Goal: Task Accomplishment & Management: Manage account settings

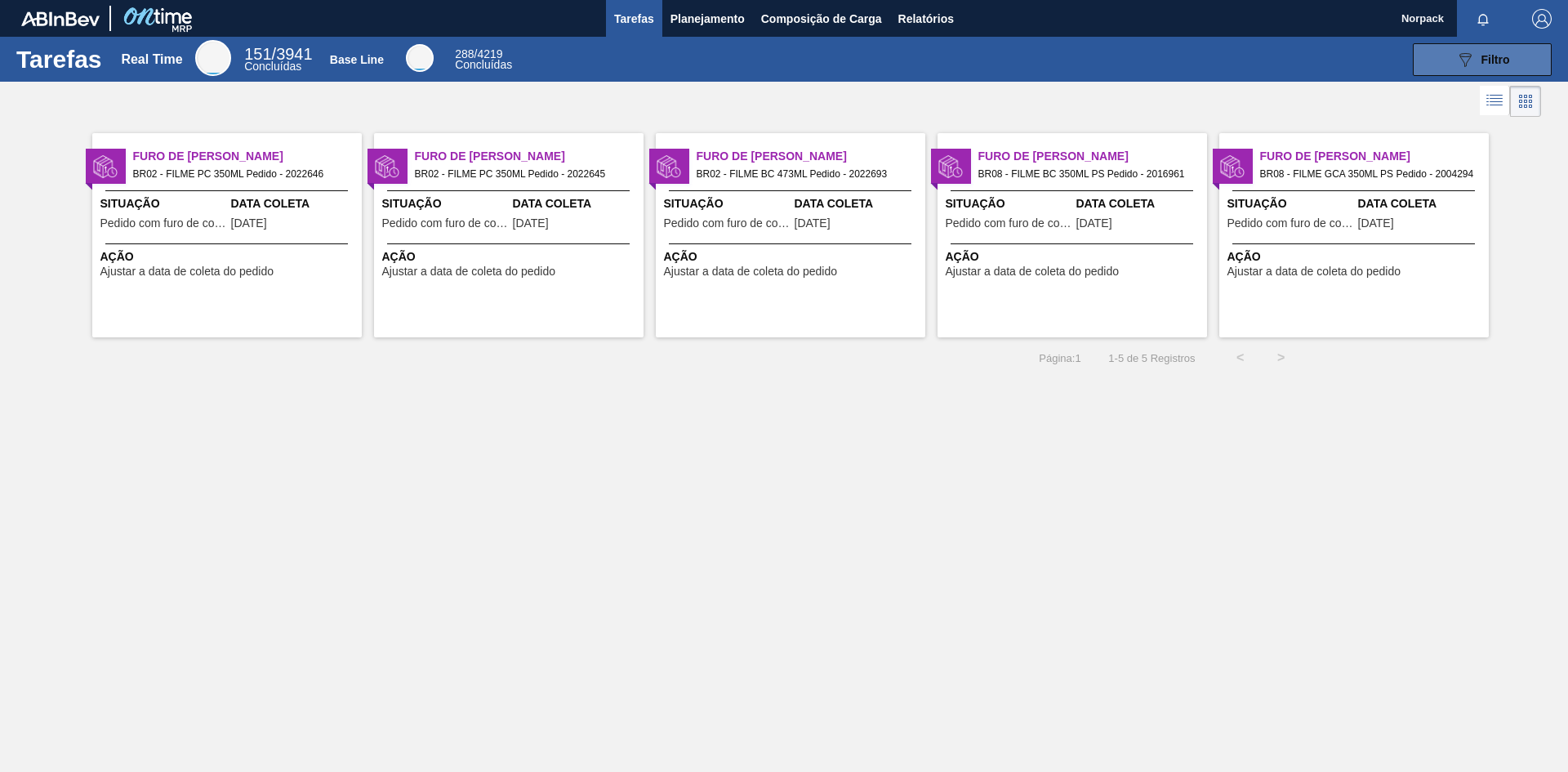
click at [1488, 50] on div "089F7B8B-B2A5-4AFE-B5C0-19BA573D28AC Filtro" at bounding box center [1483, 59] width 55 height 19
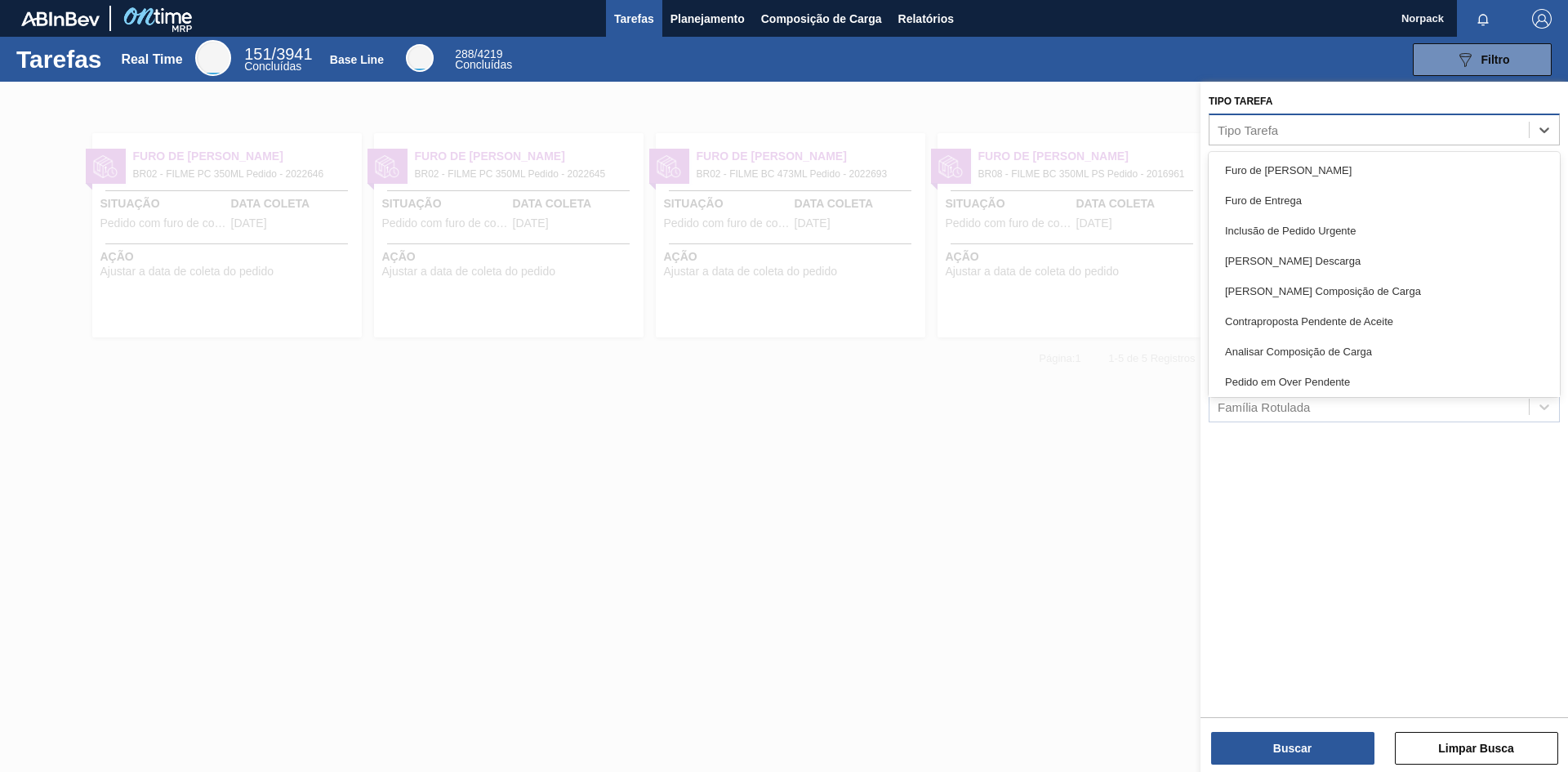
click at [1277, 133] on div "Tipo Tarefa" at bounding box center [1248, 129] width 60 height 14
click at [720, 21] on span "Planejamento" at bounding box center [707, 18] width 74 height 19
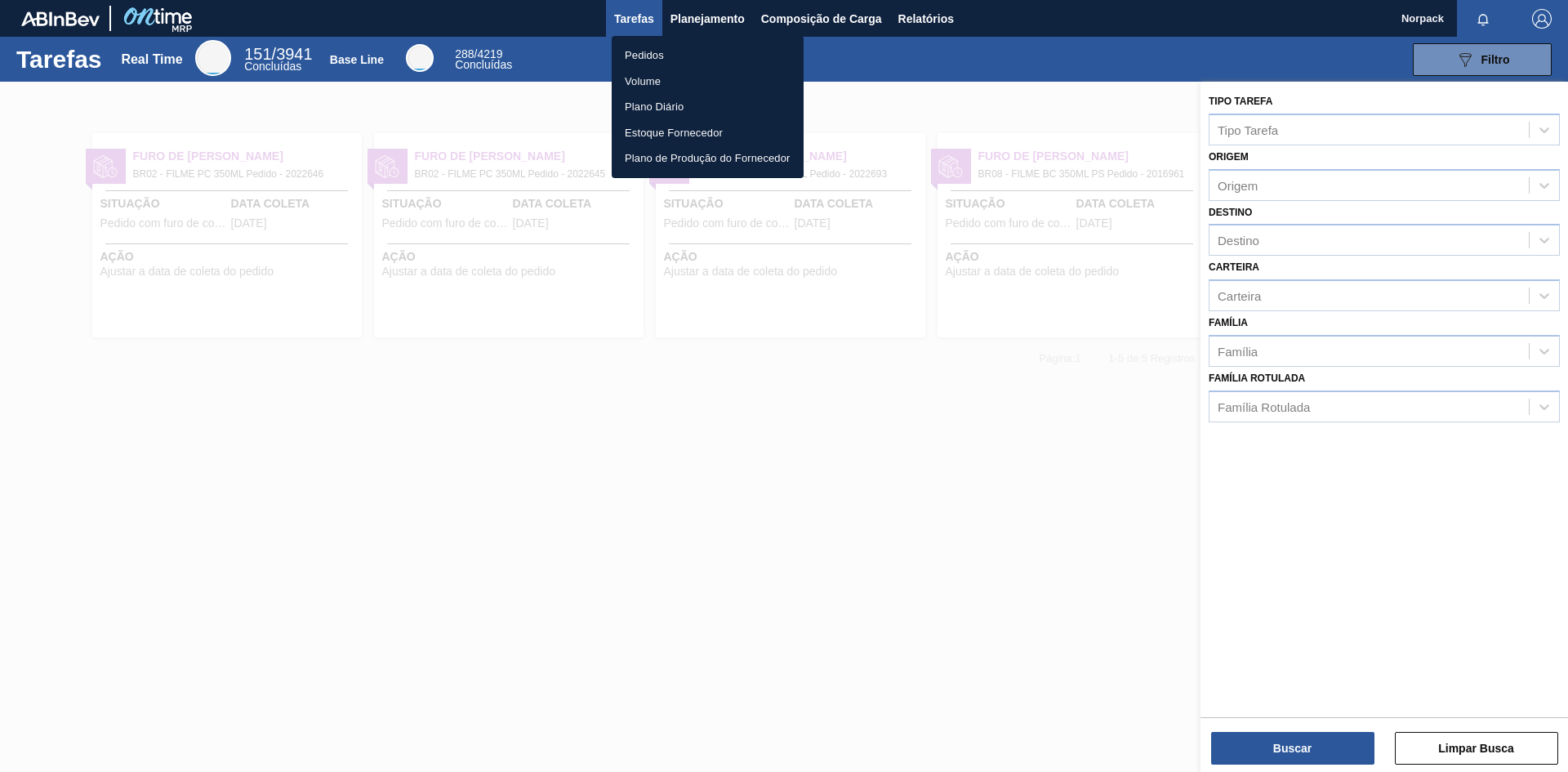
click at [658, 54] on li "Pedidos" at bounding box center [708, 55] width 192 height 27
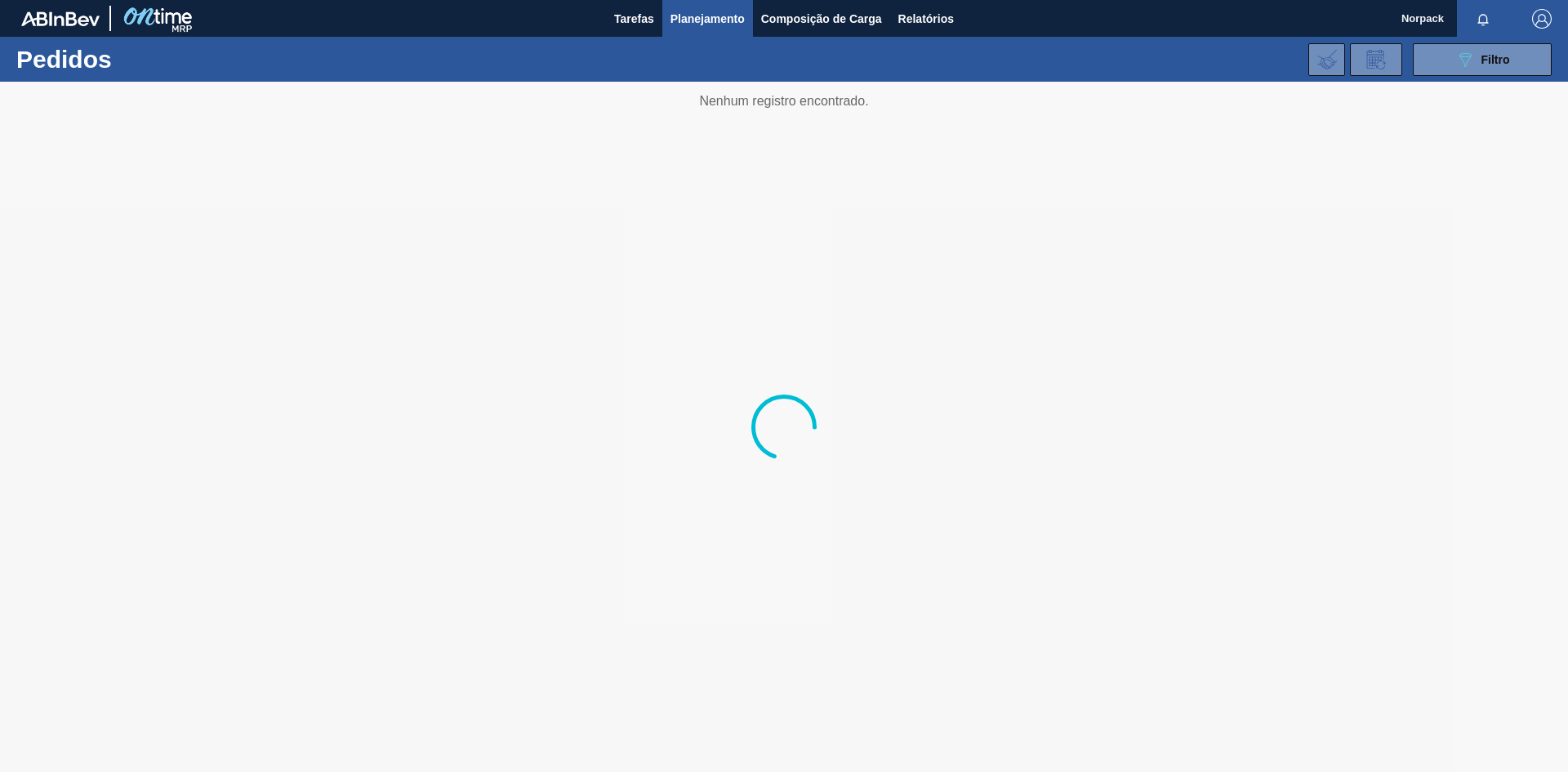
click at [1069, 450] on div at bounding box center [784, 426] width 1568 height 691
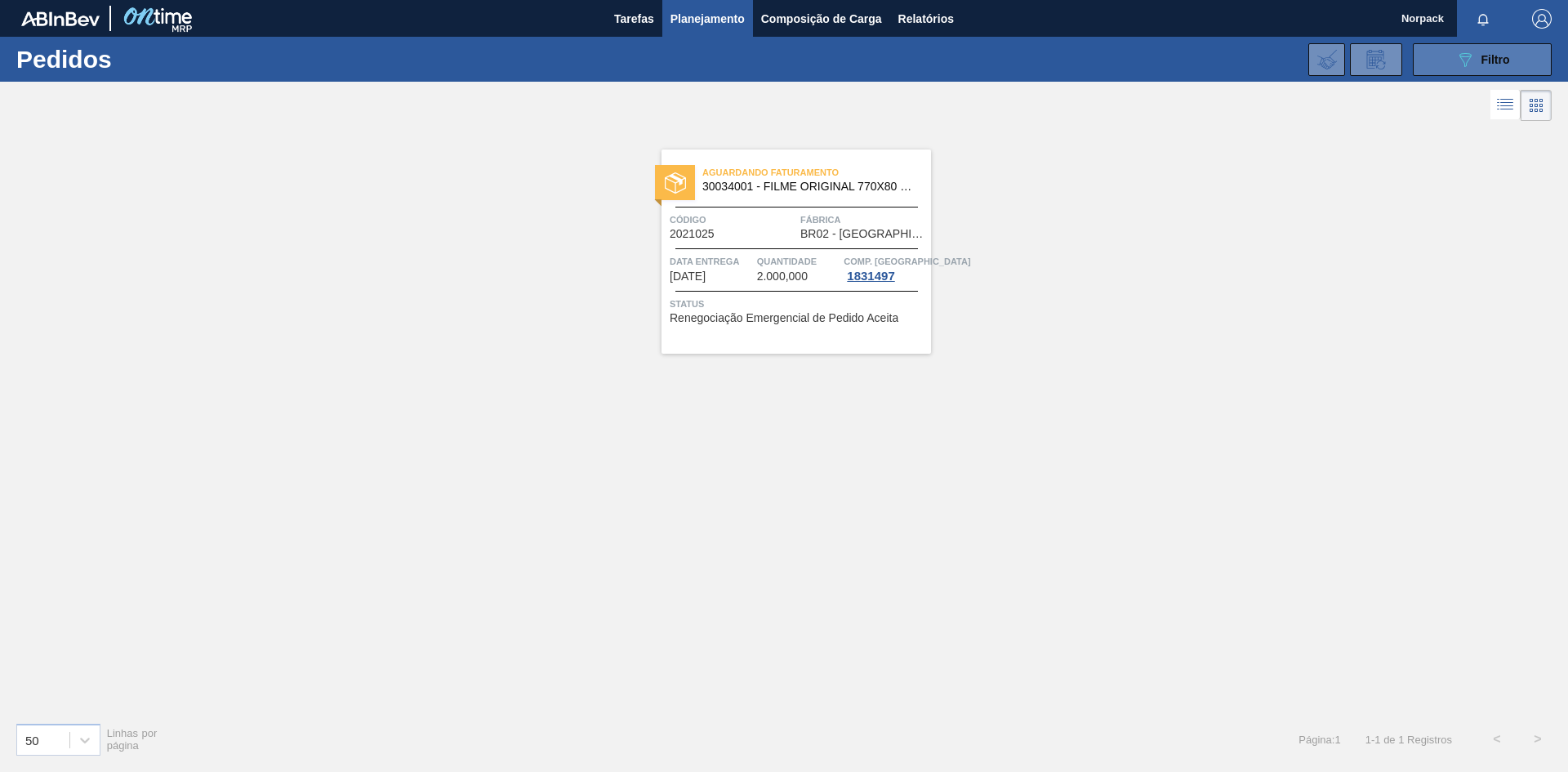
click at [1480, 56] on div "089F7B8B-B2A5-4AFE-B5C0-19BA573D28AC Filtro" at bounding box center [1483, 59] width 55 height 19
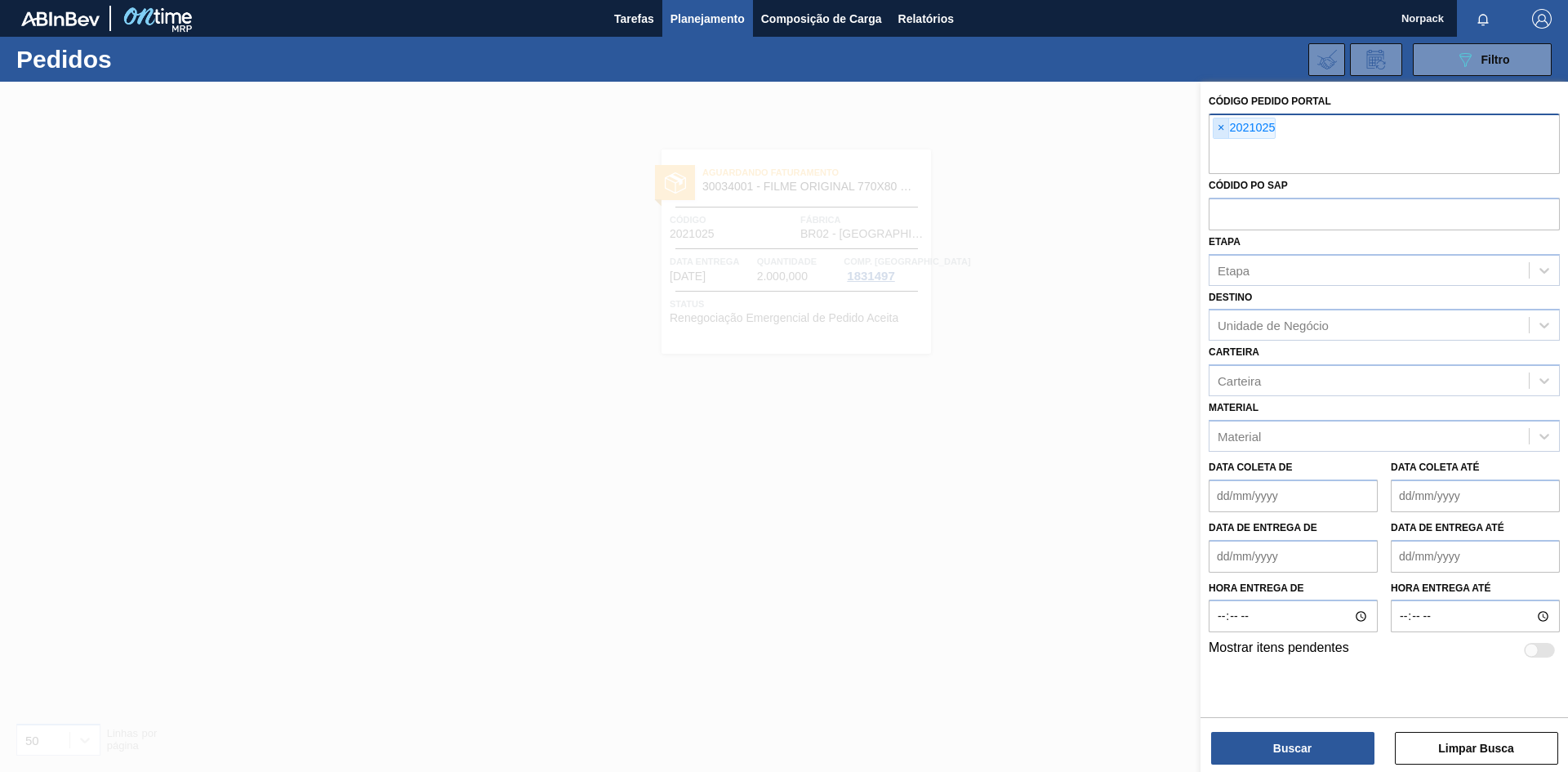
click at [1222, 125] on span "×" at bounding box center [1221, 128] width 16 height 19
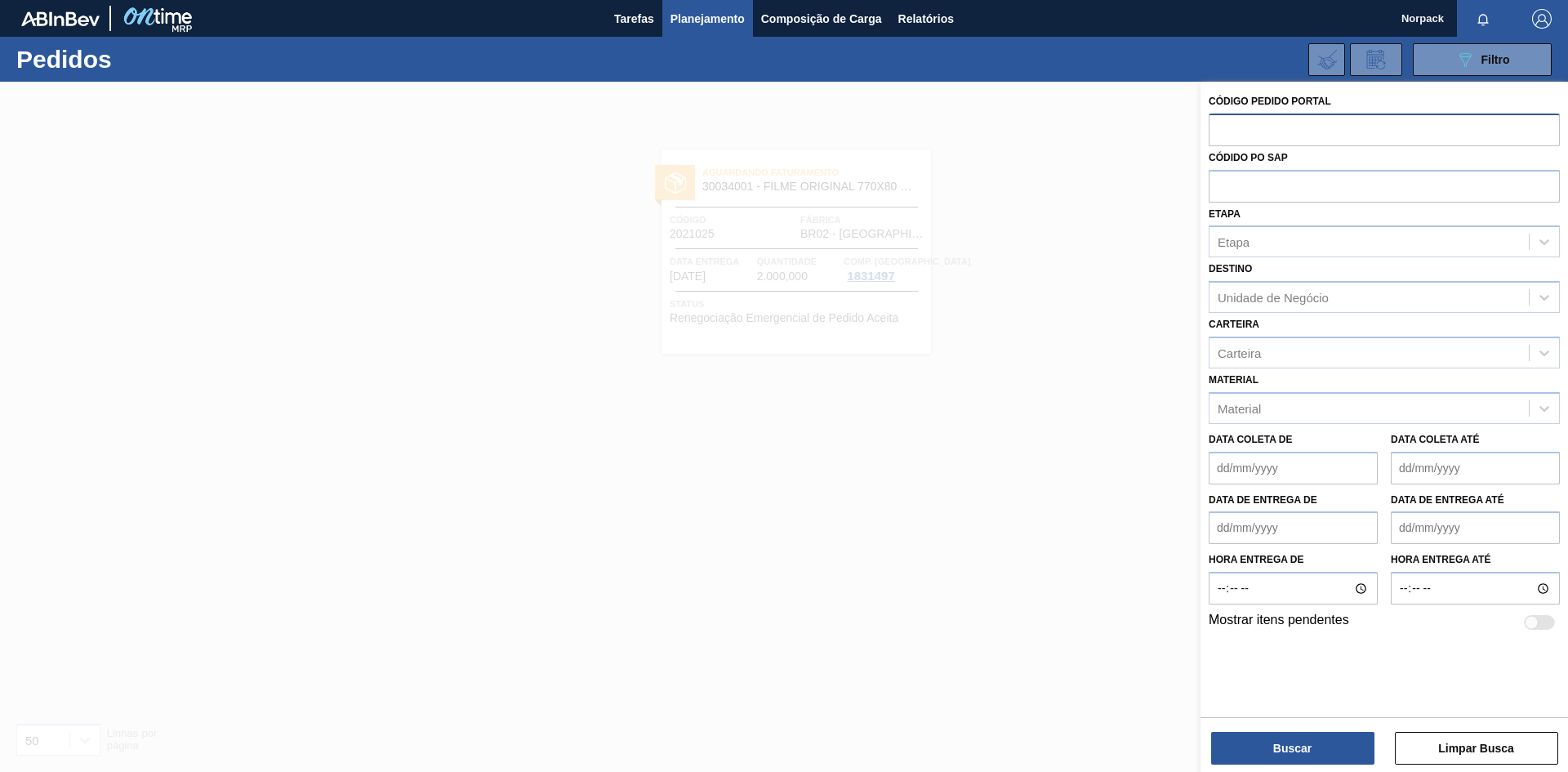
paste input "2022693"
type input "2022693"
click at [1313, 740] on button "Buscar" at bounding box center [1293, 748] width 164 height 33
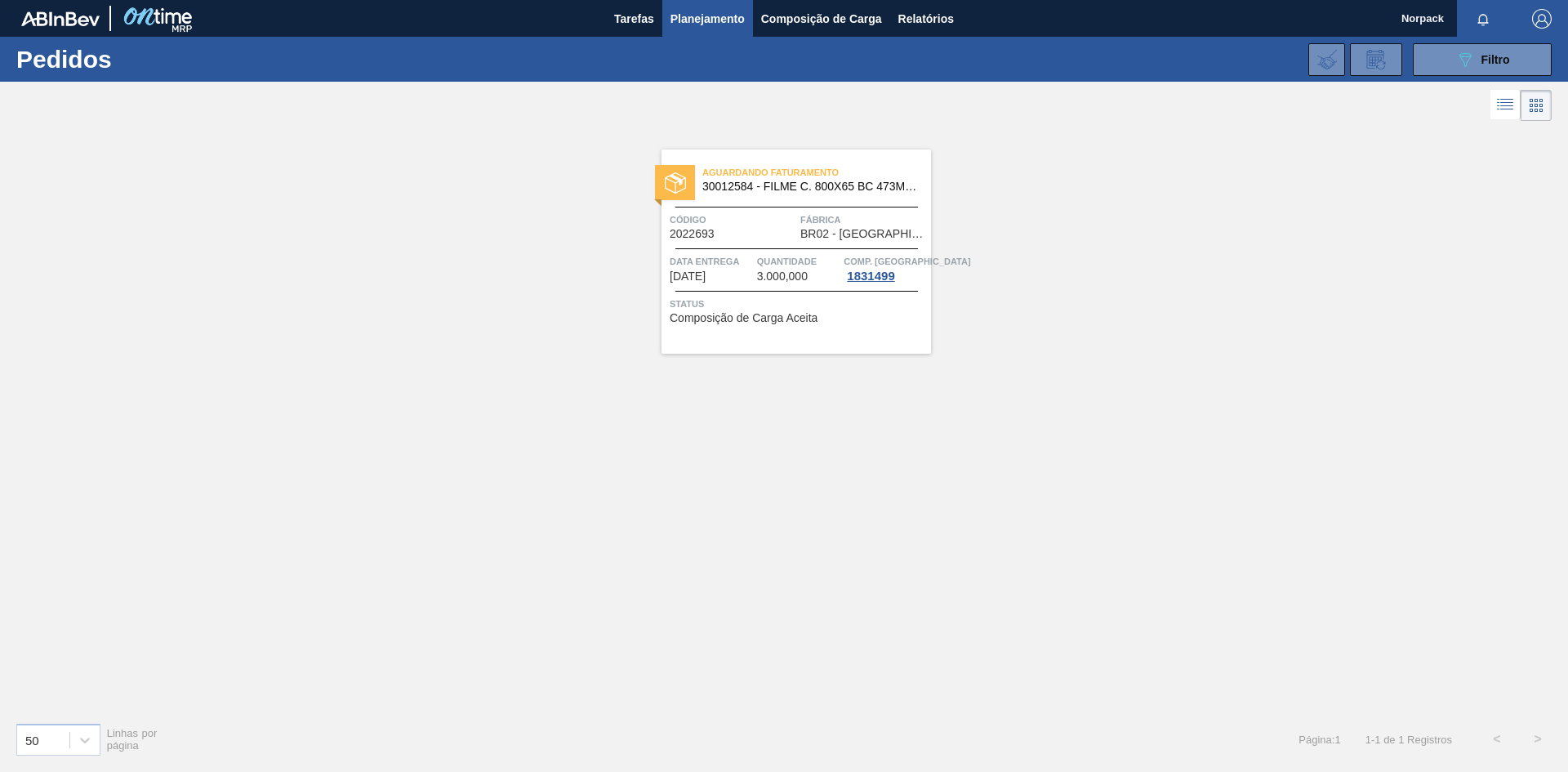
click at [745, 290] on div "Aguardando Faturamento 30012584 - FILME C. 800X65 BC 473ML C12 429 Código 20226…" at bounding box center [796, 251] width 270 height 204
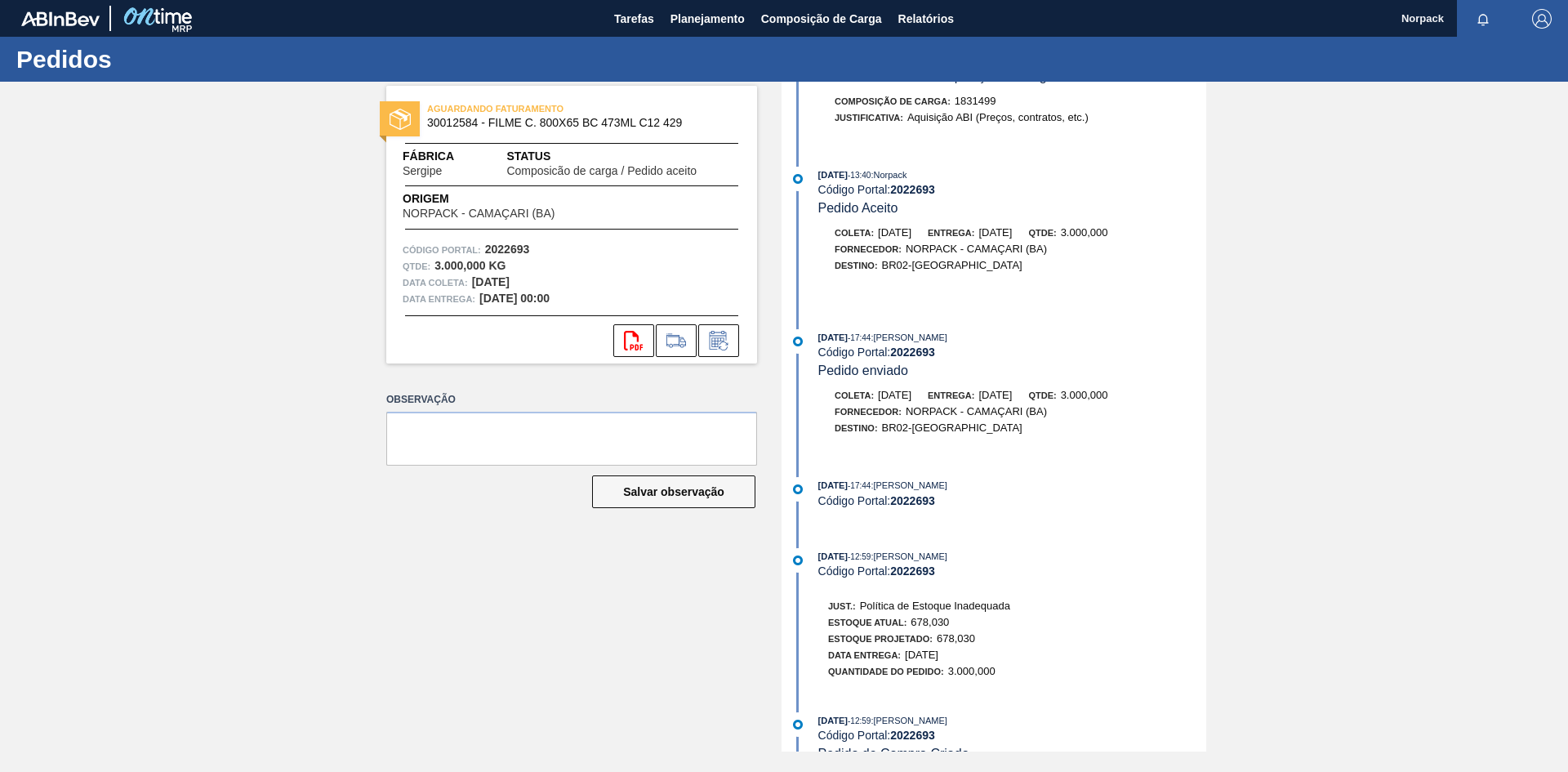
scroll to position [461, 0]
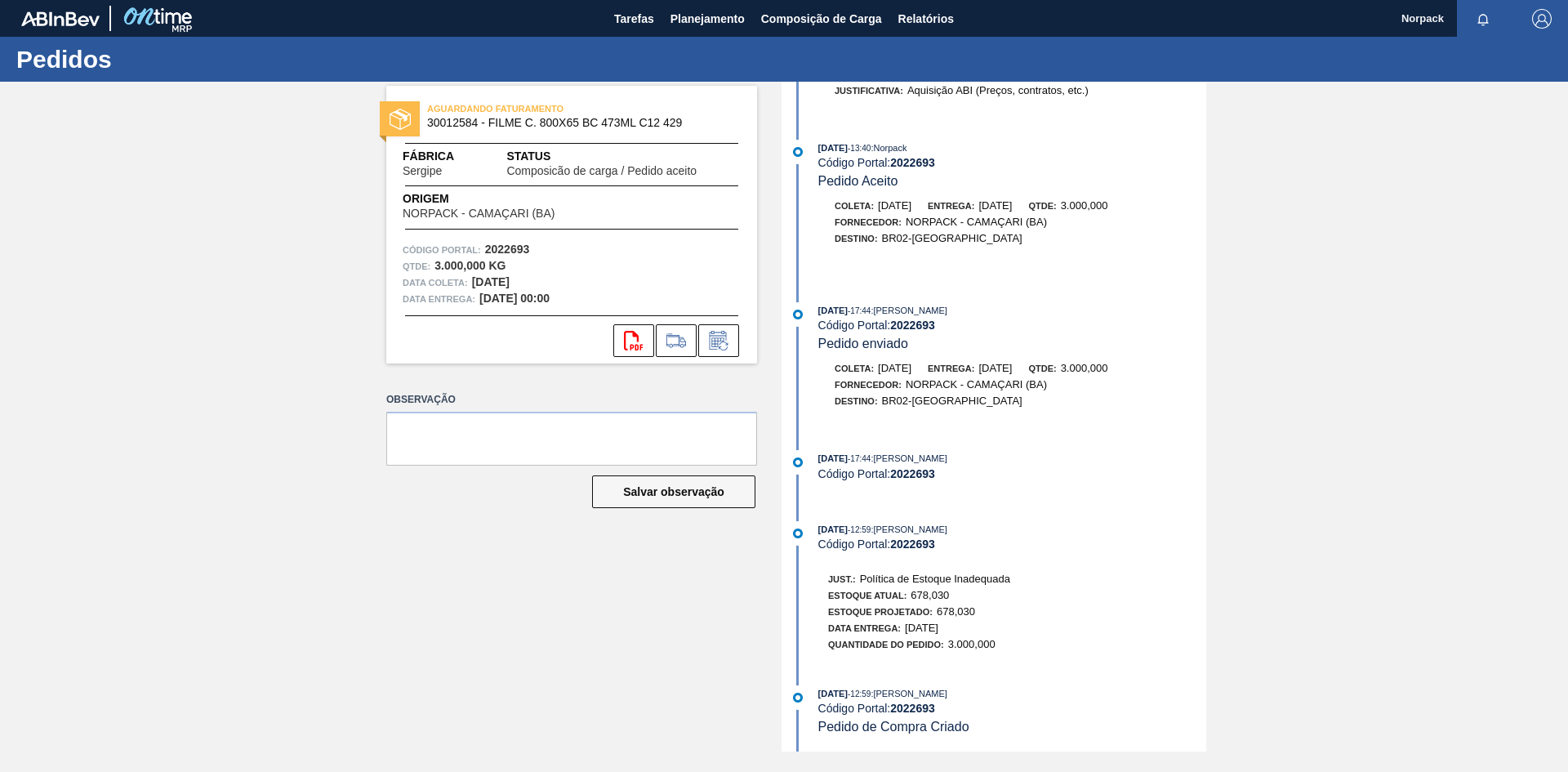
drag, startPoint x: 820, startPoint y: 696, endPoint x: 997, endPoint y: 691, distance: 177.1
click at [997, 691] on div "02/09/2025 - 12:59 : TOMAS SIMOES SILVA" at bounding box center [1012, 694] width 388 height 16
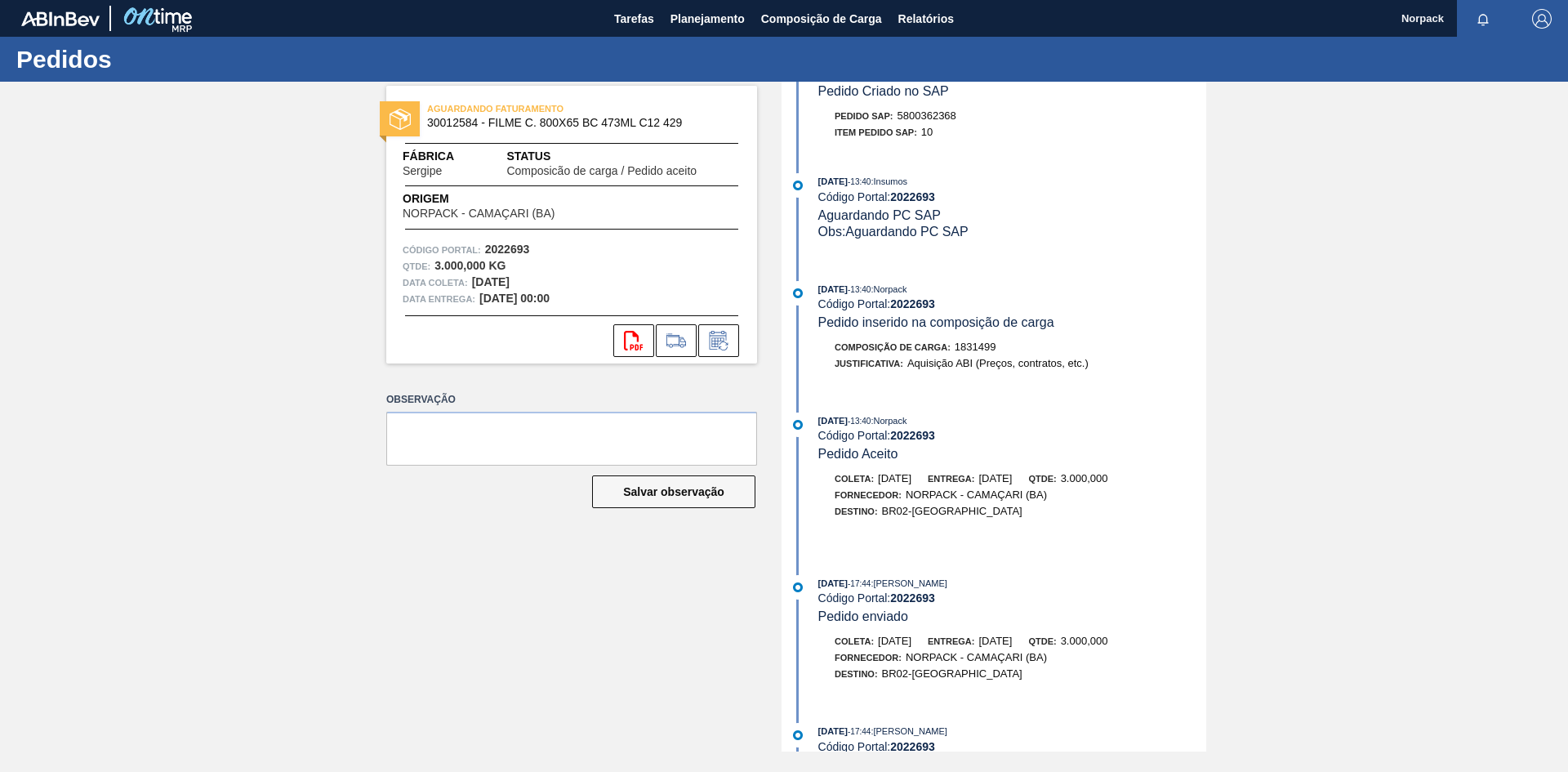
scroll to position [0, 0]
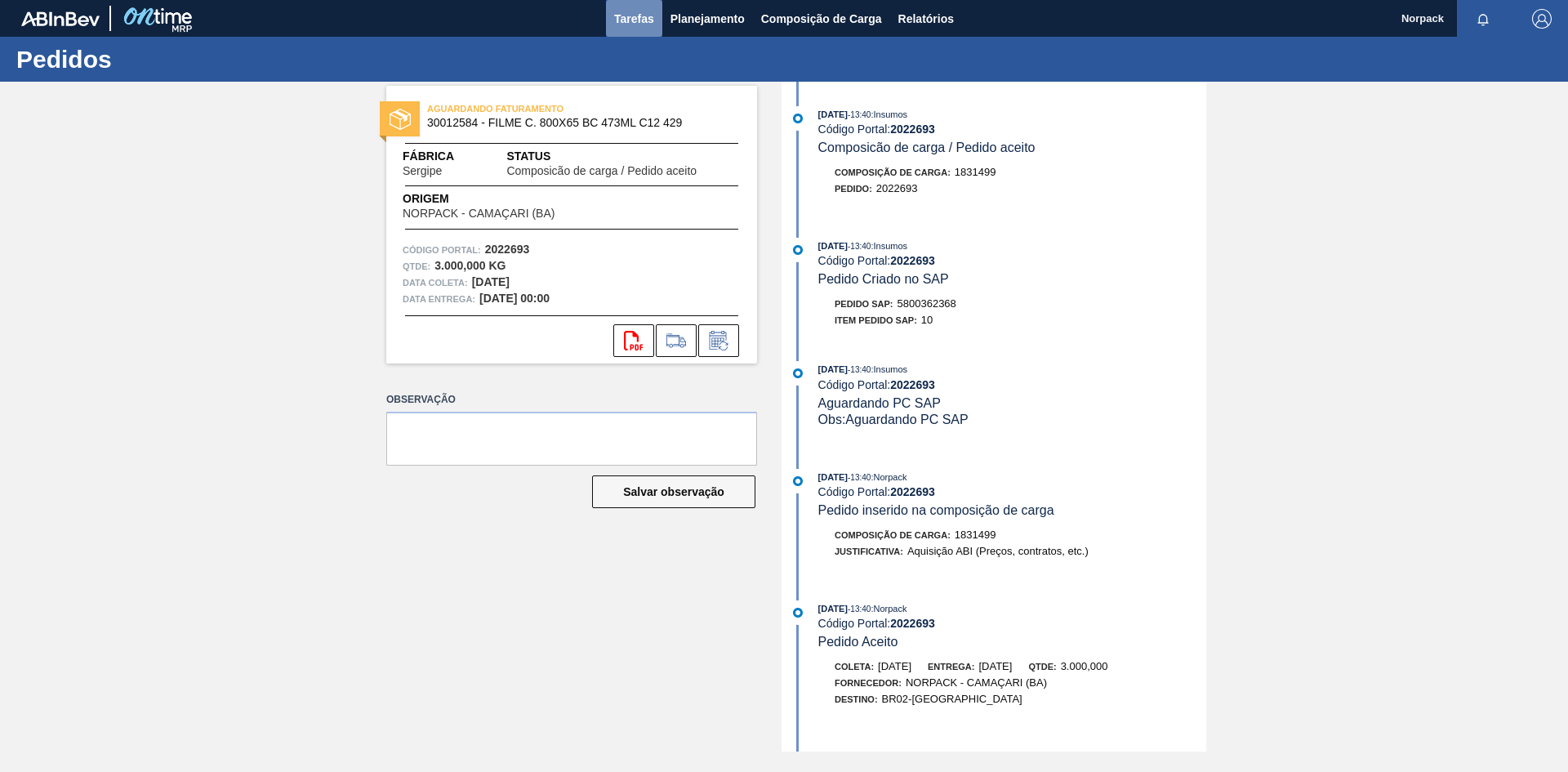
click at [631, 13] on span "Tarefas" at bounding box center [635, 18] width 40 height 19
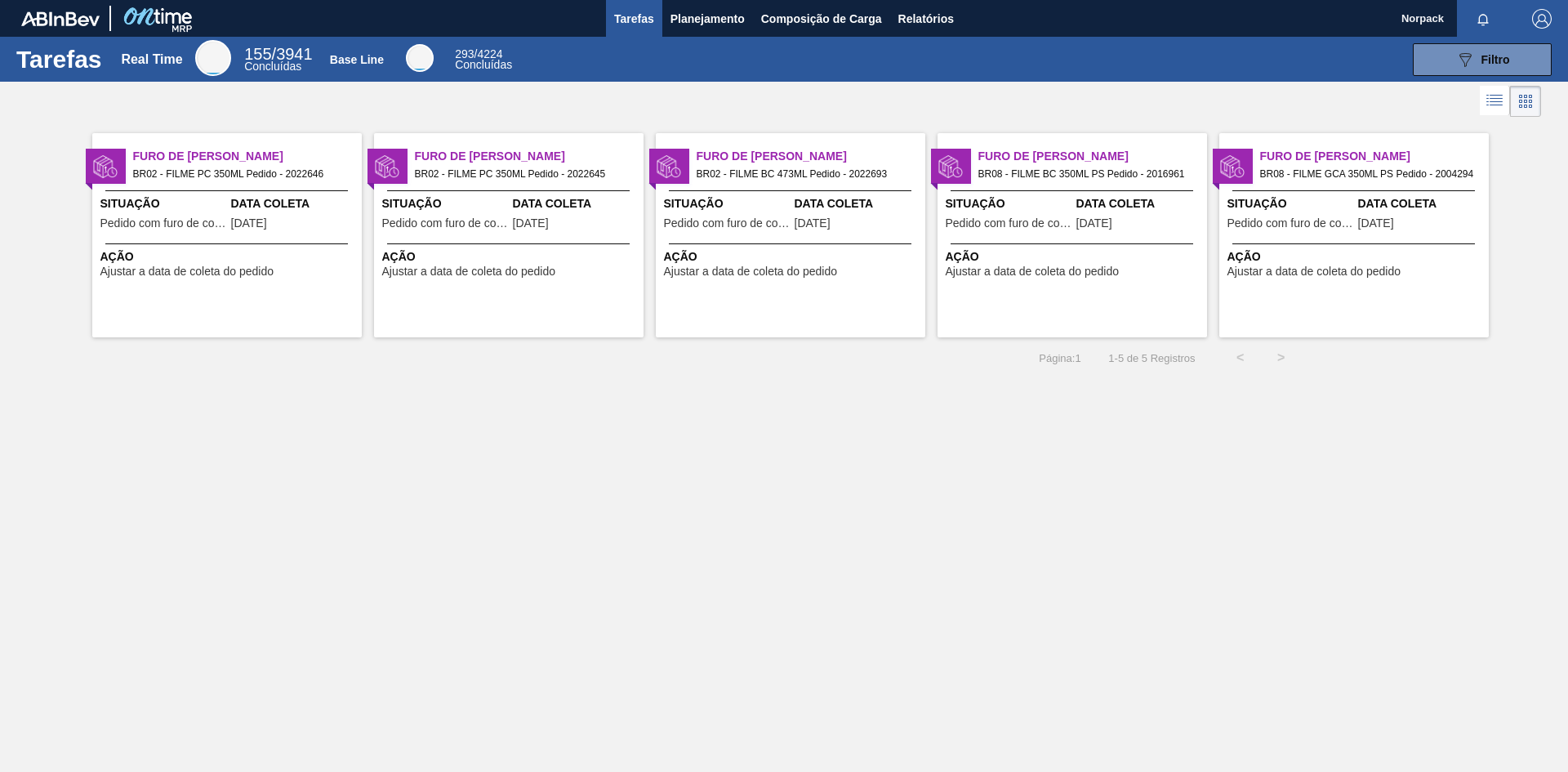
click at [304, 256] on span "Ação" at bounding box center [229, 257] width 257 height 17
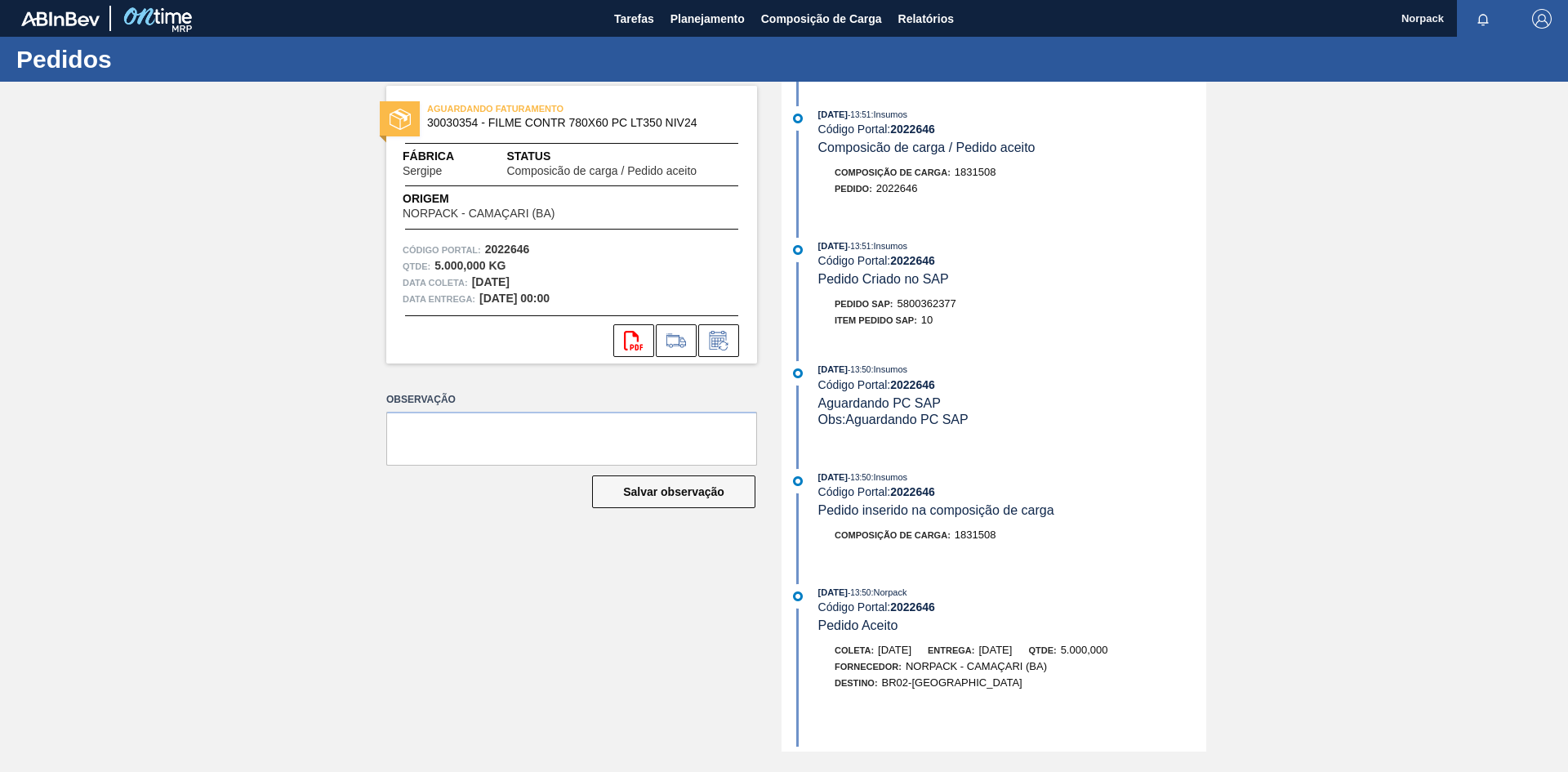
click at [429, 124] on span "30030354 - FILME CONTR 780X60 PC LT350 NIV24" at bounding box center [575, 123] width 296 height 12
drag, startPoint x: 487, startPoint y: 249, endPoint x: 538, endPoint y: 251, distance: 51.0
click at [538, 251] on div "Código Portal: 2022646" at bounding box center [571, 250] width 338 height 16
copy strong "2022646"
click at [720, 346] on icon at bounding box center [719, 340] width 27 height 19
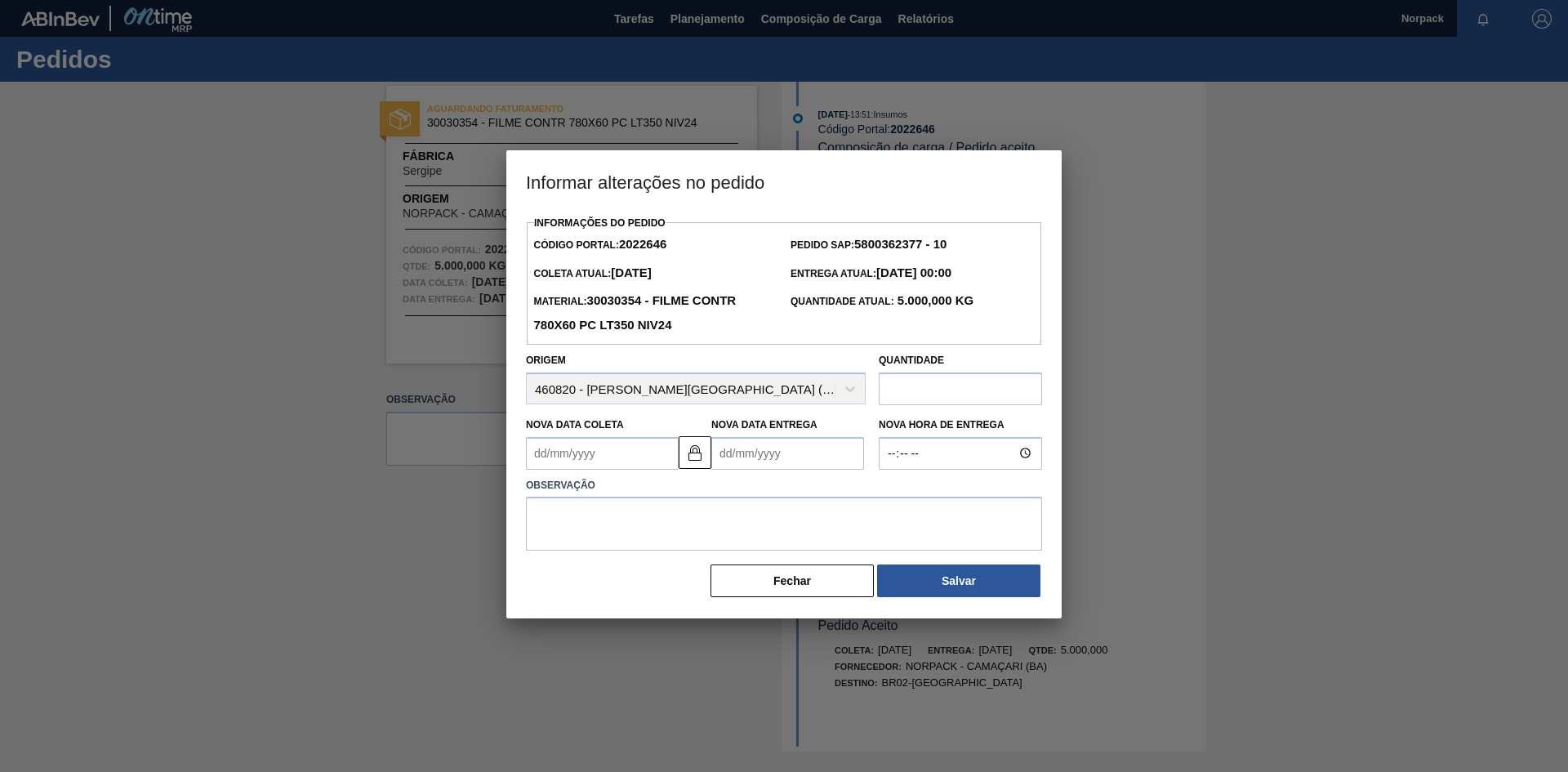
click at [613, 458] on Coleta2022646 "Nova Data Coleta" at bounding box center [602, 454] width 153 height 33
click at [655, 575] on div "9" at bounding box center [651, 572] width 22 height 22
type Coleta2022646 "[DATE]"
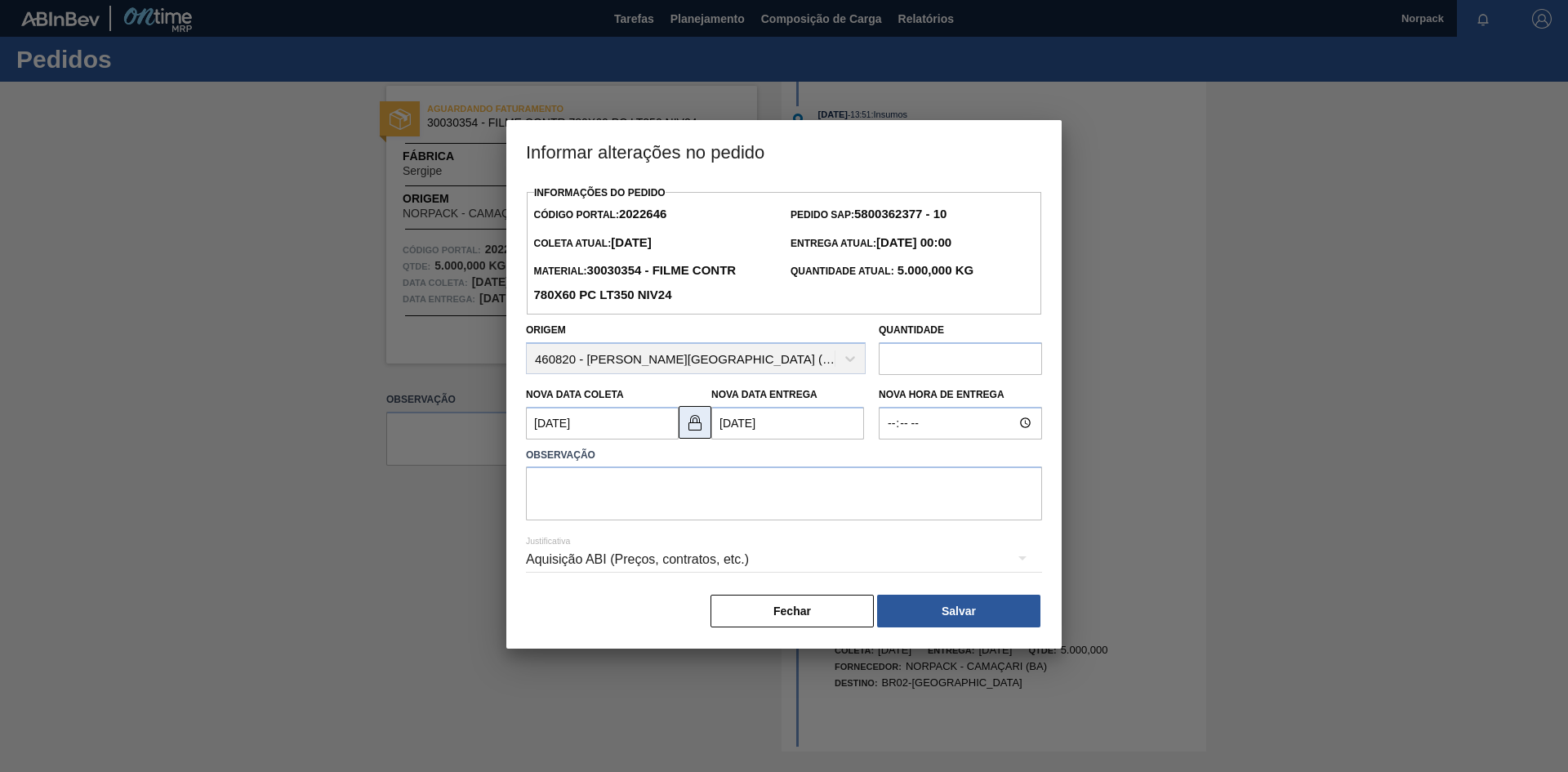
click at [695, 431] on img at bounding box center [695, 422] width 19 height 19
click at [738, 430] on Entrega2022646 "[DATE]" at bounding box center [787, 424] width 153 height 33
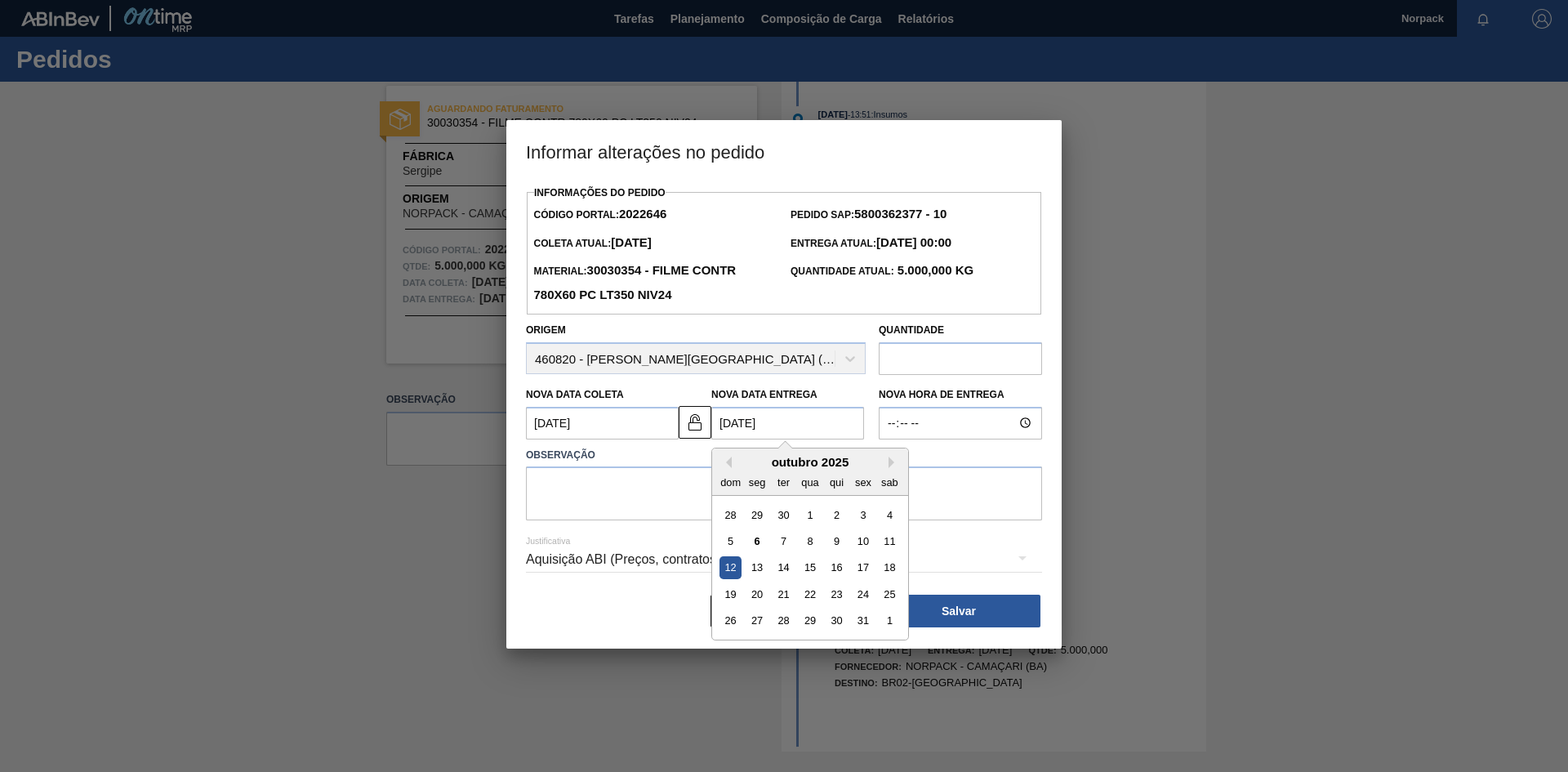
click at [730, 426] on Entrega2022646 "[DATE]" at bounding box center [787, 424] width 153 height 33
type Entrega2022646 "[DATE]"
click at [643, 509] on textarea at bounding box center [784, 493] width 517 height 54
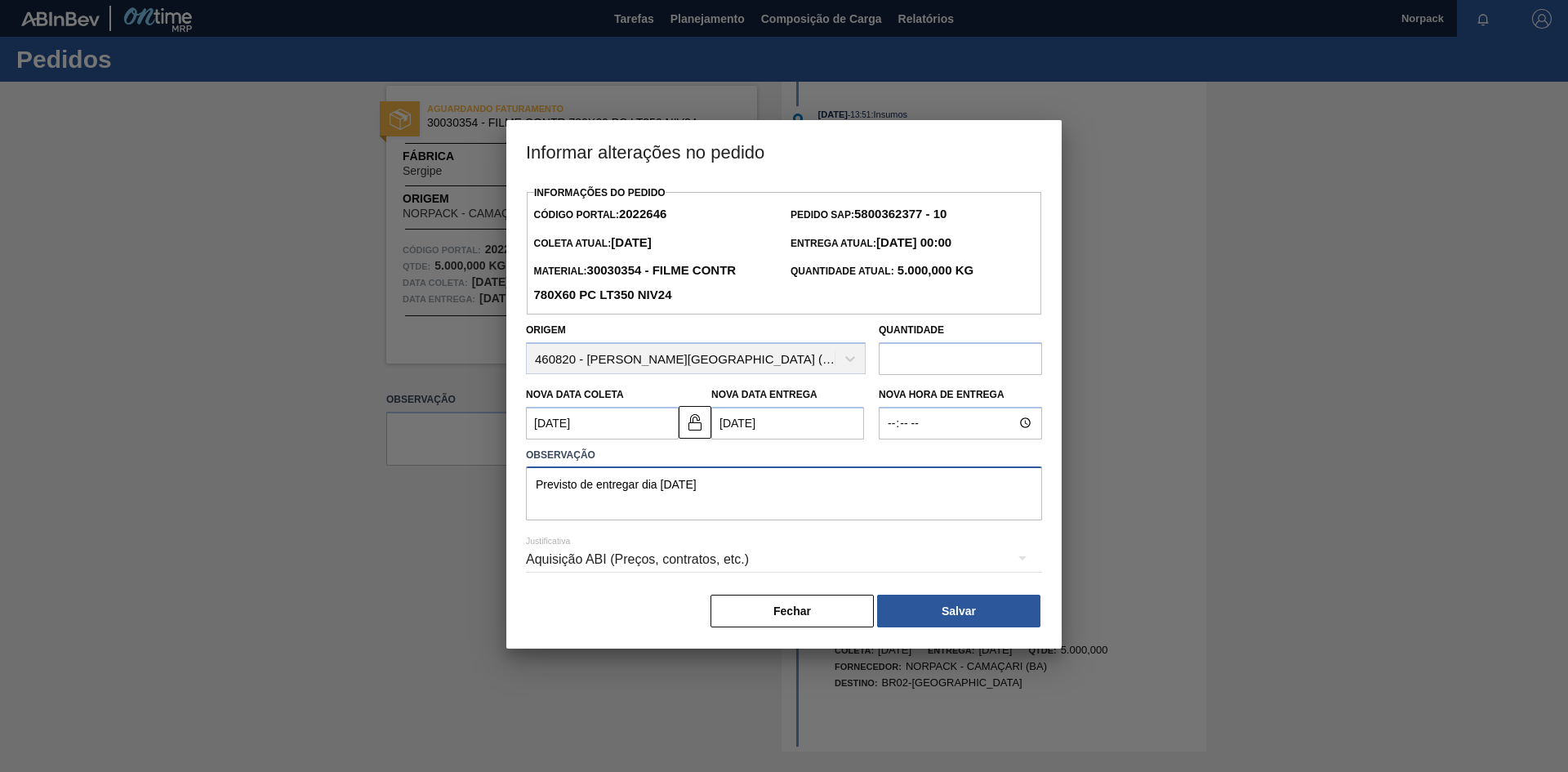
drag, startPoint x: 740, startPoint y: 491, endPoint x: 465, endPoint y: 490, distance: 275.0
click at [465, 490] on div "Informar alterações no pedido Informações do Pedido Código Portal: 2022646 Pedi…" at bounding box center [784, 386] width 1568 height 772
type textarea "Previsto de entregar dia [DATE]"
click at [941, 617] on button "Salvar" at bounding box center [959, 611] width 164 height 33
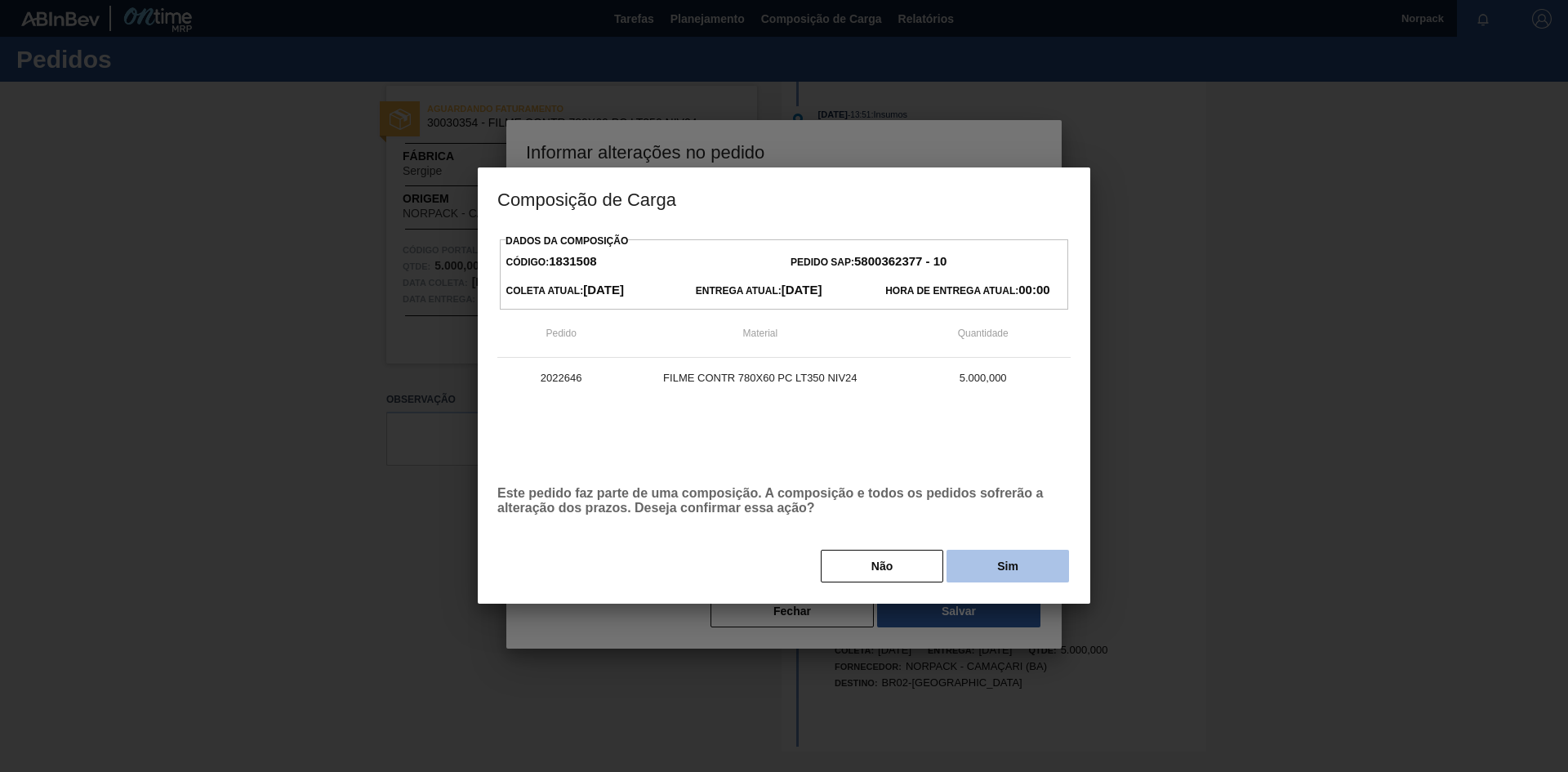
click at [985, 563] on button "Sim" at bounding box center [1008, 566] width 123 height 33
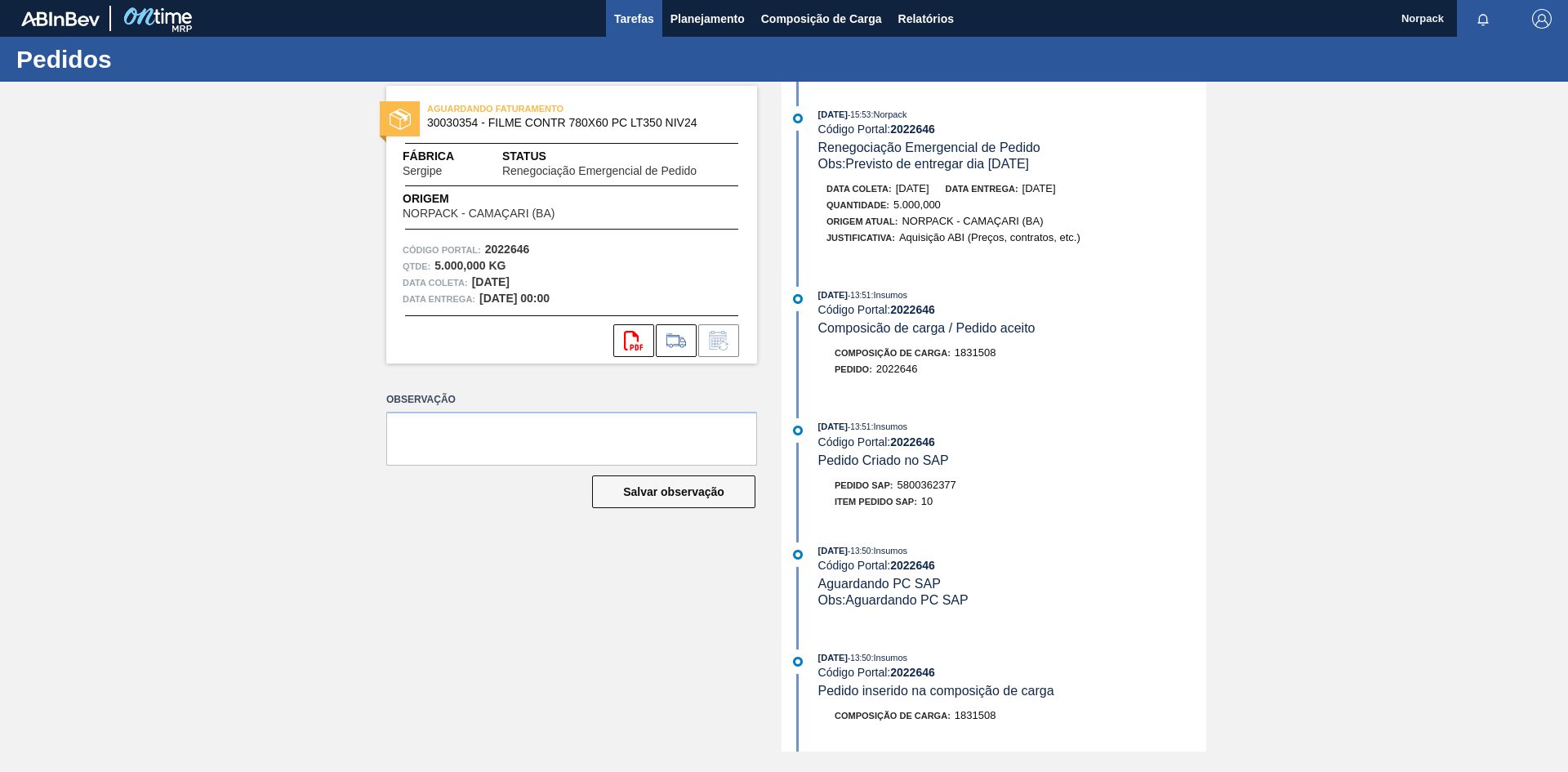
click at [617, 18] on span "Tarefas" at bounding box center [635, 18] width 40 height 19
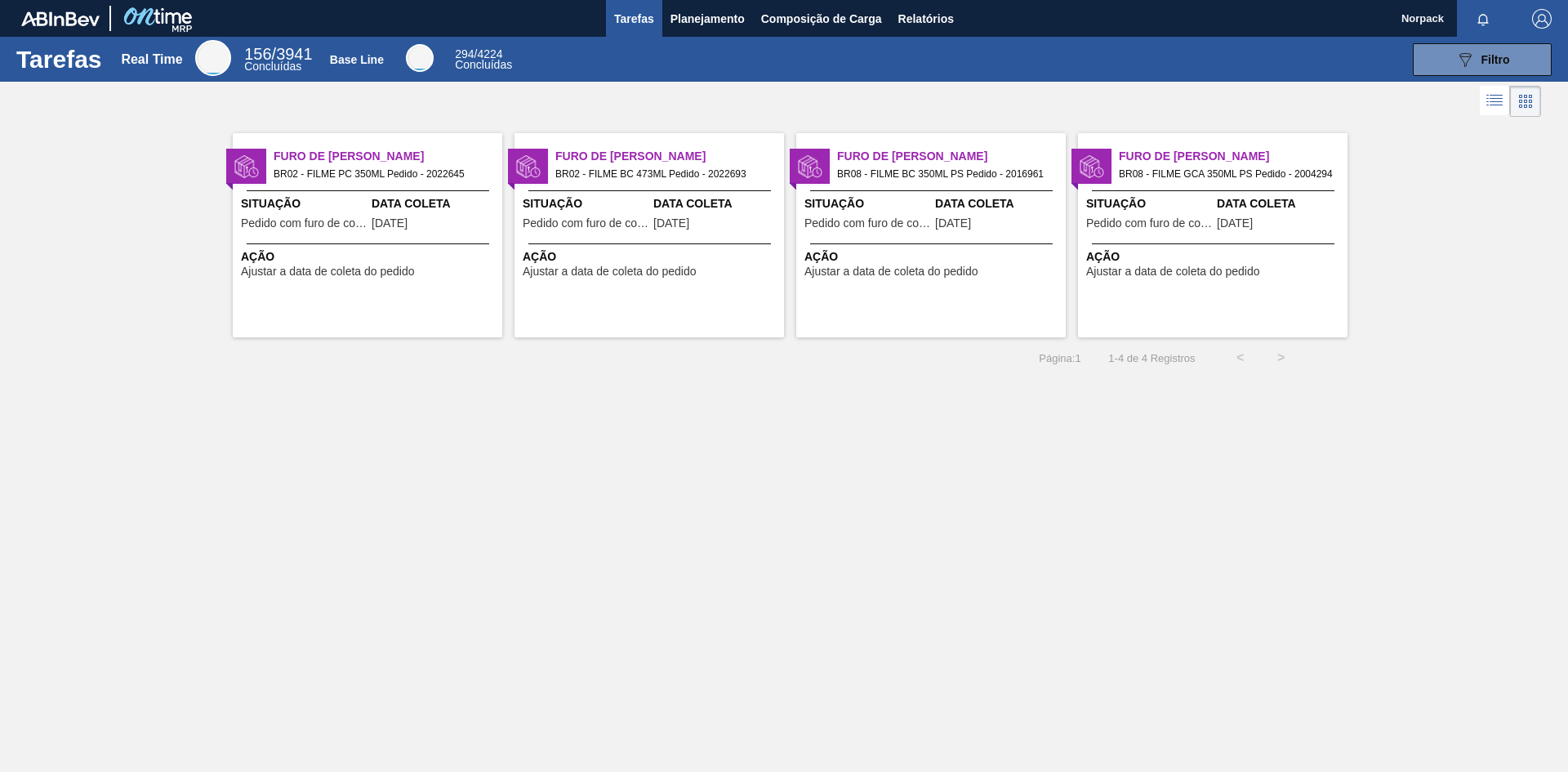
click at [347, 228] on span "Pedido com furo de coleta" at bounding box center [304, 223] width 126 height 12
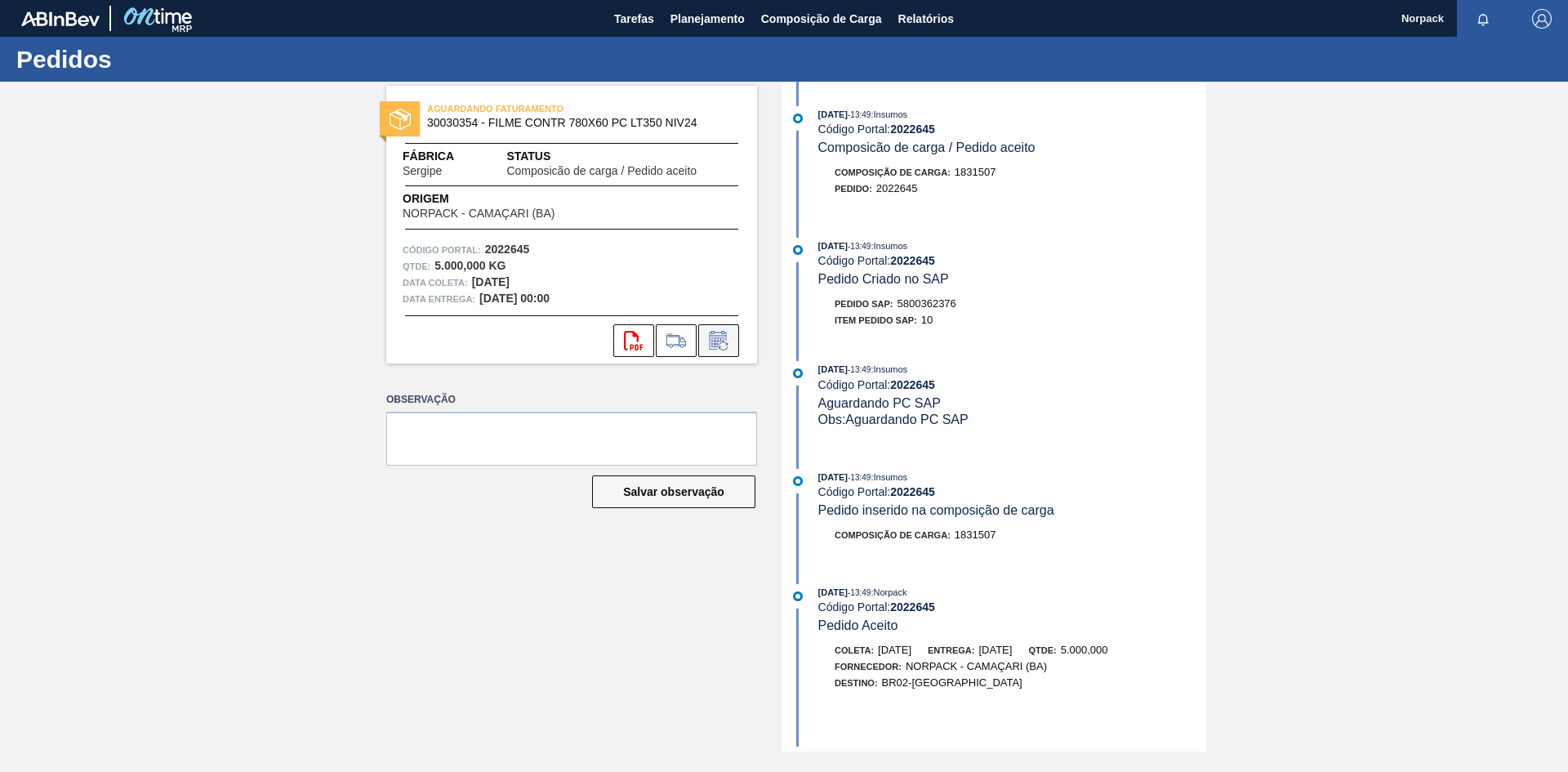
click at [721, 346] on icon at bounding box center [719, 340] width 27 height 19
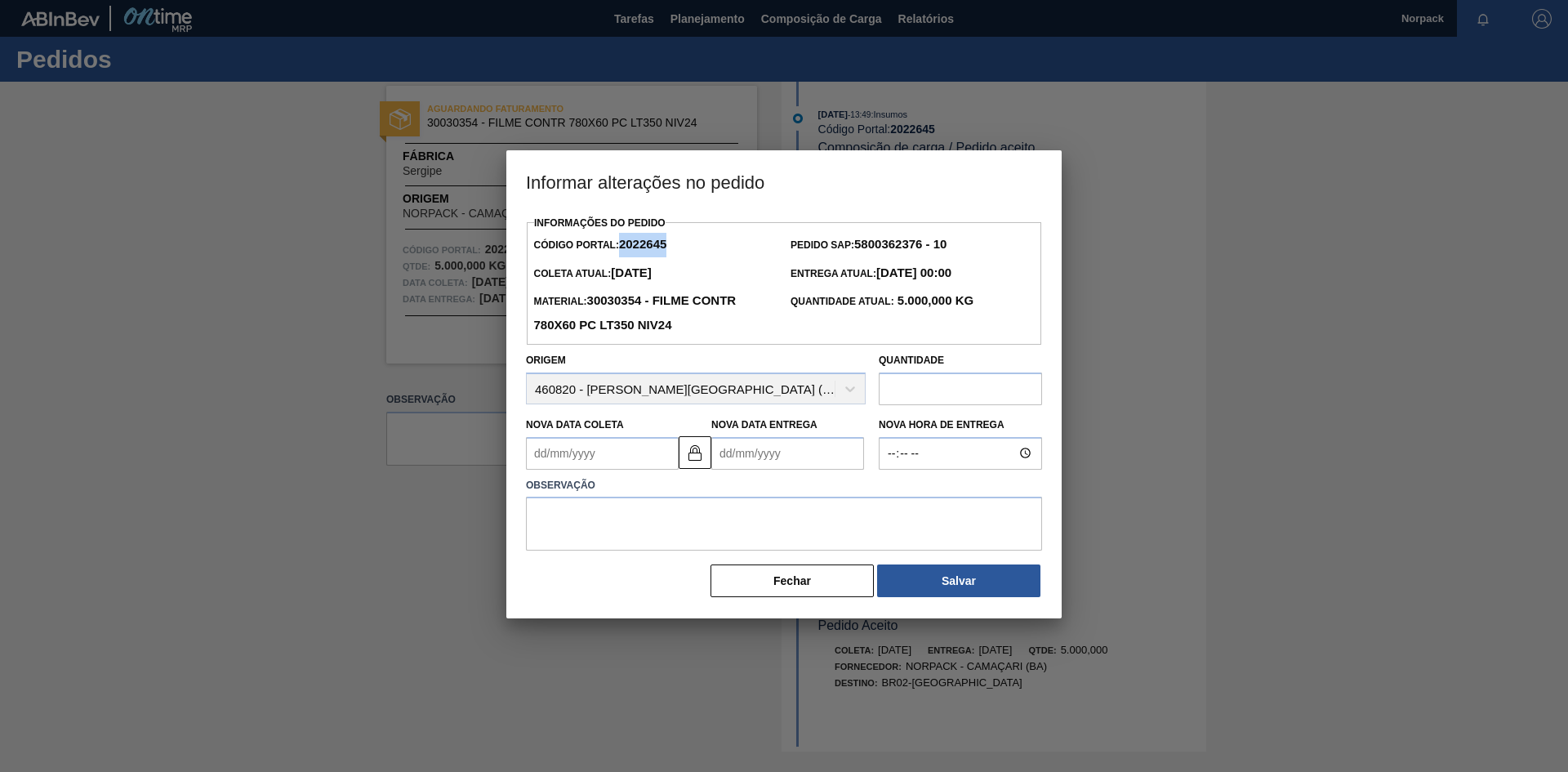
drag, startPoint x: 624, startPoint y: 241, endPoint x: 692, endPoint y: 241, distance: 68.0
click at [692, 241] on div "Código Portal: 2022645" at bounding box center [655, 245] width 257 height 25
copy strong "2022645"
click at [693, 463] on img at bounding box center [695, 452] width 19 height 19
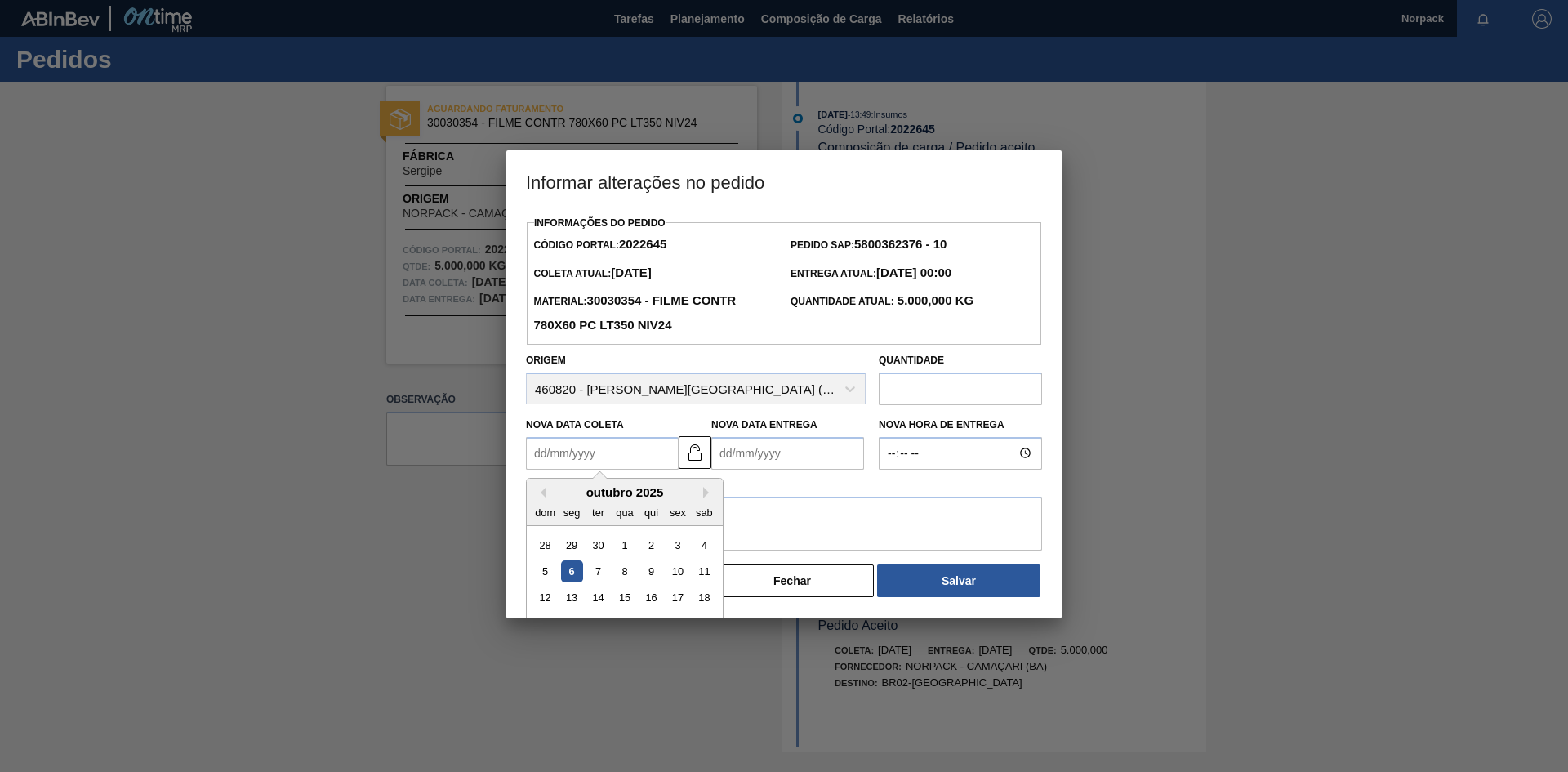
click at [622, 460] on Coleta2022645 "Nova Data Coleta" at bounding box center [602, 454] width 153 height 33
type Coleta2022645 "1"
type Coleta2022645 "[DATE]"
click at [780, 463] on Entrega2022645 "Nova Data Entrega" at bounding box center [787, 454] width 153 height 33
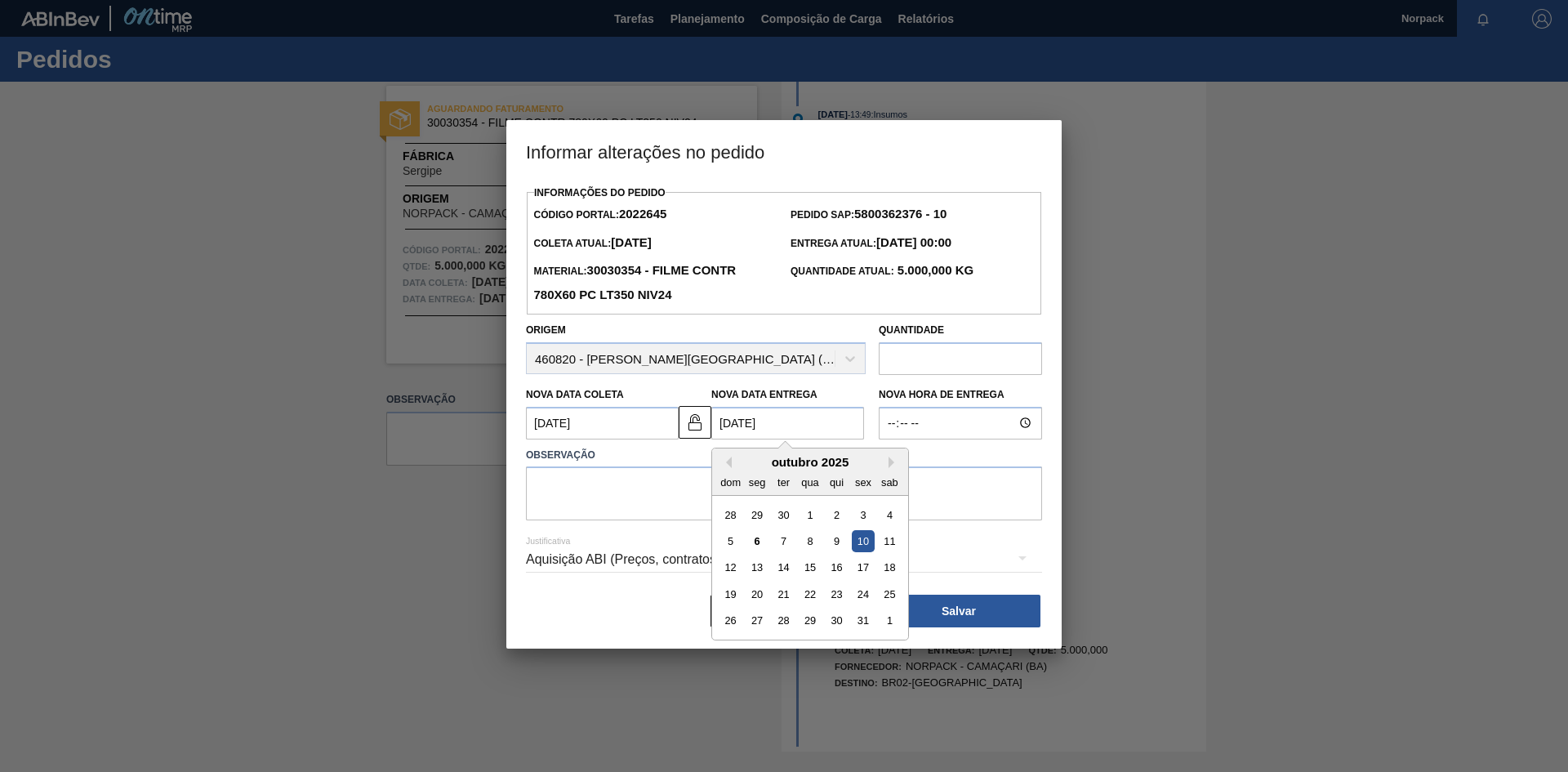
type Entrega2022645 "[DATE]"
click at [632, 506] on textarea at bounding box center [784, 493] width 517 height 54
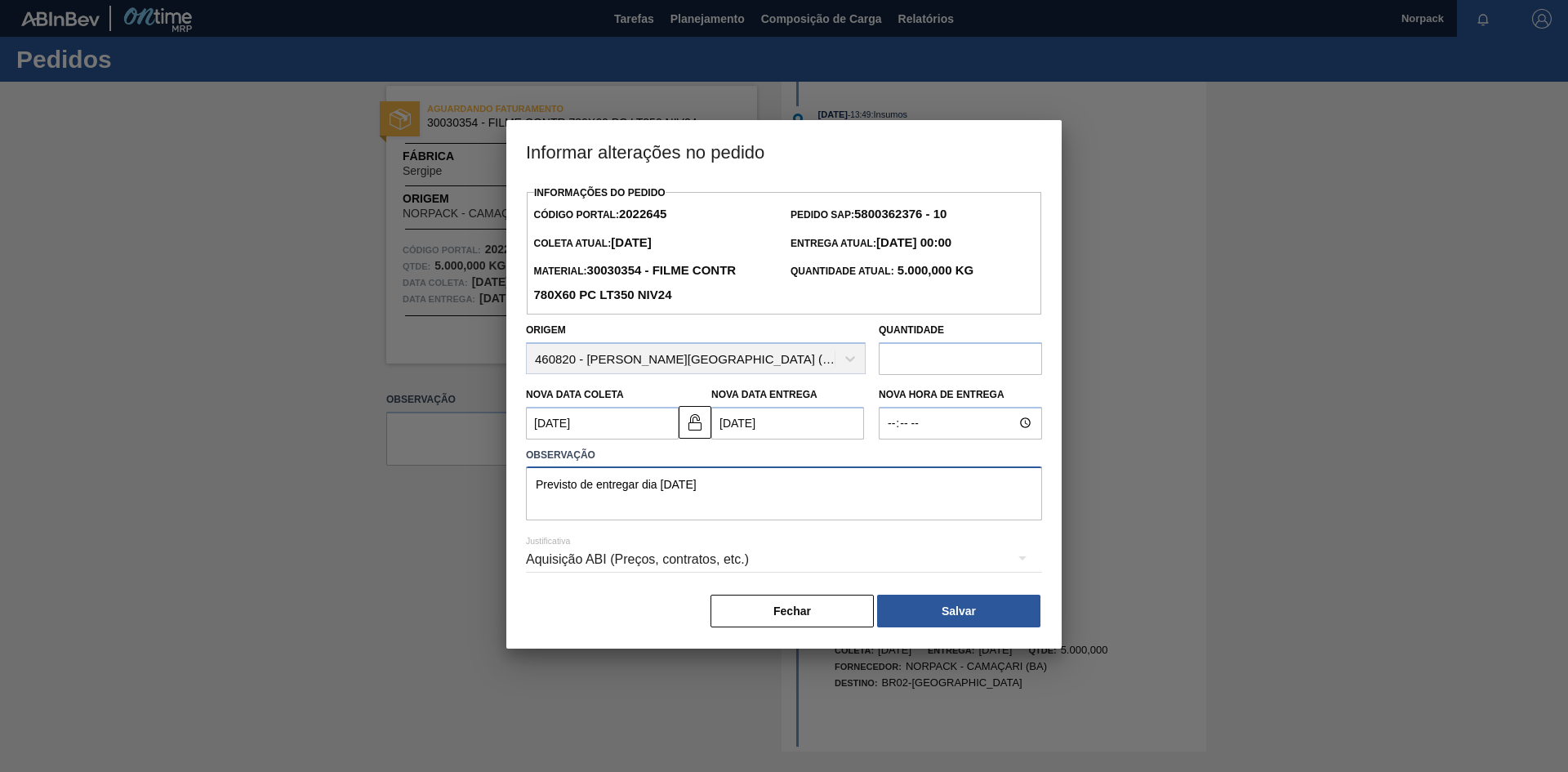
drag, startPoint x: 779, startPoint y: 493, endPoint x: 420, endPoint y: 485, distance: 359.1
click at [420, 485] on div "Informar alterações no pedido Informações do Pedido Código Portal: 2022645 Pedi…" at bounding box center [784, 386] width 1568 height 772
type textarea "Previsto de entregar dia [DATE]"
click at [939, 612] on button "Salvar" at bounding box center [959, 611] width 164 height 33
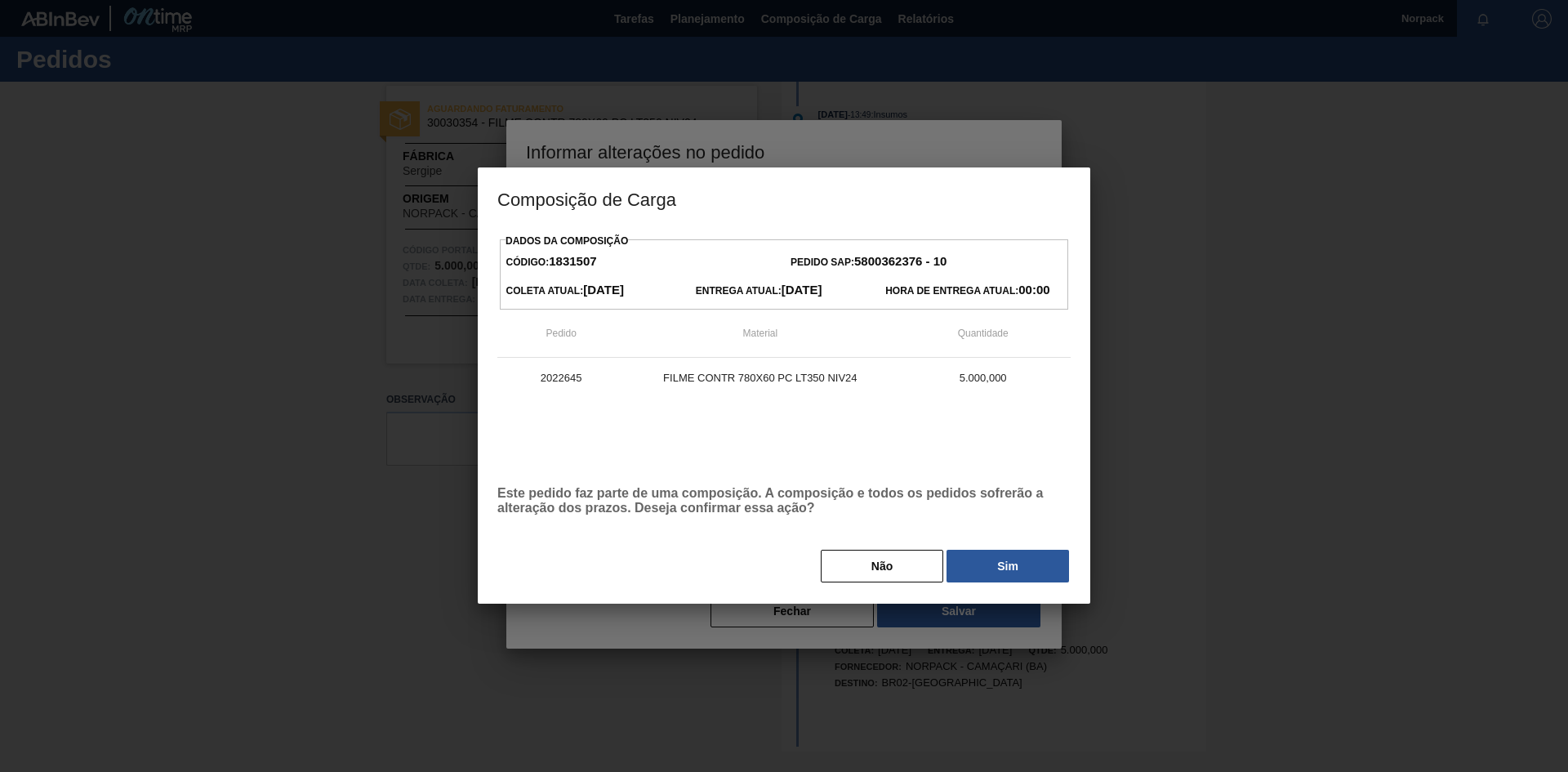
click at [983, 556] on button "Sim" at bounding box center [1008, 566] width 123 height 33
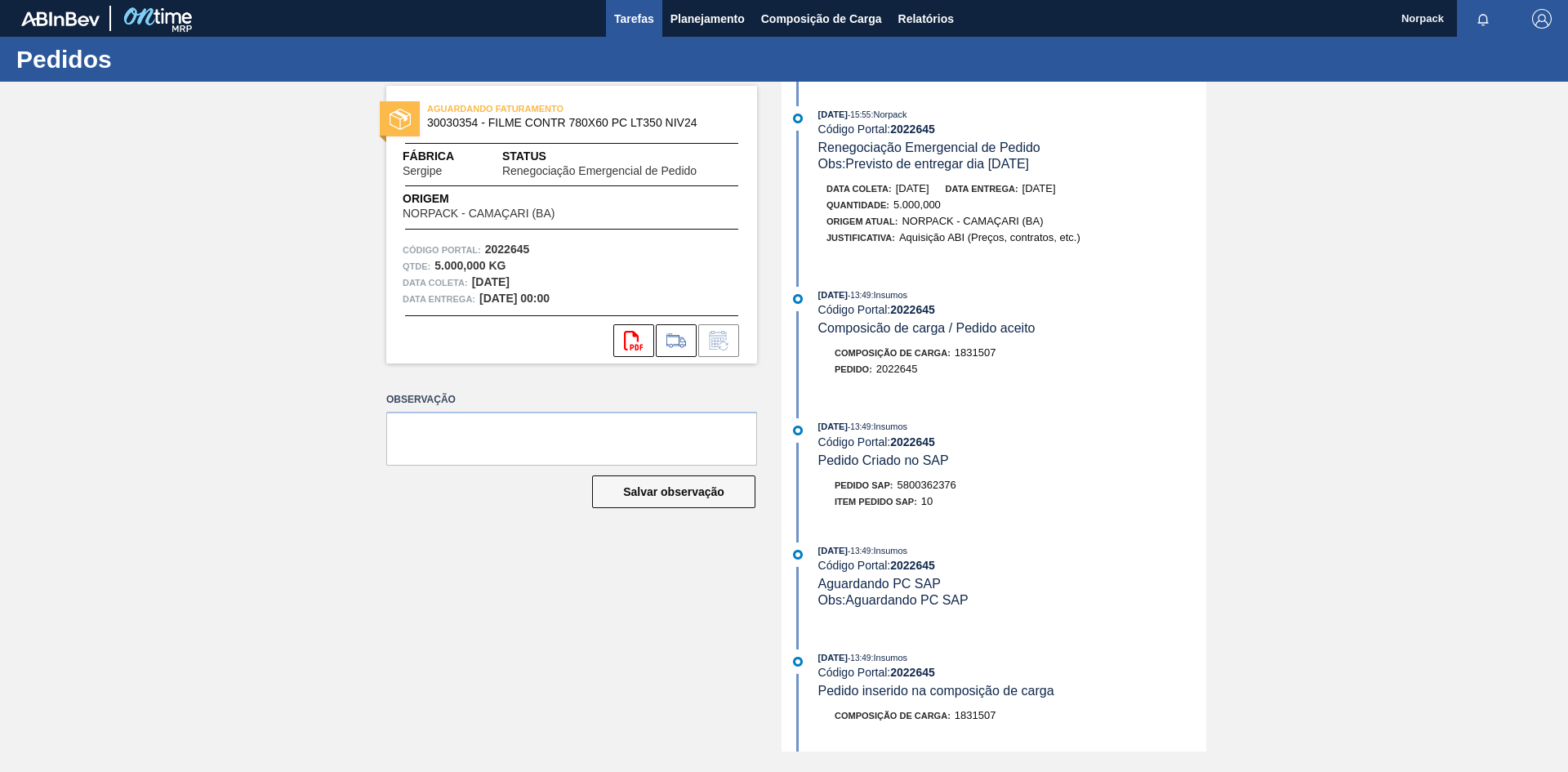
click at [618, 14] on span "Tarefas" at bounding box center [635, 18] width 40 height 19
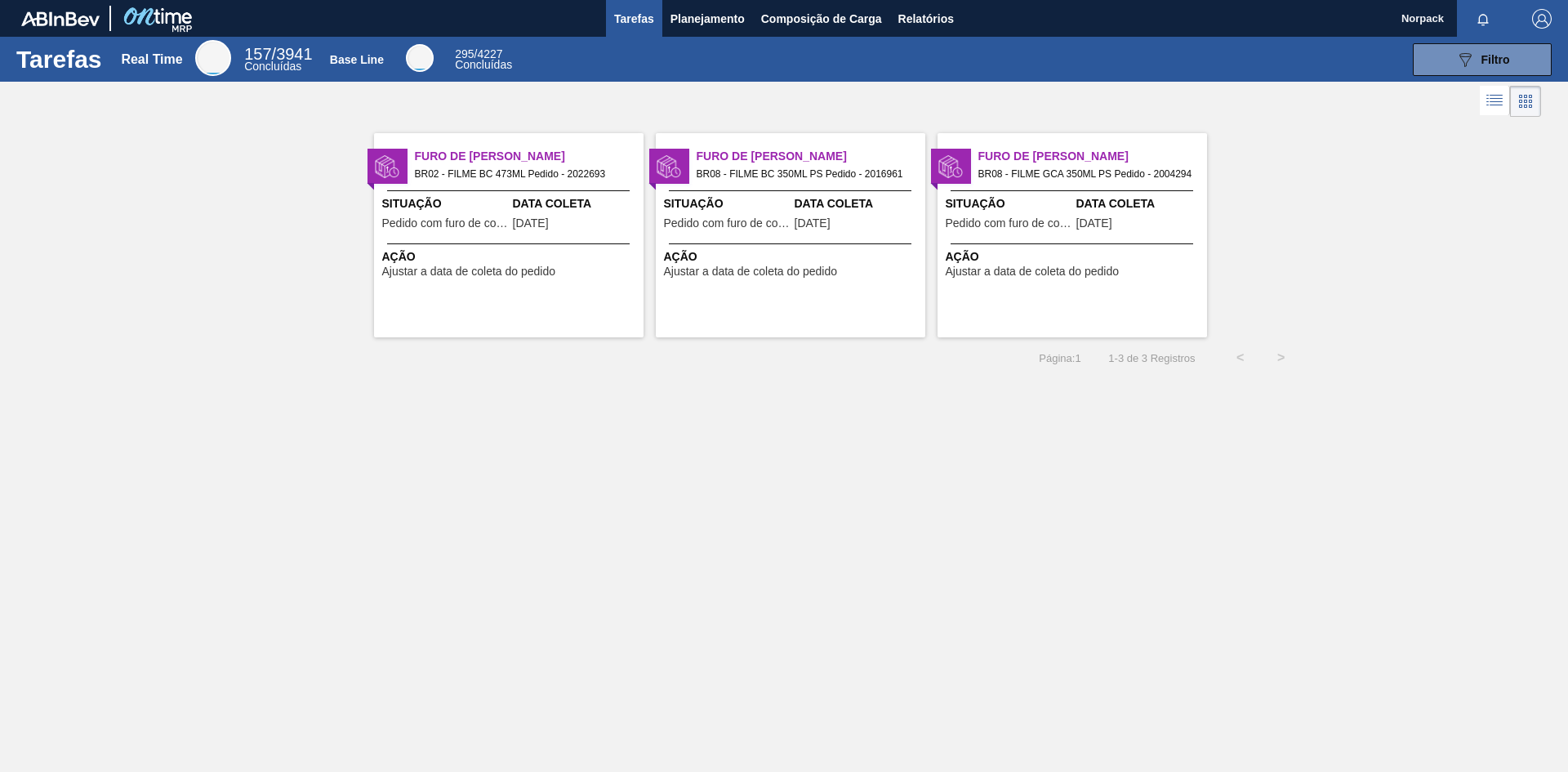
click at [509, 244] on div "Ação Ajustar a data de coleta do pedido" at bounding box center [508, 261] width 270 height 35
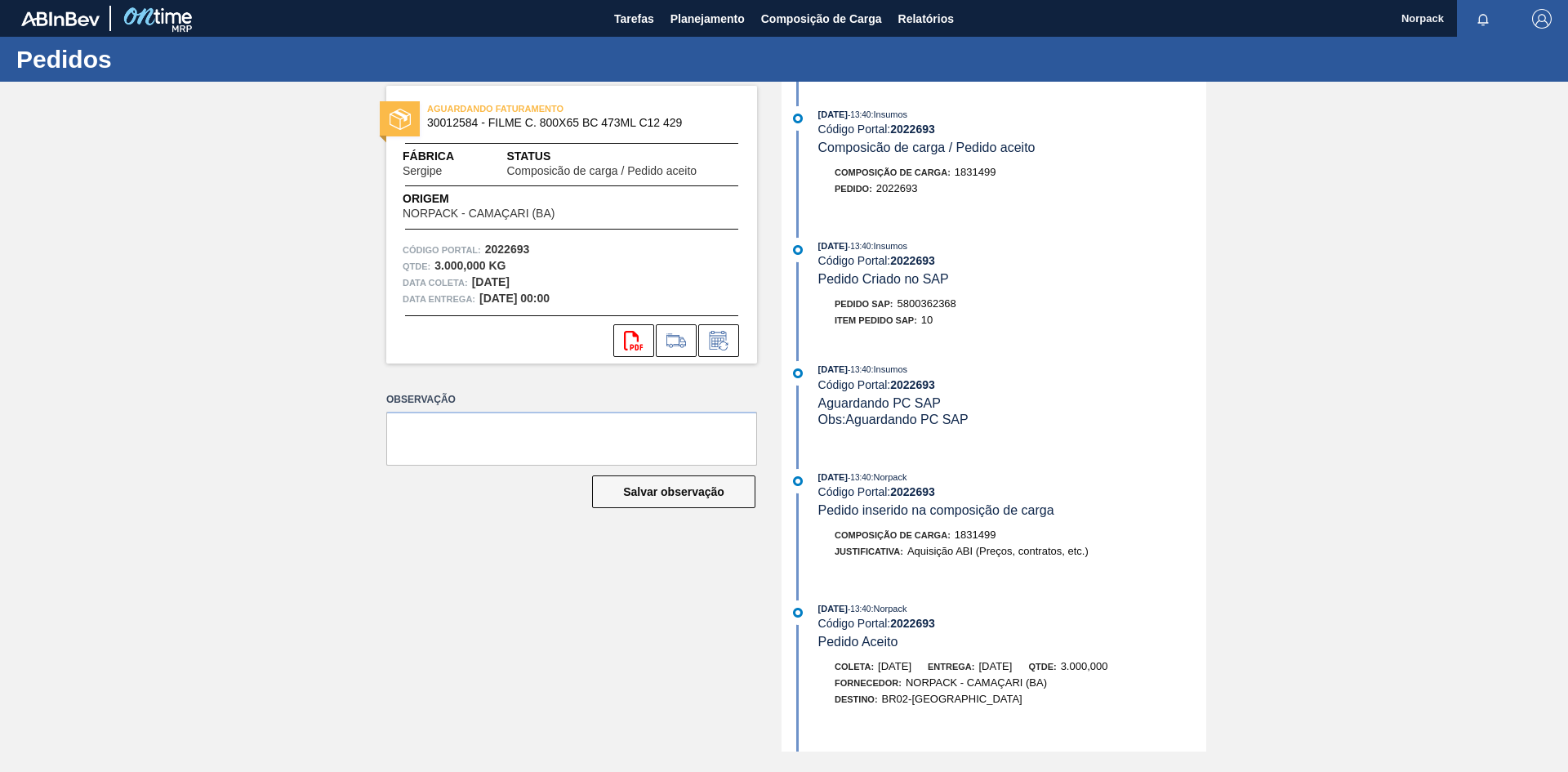
click at [499, 356] on div "svg{fill:#ff0000}" at bounding box center [572, 341] width 371 height 33
click at [716, 347] on icon at bounding box center [717, 342] width 12 height 10
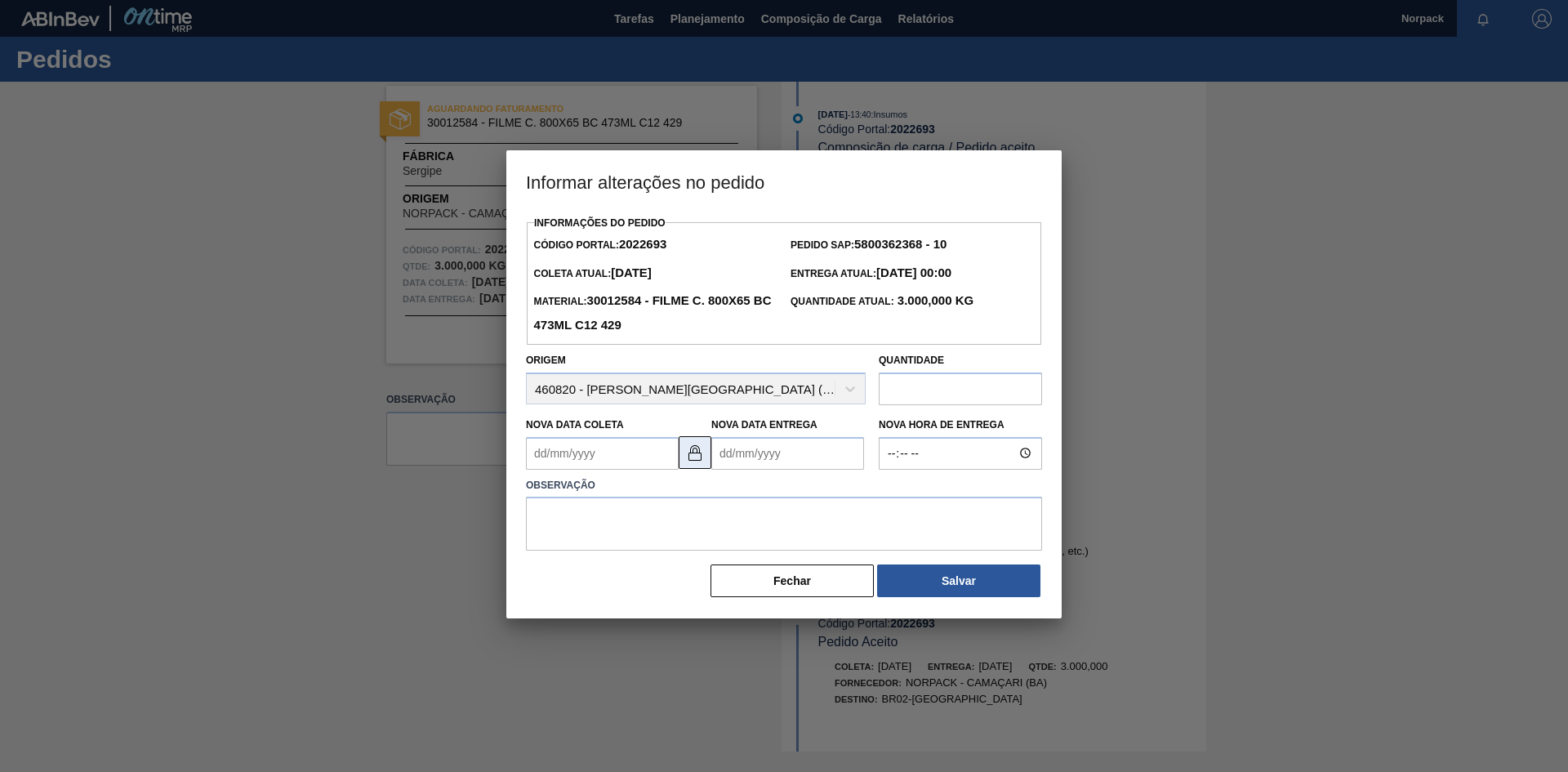
click at [694, 460] on img at bounding box center [695, 452] width 19 height 19
click at [610, 470] on Coleta2022693 "Nova Data Coleta" at bounding box center [602, 454] width 153 height 33
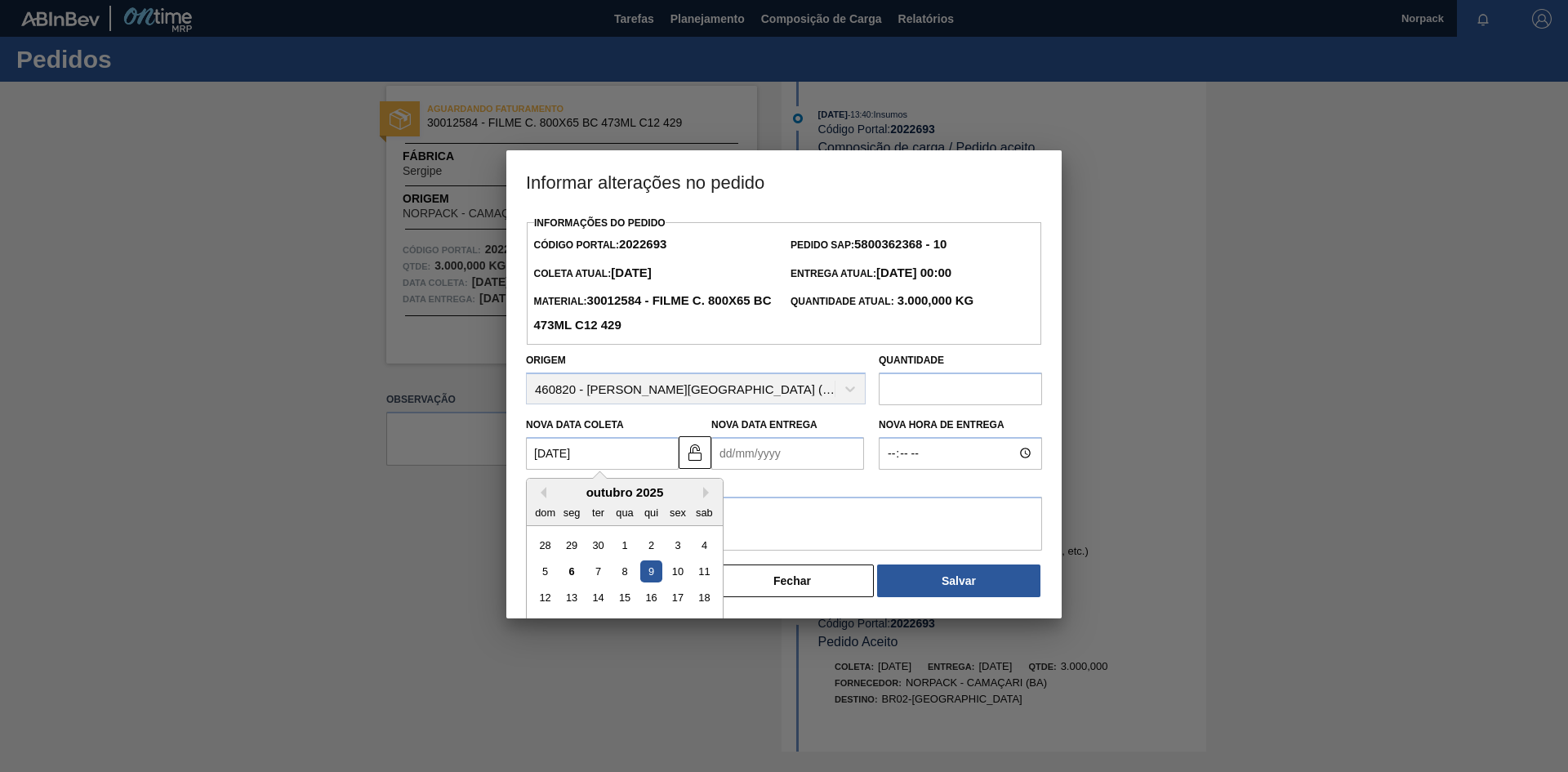
type Coleta2022693 "[DATE]"
click at [738, 462] on Entrega2022693 "Nova Data Entrega" at bounding box center [787, 454] width 153 height 33
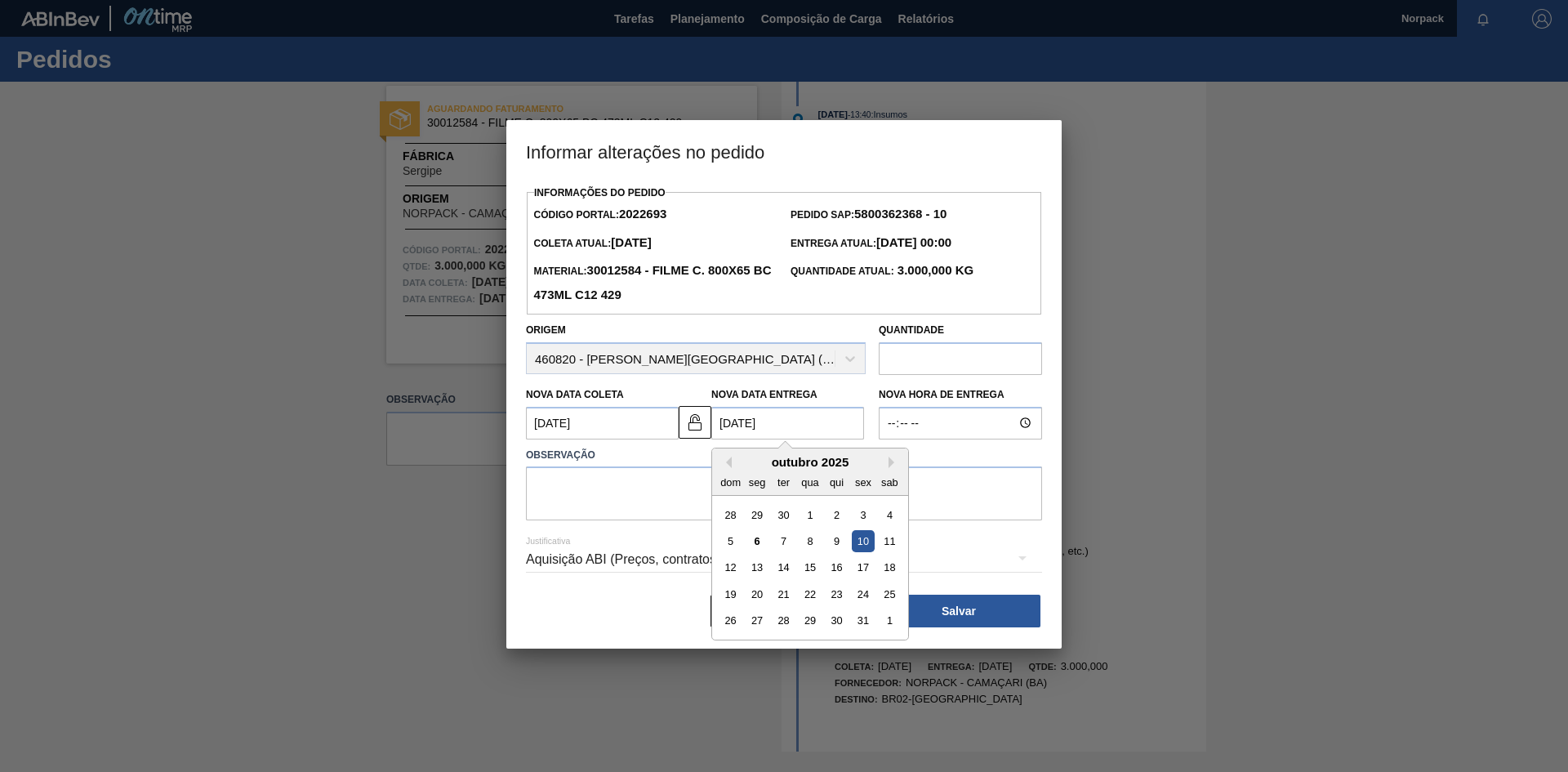
type Entrega2022693 "[DATE]"
click at [686, 483] on textarea at bounding box center [784, 493] width 517 height 54
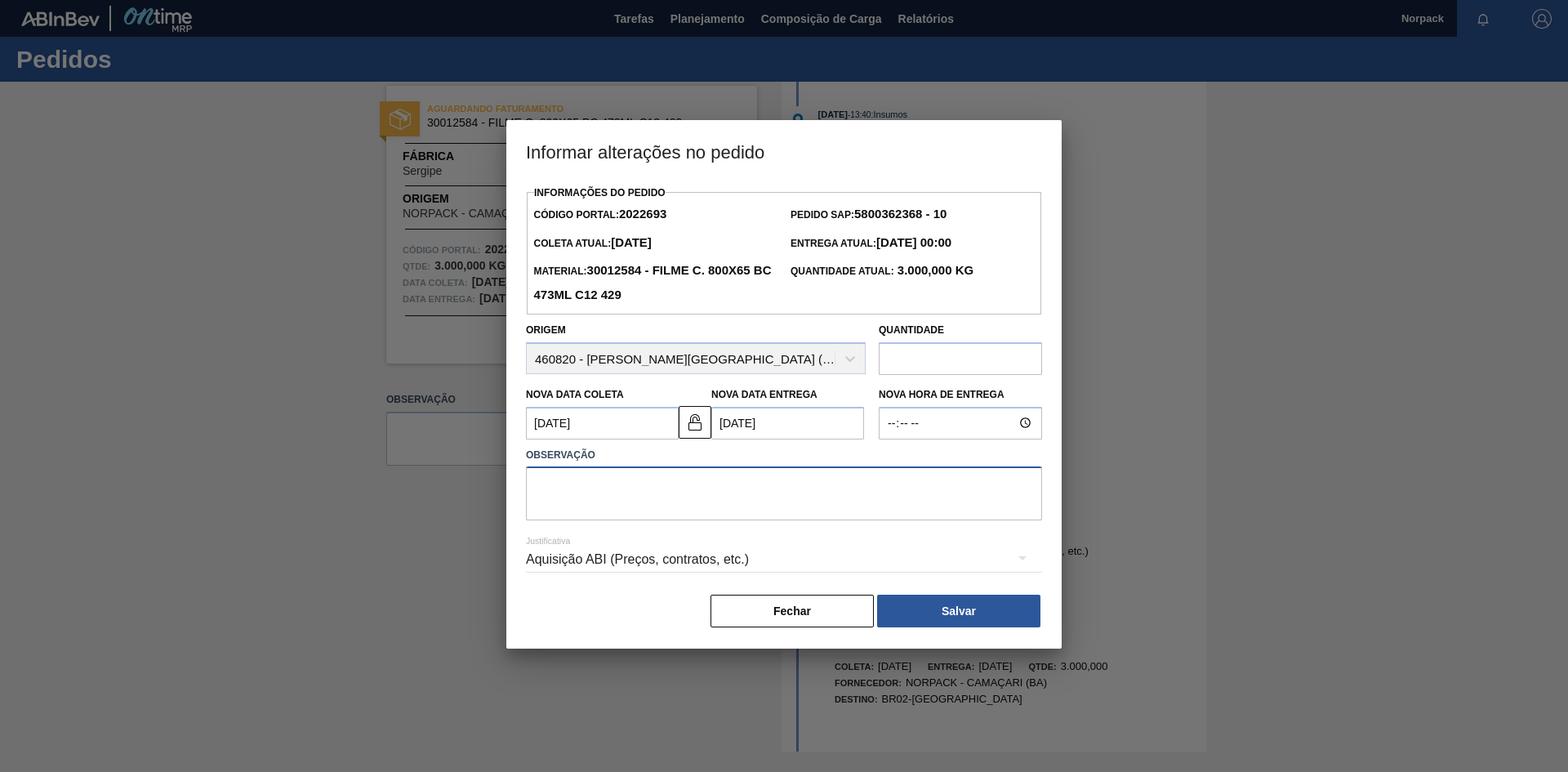
paste textarea "2022645"
drag, startPoint x: 760, startPoint y: 495, endPoint x: 421, endPoint y: 471, distance: 339.8
click at [421, 471] on div "Informar alterações no pedido Informações do Pedido Código Portal: 2022693 Pedi…" at bounding box center [784, 386] width 1568 height 772
type textarea "Previsto de entregar dia [DATE]"
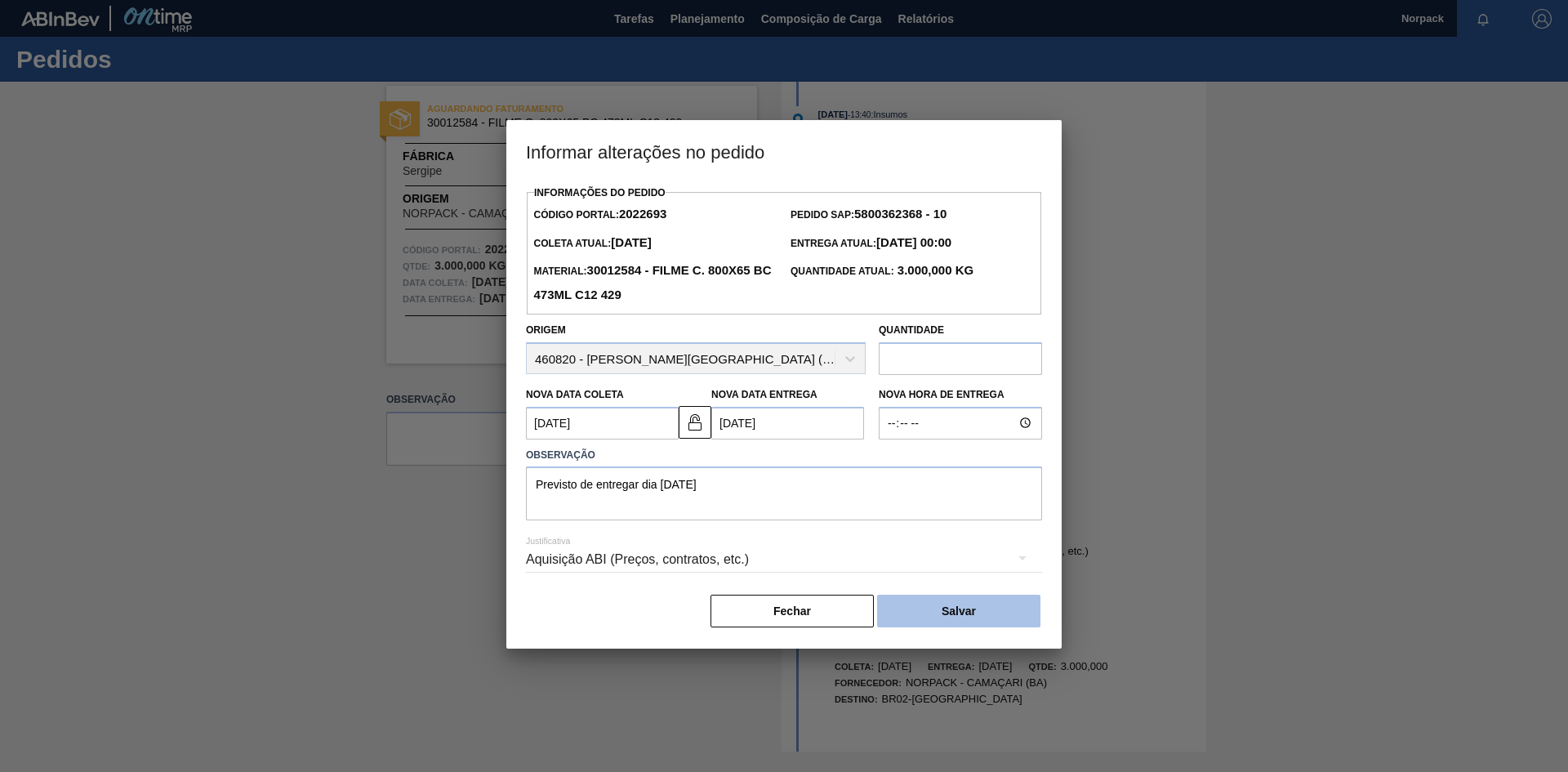
click at [937, 612] on button "Salvar" at bounding box center [959, 611] width 164 height 33
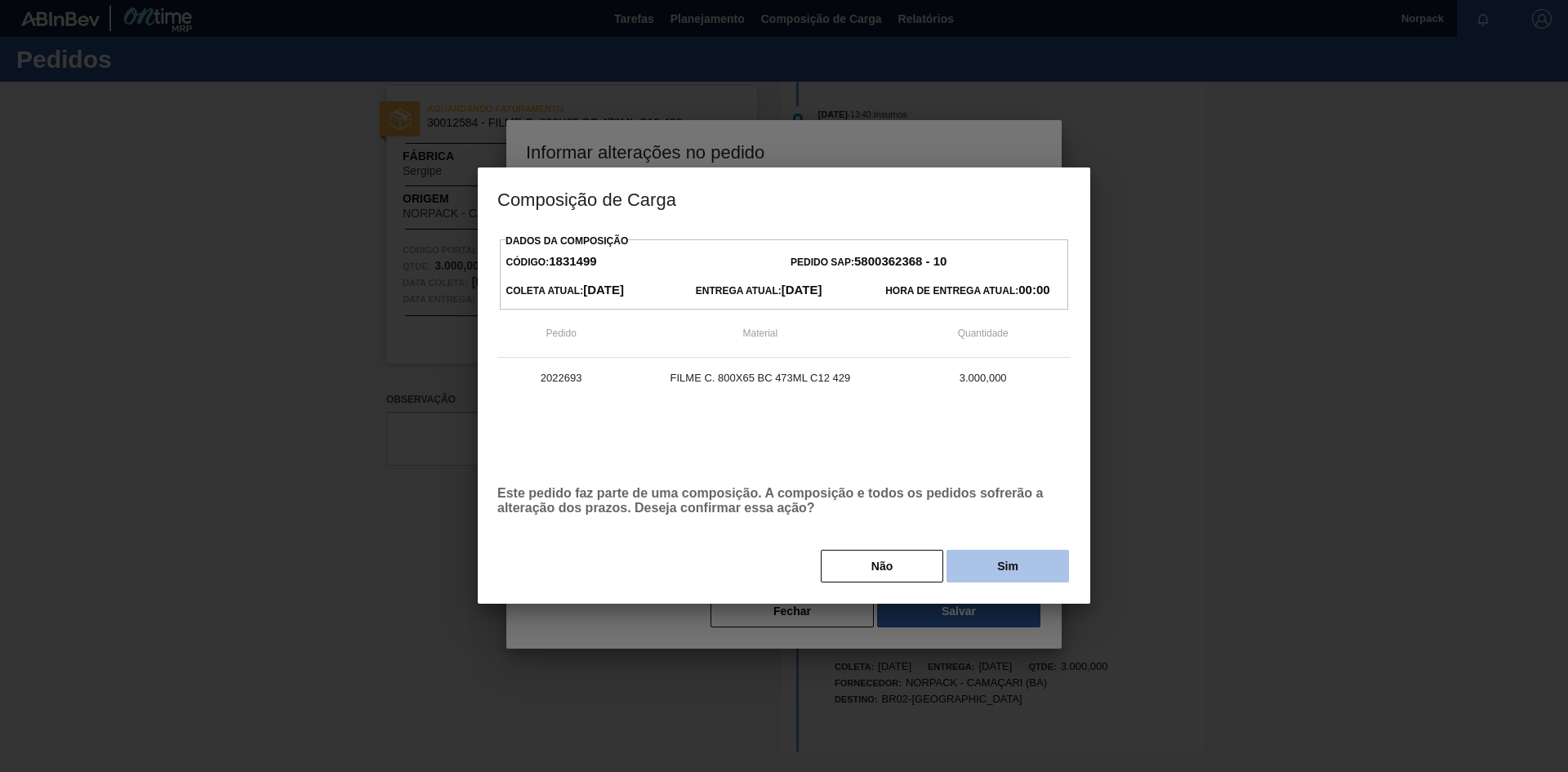
click at [992, 563] on button "Sim" at bounding box center [1008, 566] width 123 height 33
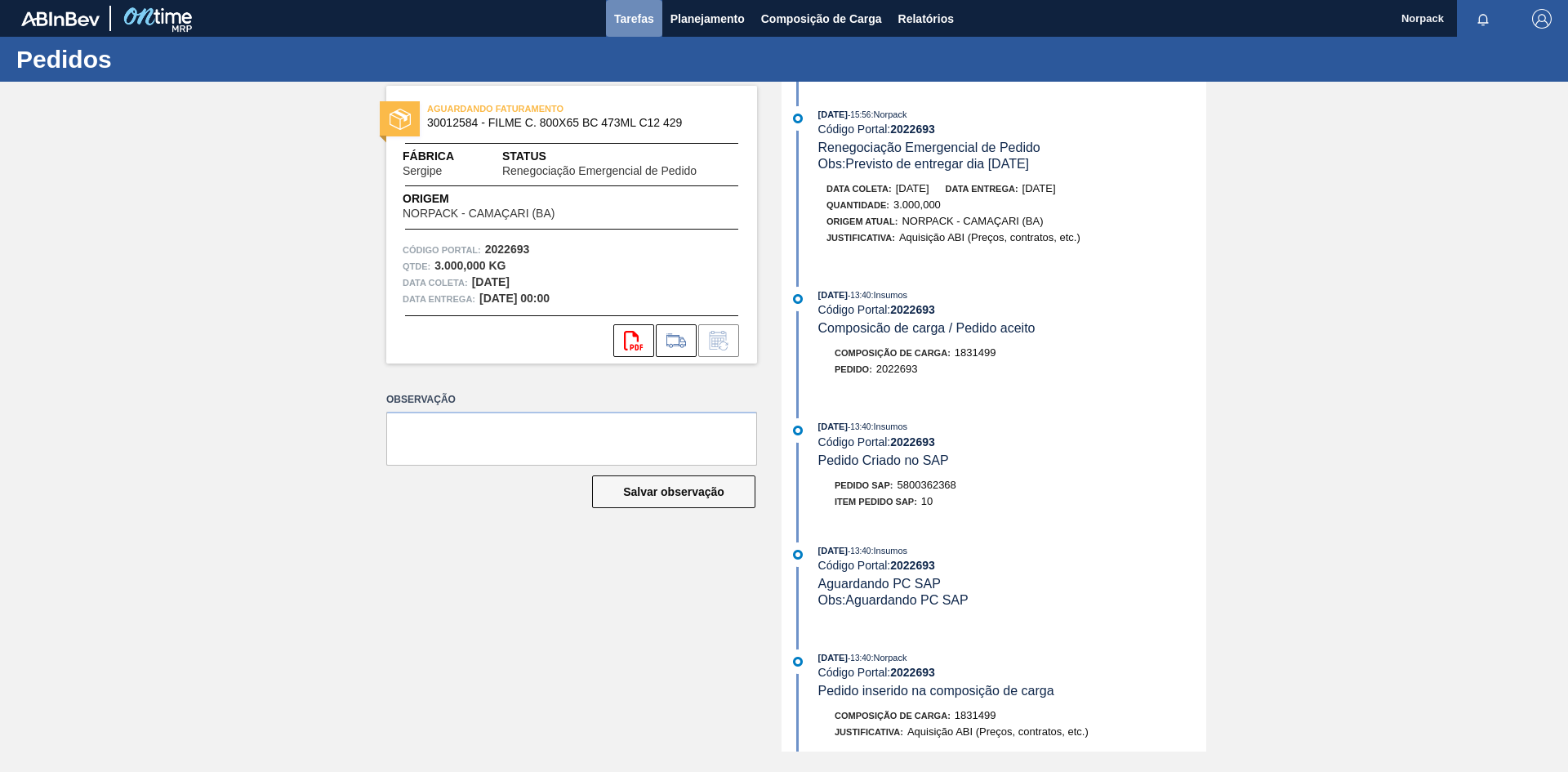
click at [640, 17] on span "Tarefas" at bounding box center [635, 18] width 40 height 19
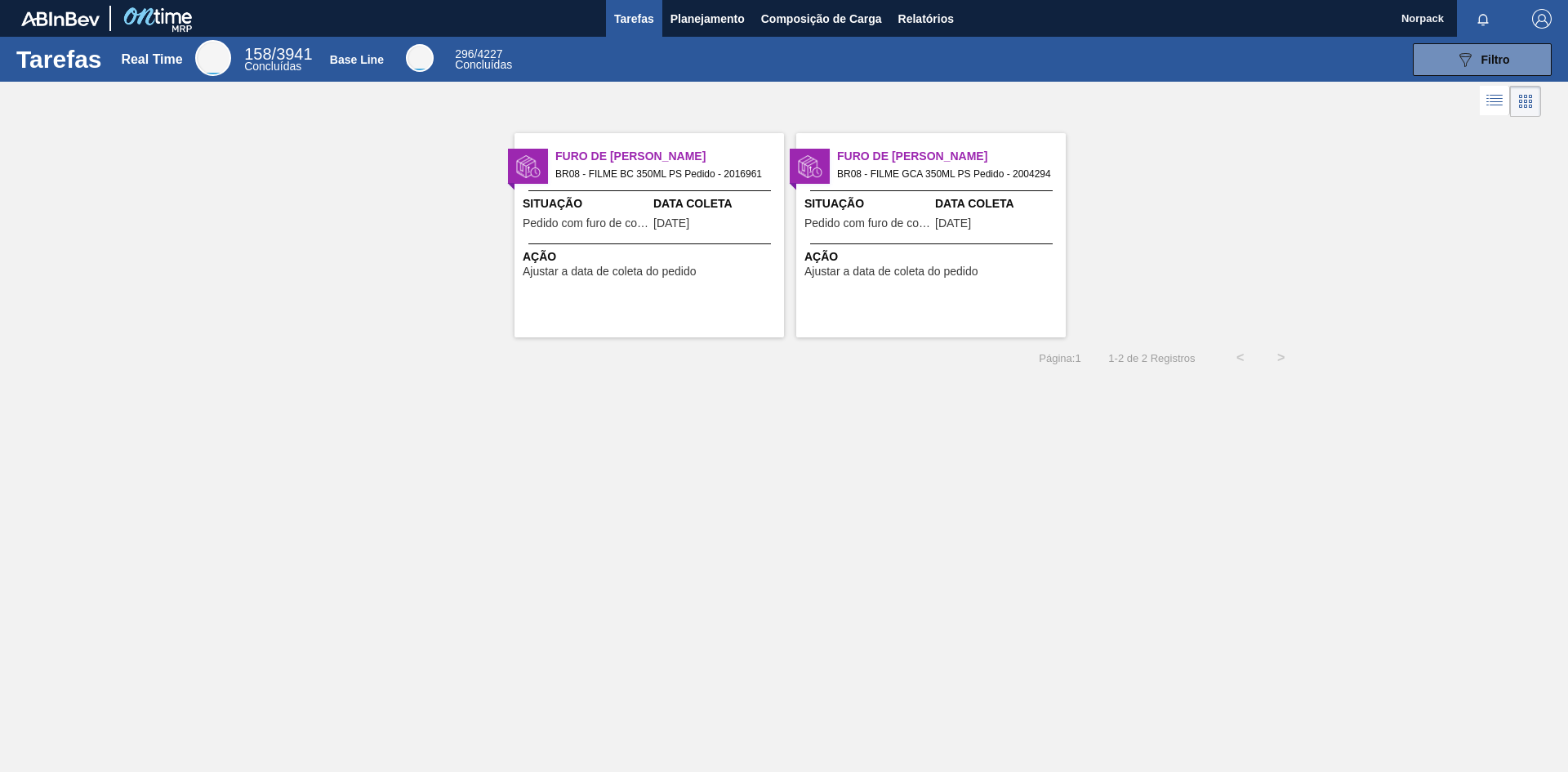
click at [664, 209] on span "Data Coleta" at bounding box center [717, 204] width 126 height 17
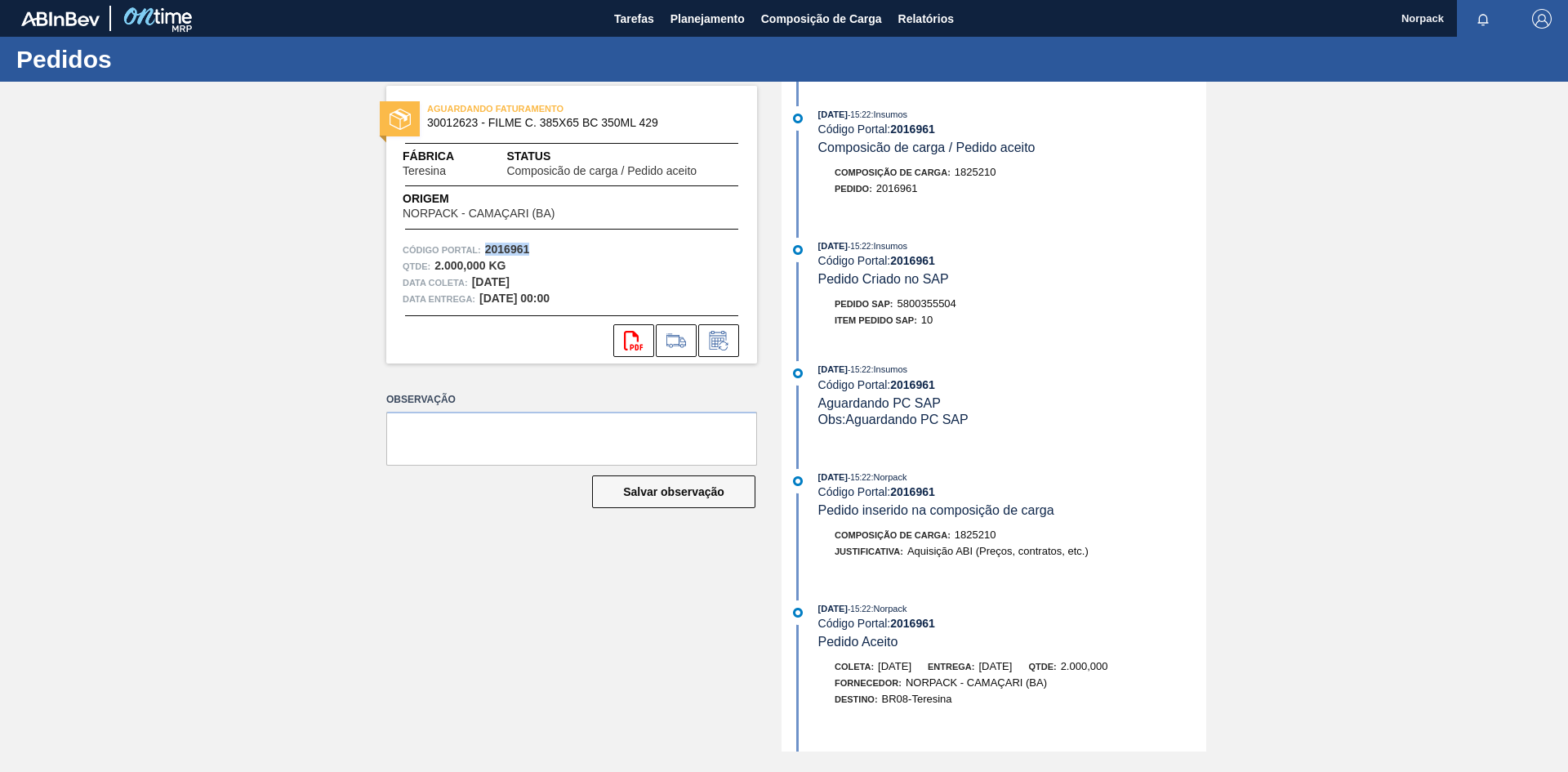
drag, startPoint x: 484, startPoint y: 248, endPoint x: 567, endPoint y: 252, distance: 83.1
click at [567, 252] on div "Código Portal: 2016961" at bounding box center [571, 250] width 338 height 16
copy strong "2016961"
click at [725, 341] on icon at bounding box center [719, 340] width 27 height 19
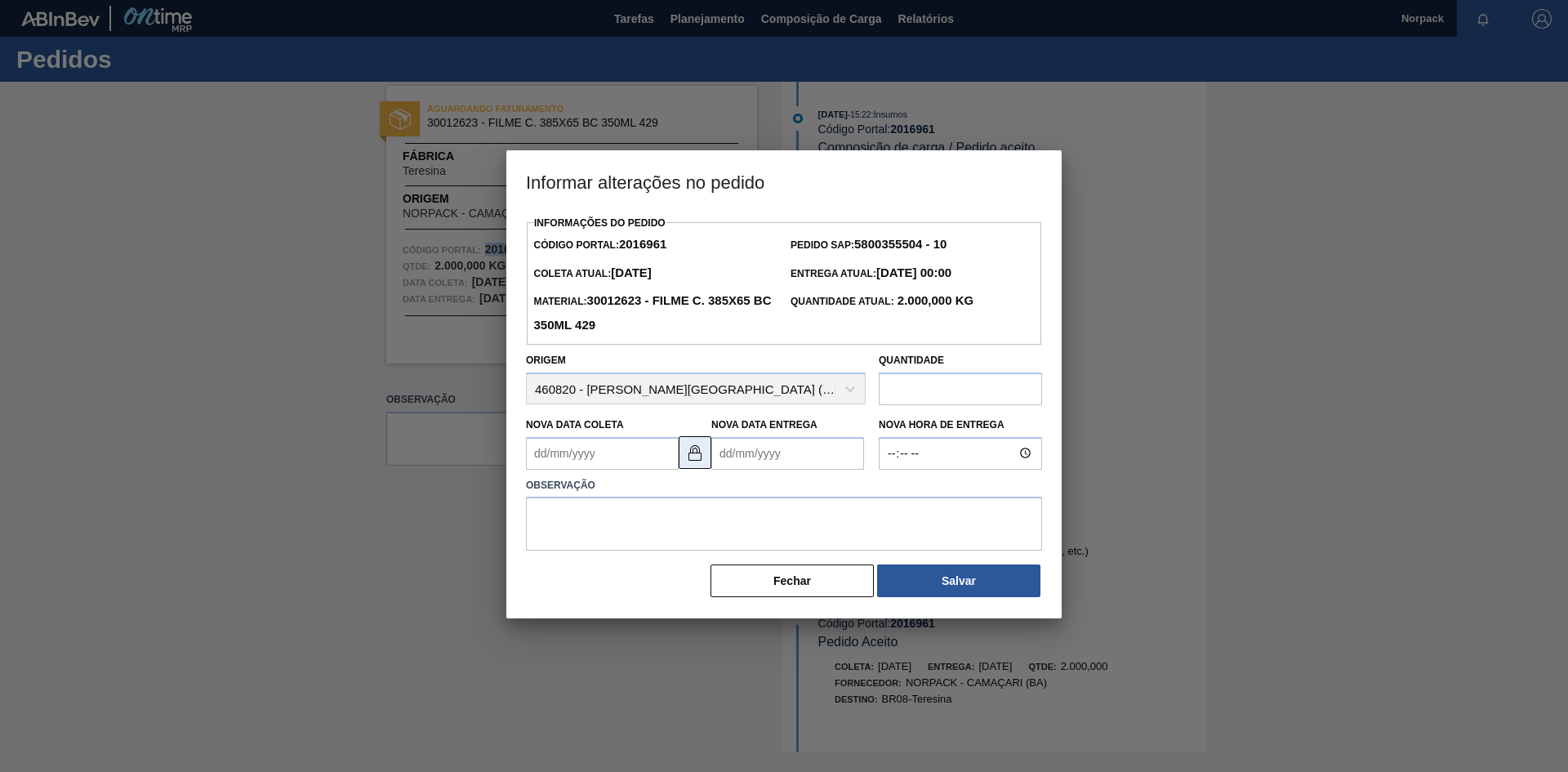
click at [699, 463] on img at bounding box center [695, 452] width 19 height 19
click at [609, 464] on Coleta2016961 "Nova Data Coleta" at bounding box center [602, 454] width 153 height 33
type Coleta2016961 "[DATE]"
click at [743, 448] on Entrega2016961 "Nova Data Entrega" at bounding box center [787, 454] width 153 height 33
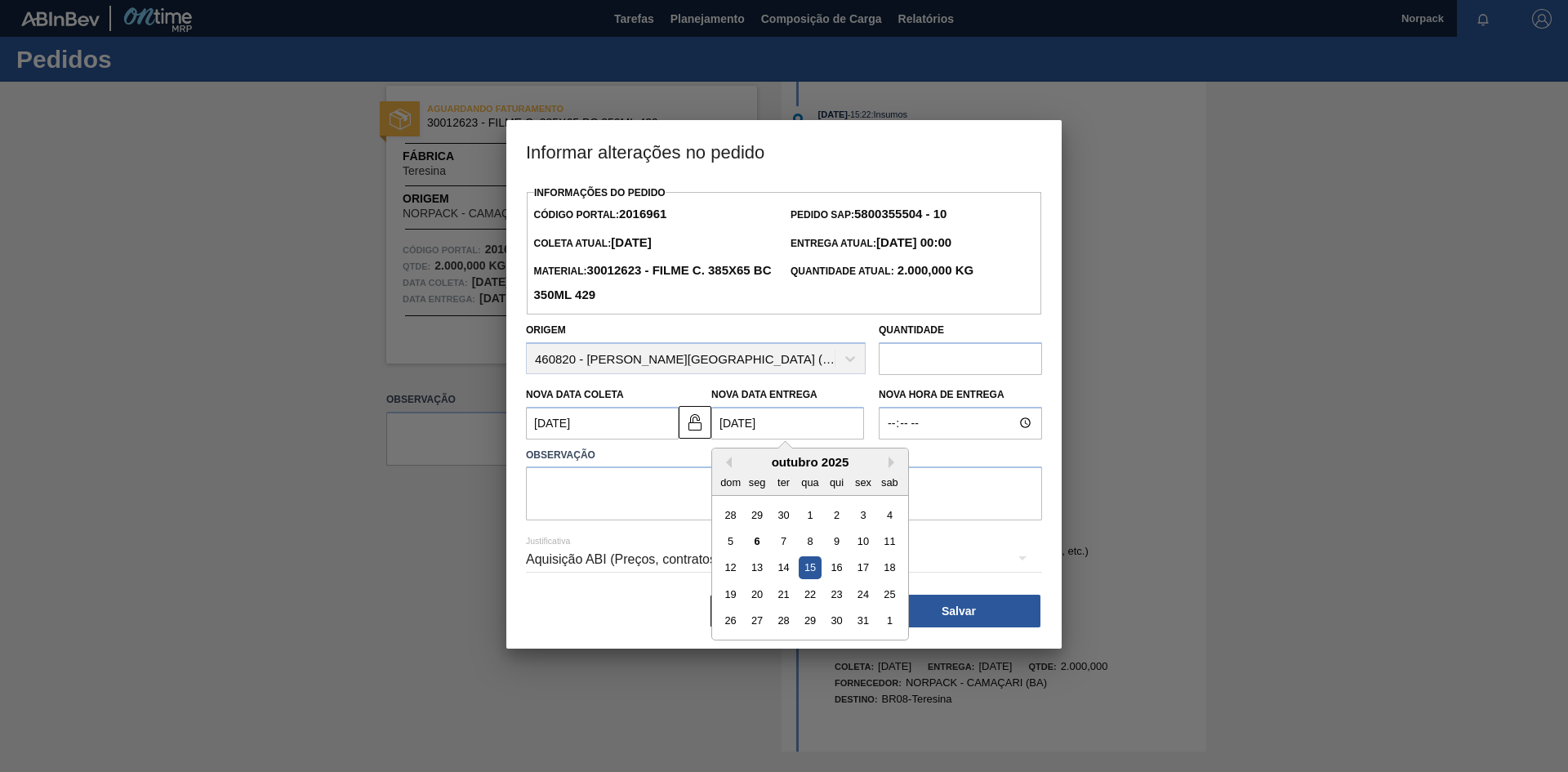
type Entrega2016961 "[DATE]"
click at [638, 496] on textarea at bounding box center [784, 493] width 517 height 54
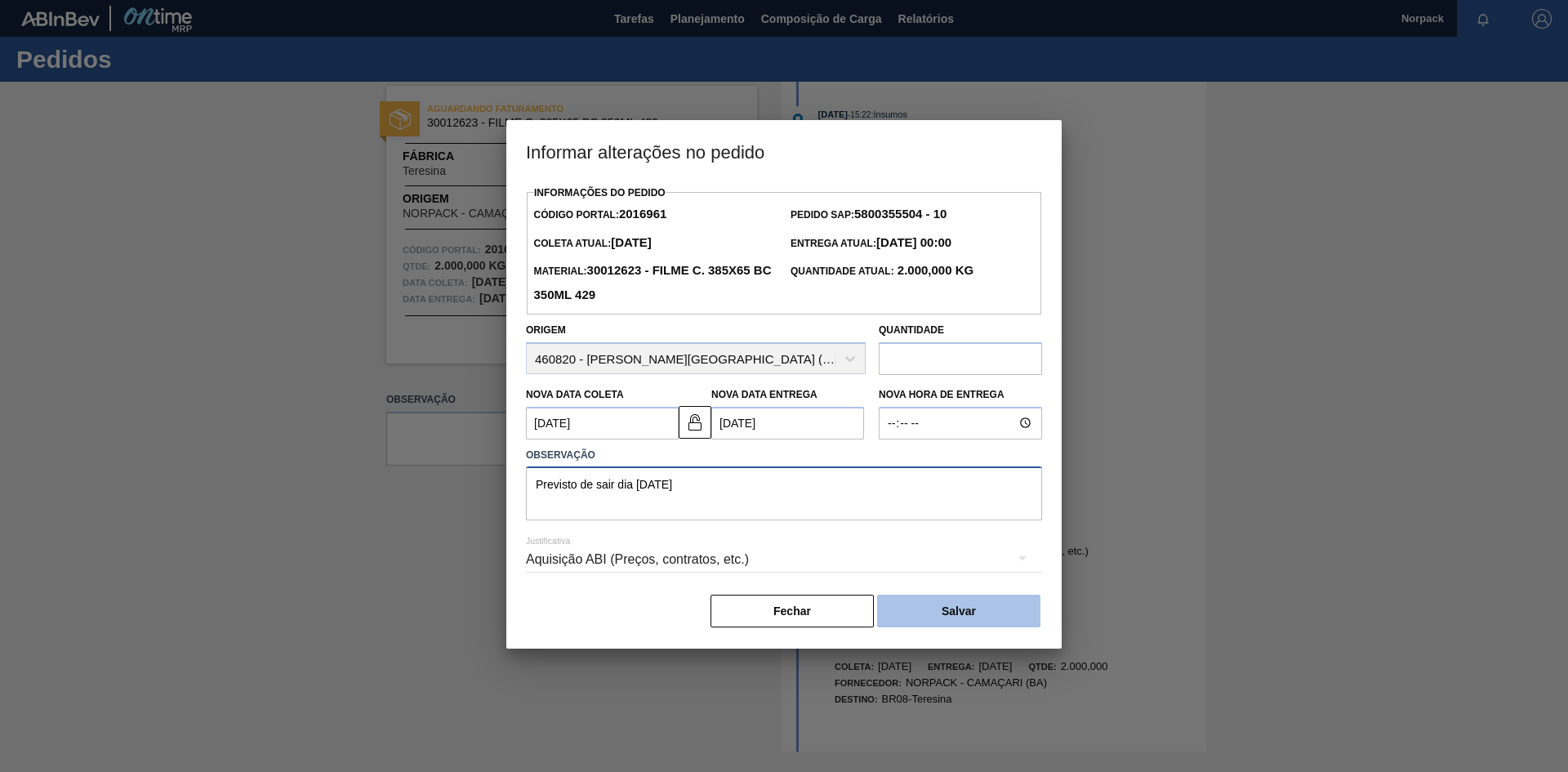
type textarea "Previsto de sair dia [DATE]"
click at [985, 617] on button "Salvar" at bounding box center [959, 611] width 164 height 33
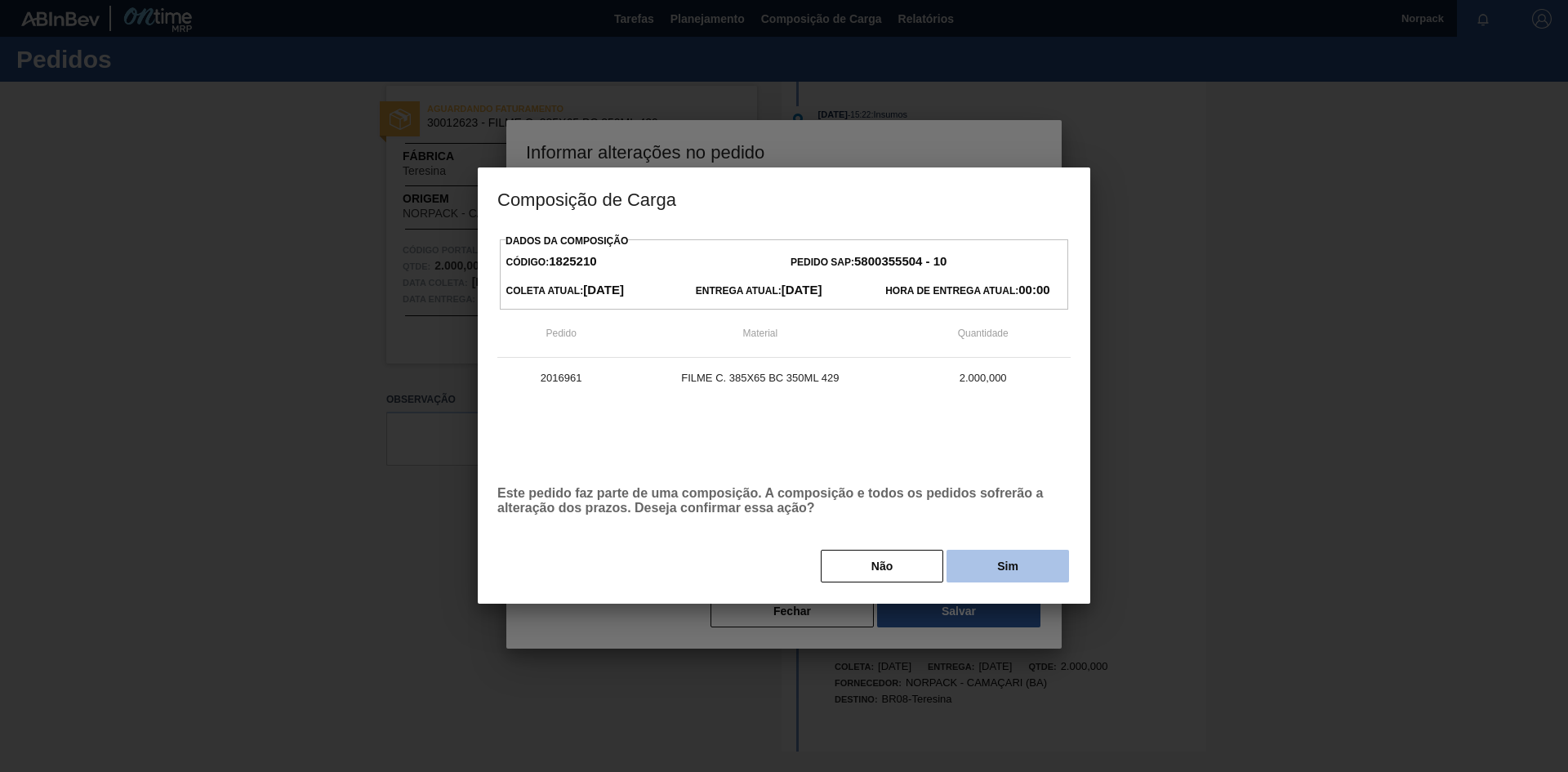
click at [1008, 567] on button "Sim" at bounding box center [1008, 566] width 123 height 33
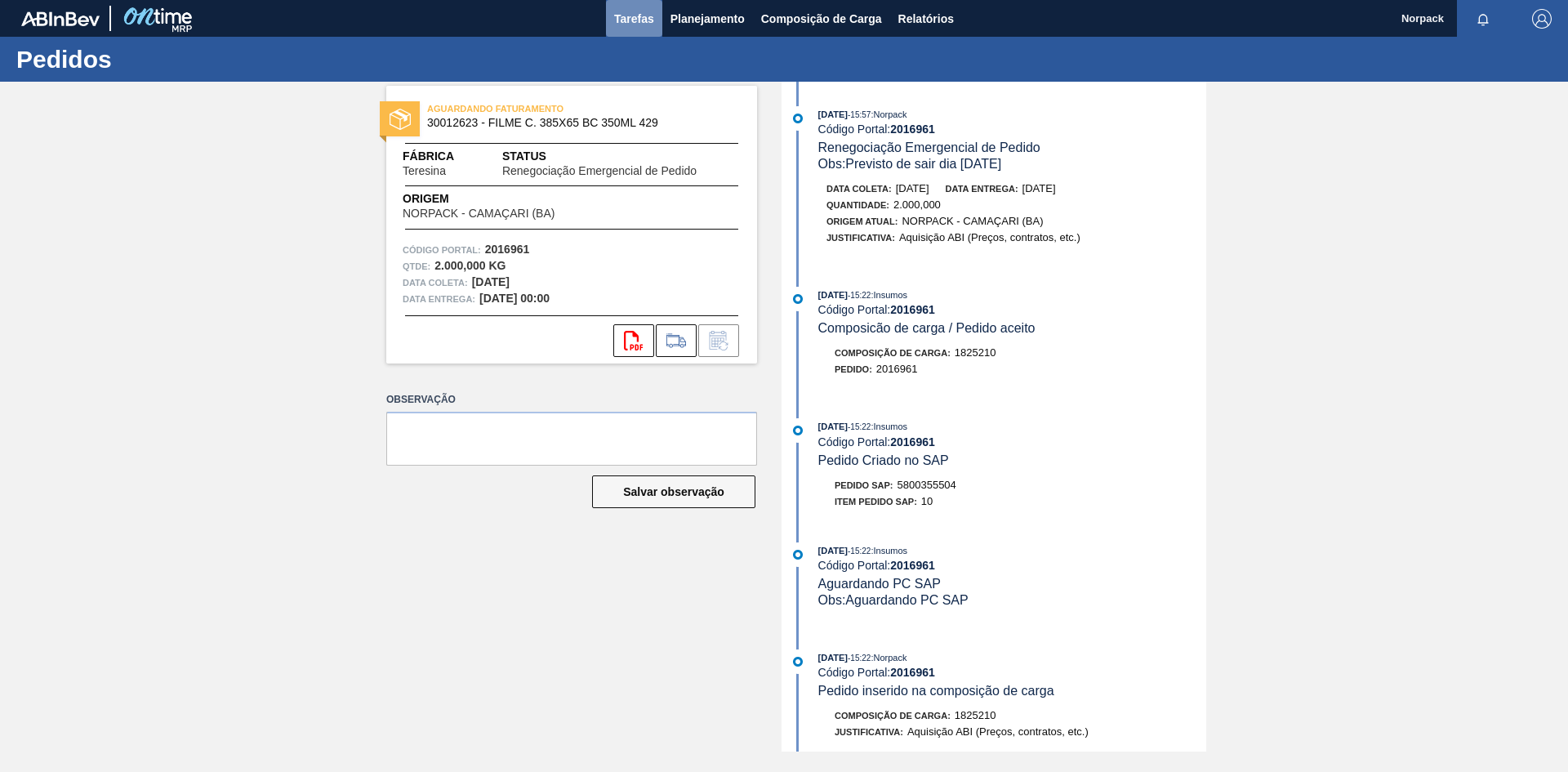
click at [630, 21] on span "Tarefas" at bounding box center [635, 18] width 40 height 19
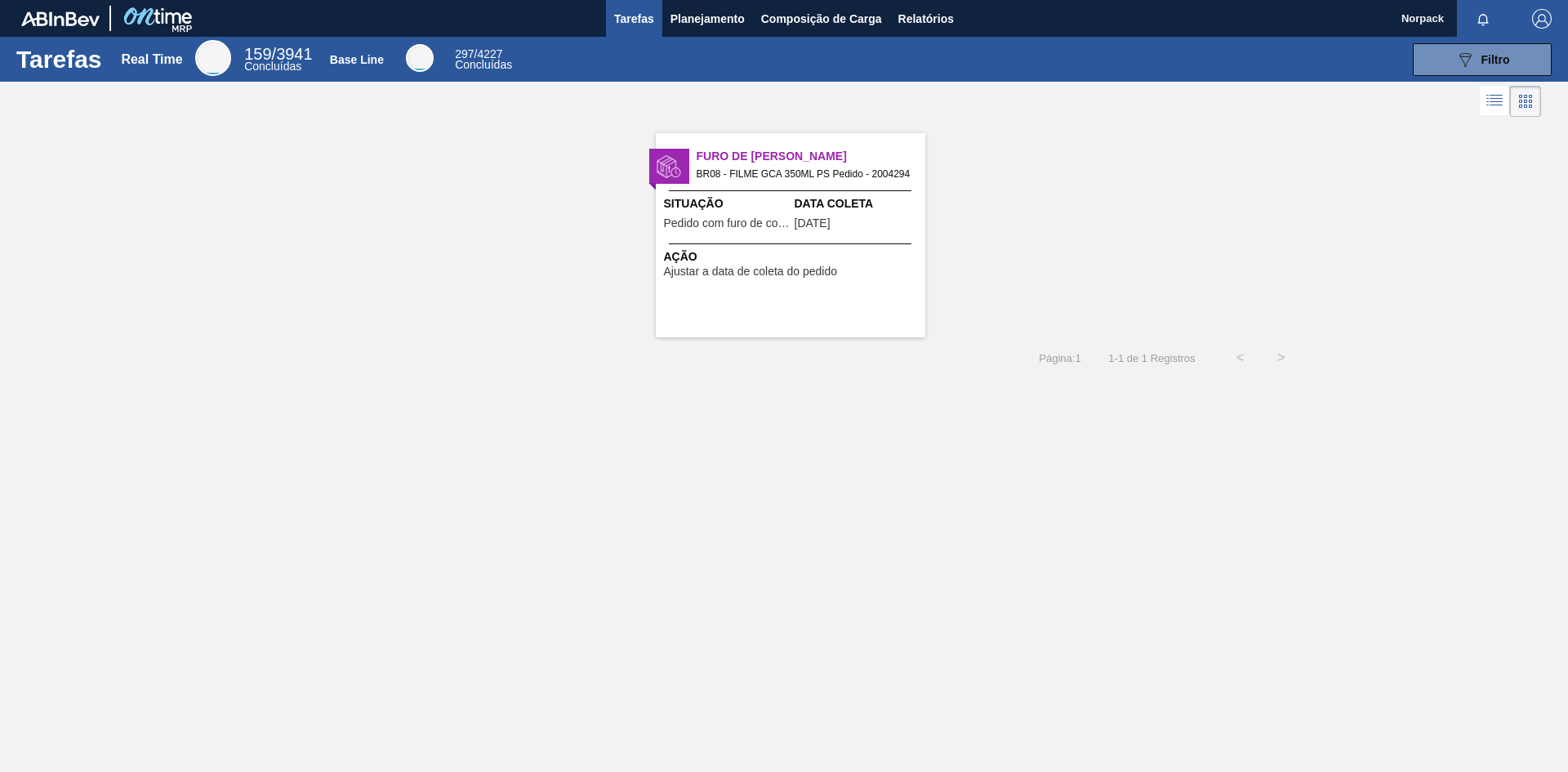
click at [730, 236] on div "Furo de Coleta BR08 - FILME GCA 350ML PS Pedido - 2004294 Situação Pedido com f…" at bounding box center [790, 235] width 270 height 204
click at [803, 244] on div "Ação Ajustar a data de coleta do pedido" at bounding box center [790, 261] width 270 height 35
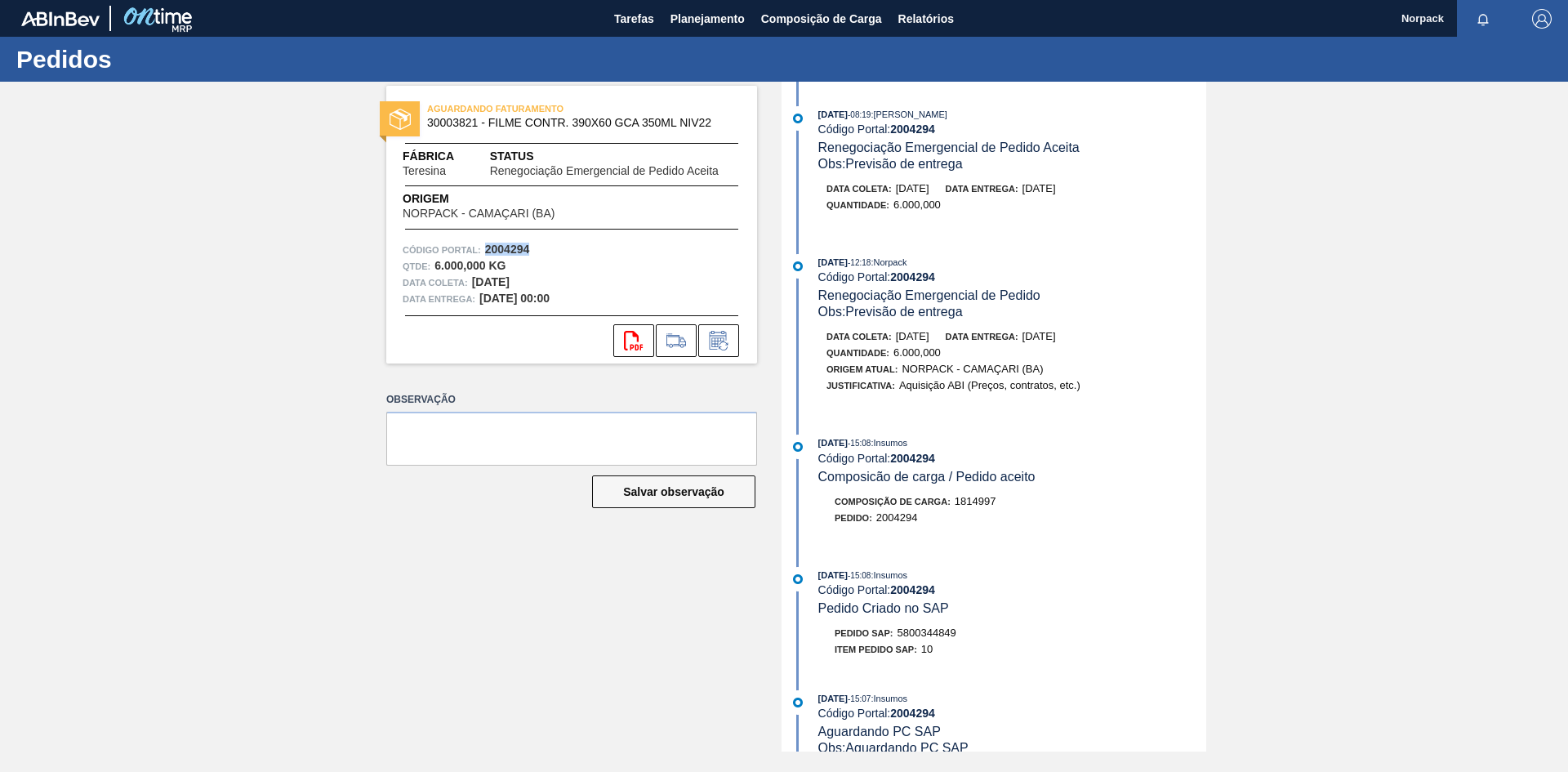
drag, startPoint x: 483, startPoint y: 247, endPoint x: 549, endPoint y: 252, distance: 66.2
click at [549, 252] on div "Código Portal: 2004294" at bounding box center [571, 250] width 338 height 16
click at [719, 346] on icon at bounding box center [719, 340] width 27 height 19
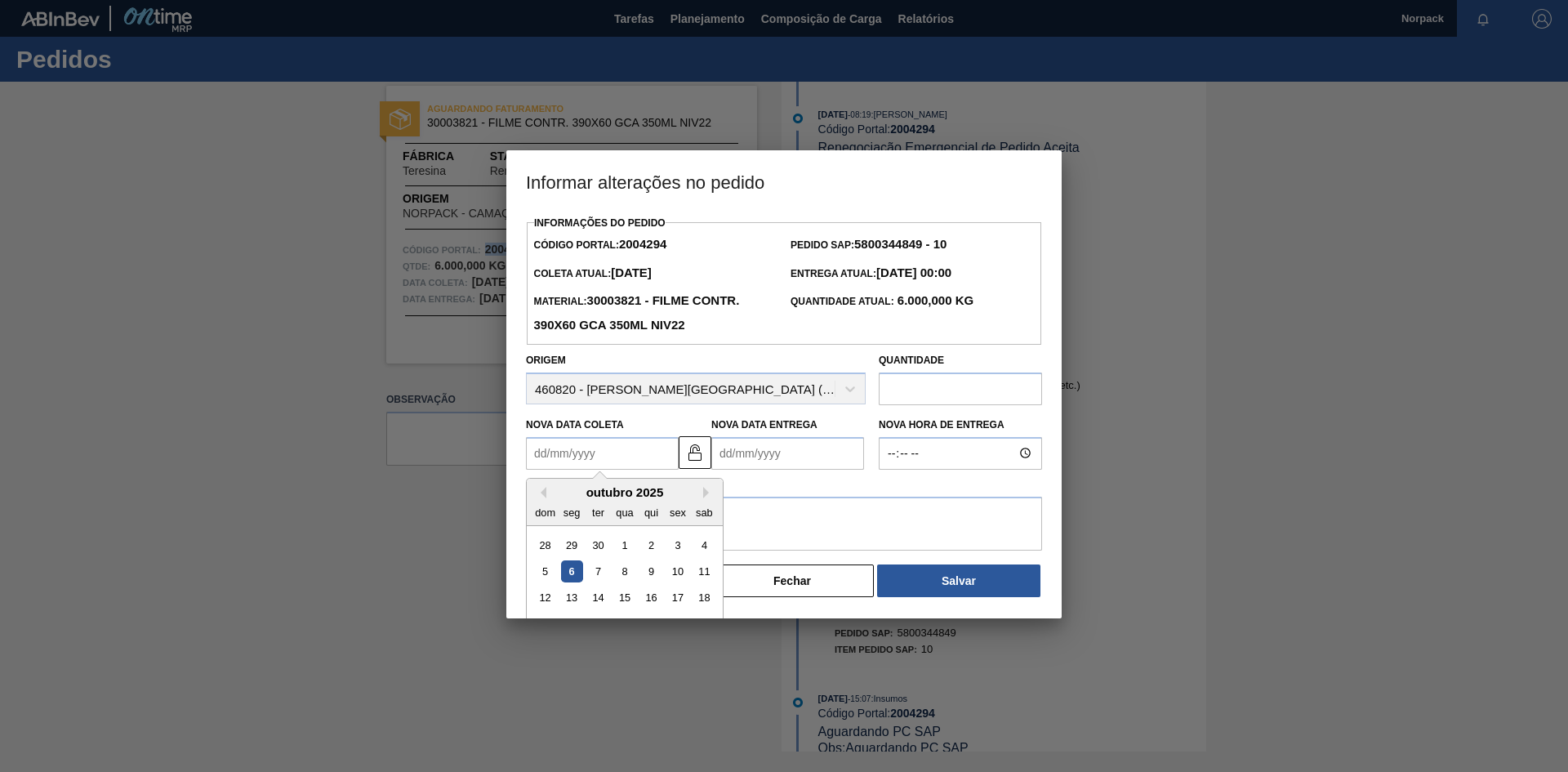
click at [599, 456] on Coleta2004294 "Nova Data Coleta" at bounding box center [602, 454] width 153 height 33
click at [404, 292] on div at bounding box center [784, 386] width 1568 height 772
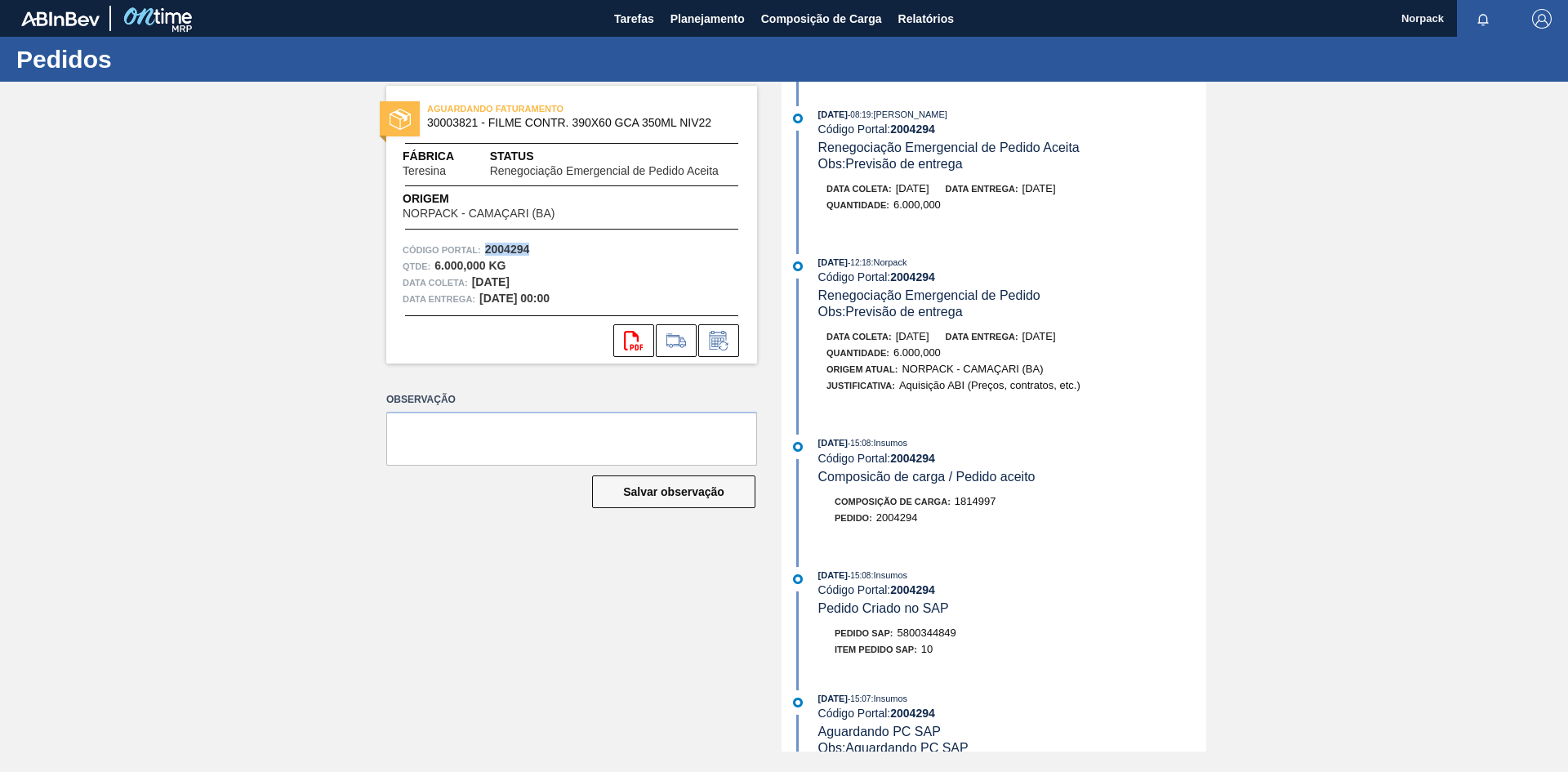
drag, startPoint x: 486, startPoint y: 253, endPoint x: 532, endPoint y: 253, distance: 46.0
click at [532, 253] on div "Código Portal: 2004294" at bounding box center [571, 250] width 338 height 16
copy strong "2004294"
click at [721, 346] on icon at bounding box center [719, 340] width 27 height 19
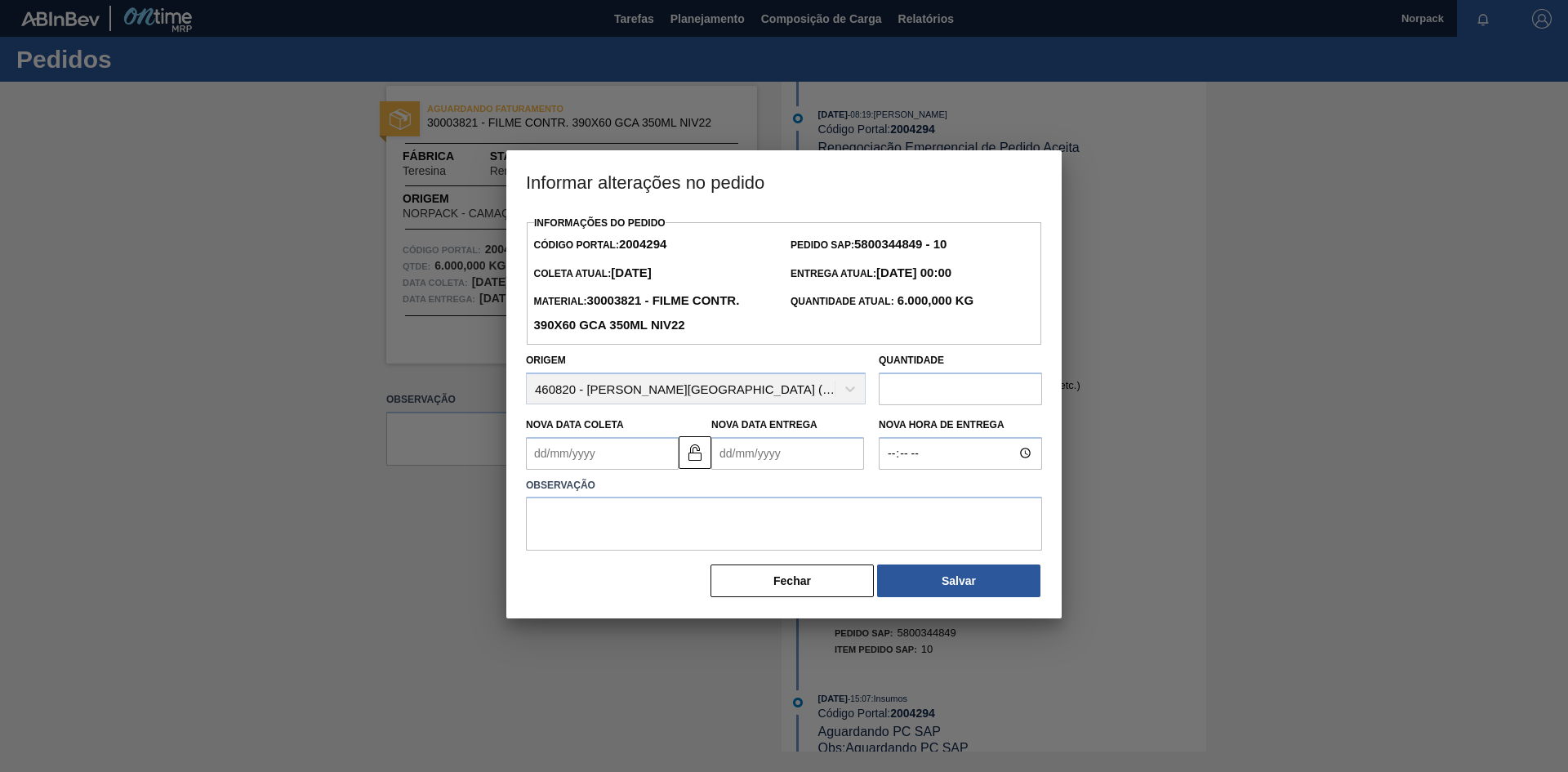
click at [649, 458] on Coleta2004294 "Nova Data Coleta" at bounding box center [602, 454] width 153 height 33
click at [604, 460] on Coleta2004294 "Nova Data Coleta" at bounding box center [602, 454] width 153 height 33
type Coleta2004294 "08/10/2025"
click at [766, 476] on div "Observação" at bounding box center [784, 510] width 529 height 81
click at [773, 456] on Entrega2004294 "Nova Data Entrega" at bounding box center [787, 454] width 153 height 33
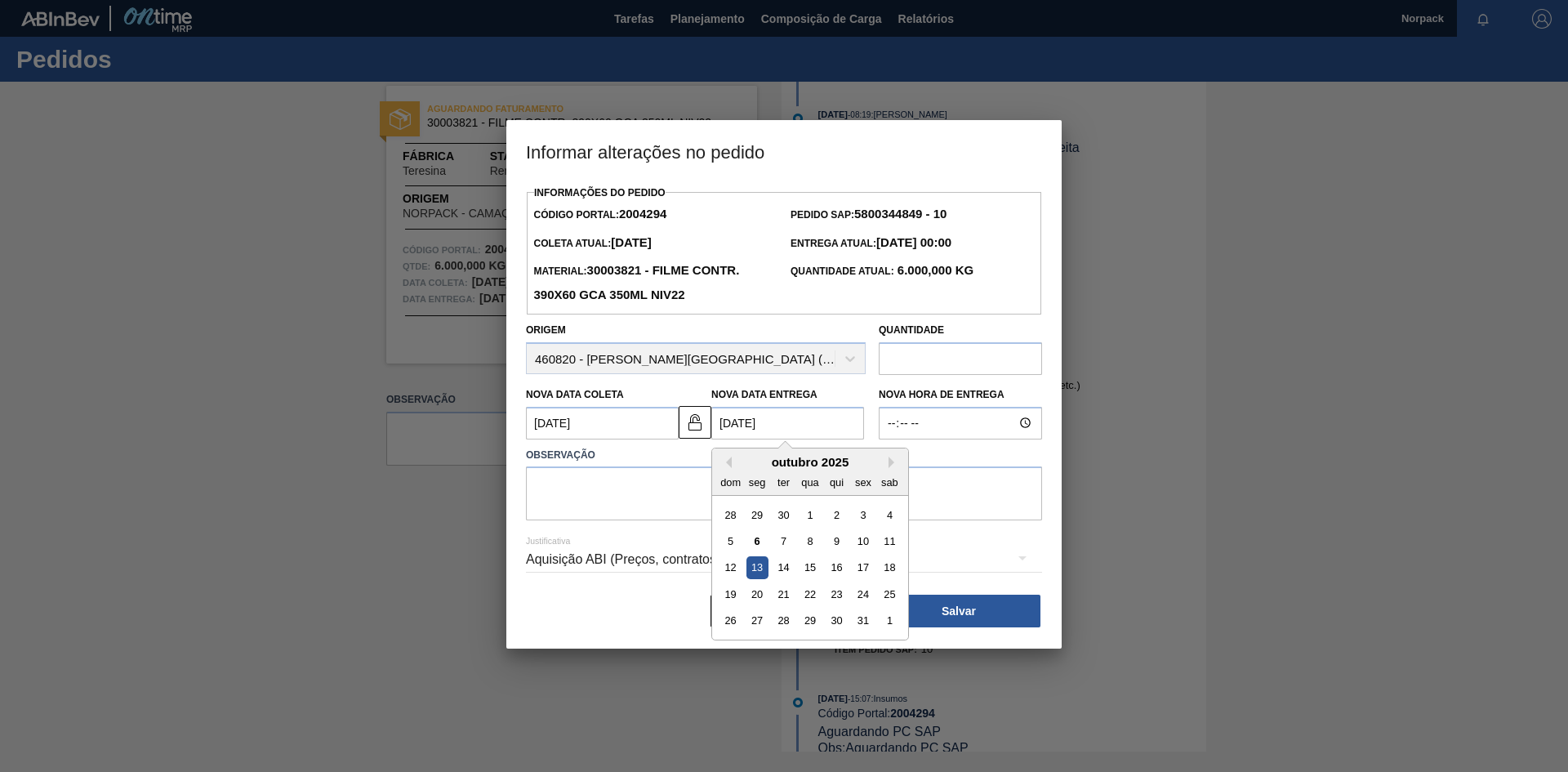
type Entrega2004294 "13/10/2025"
click at [602, 510] on textarea at bounding box center [784, 493] width 517 height 54
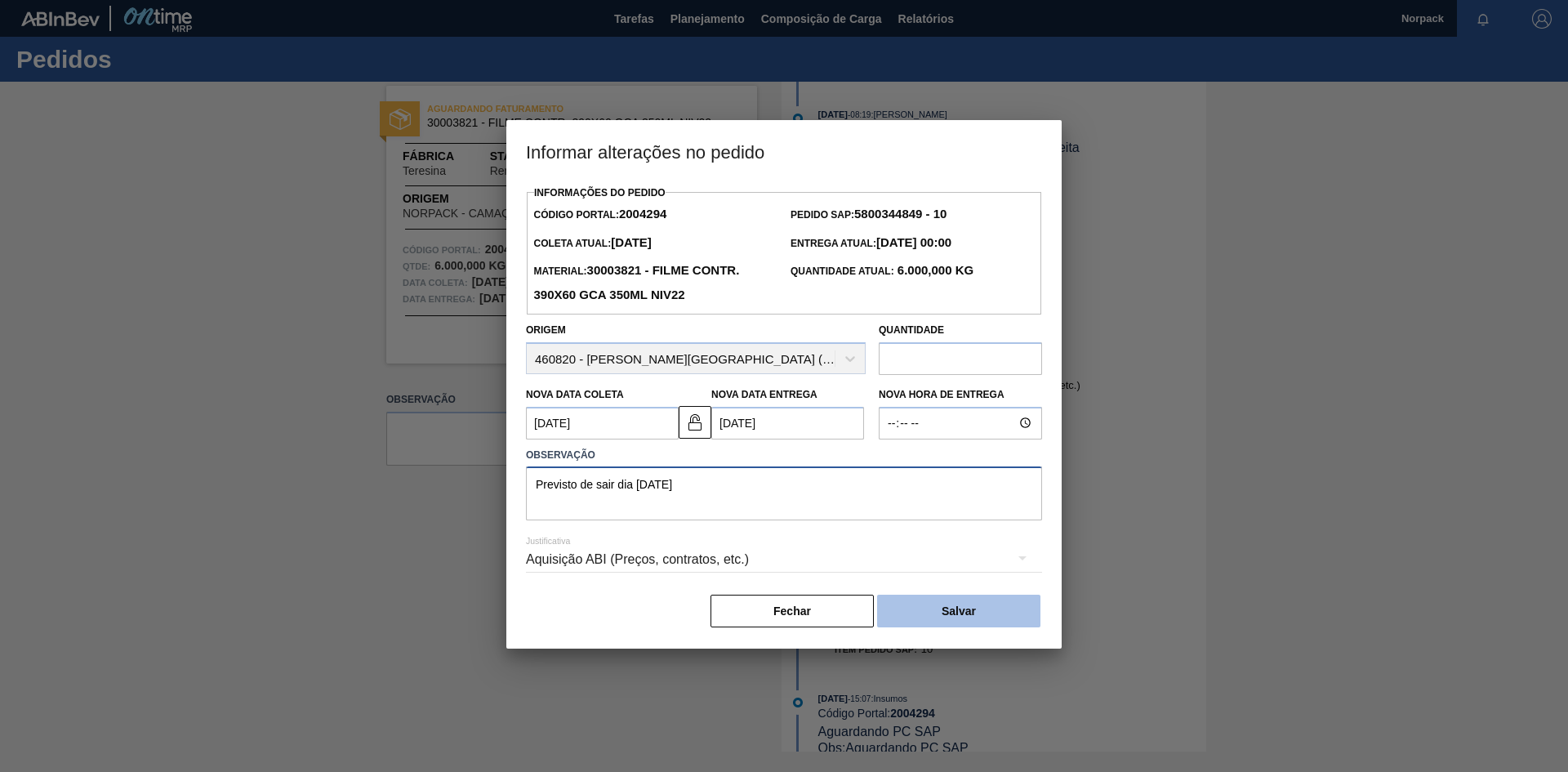
type textarea "Previsto de sair dia 08/10/2025"
click at [977, 616] on button "Salvar" at bounding box center [959, 611] width 164 height 33
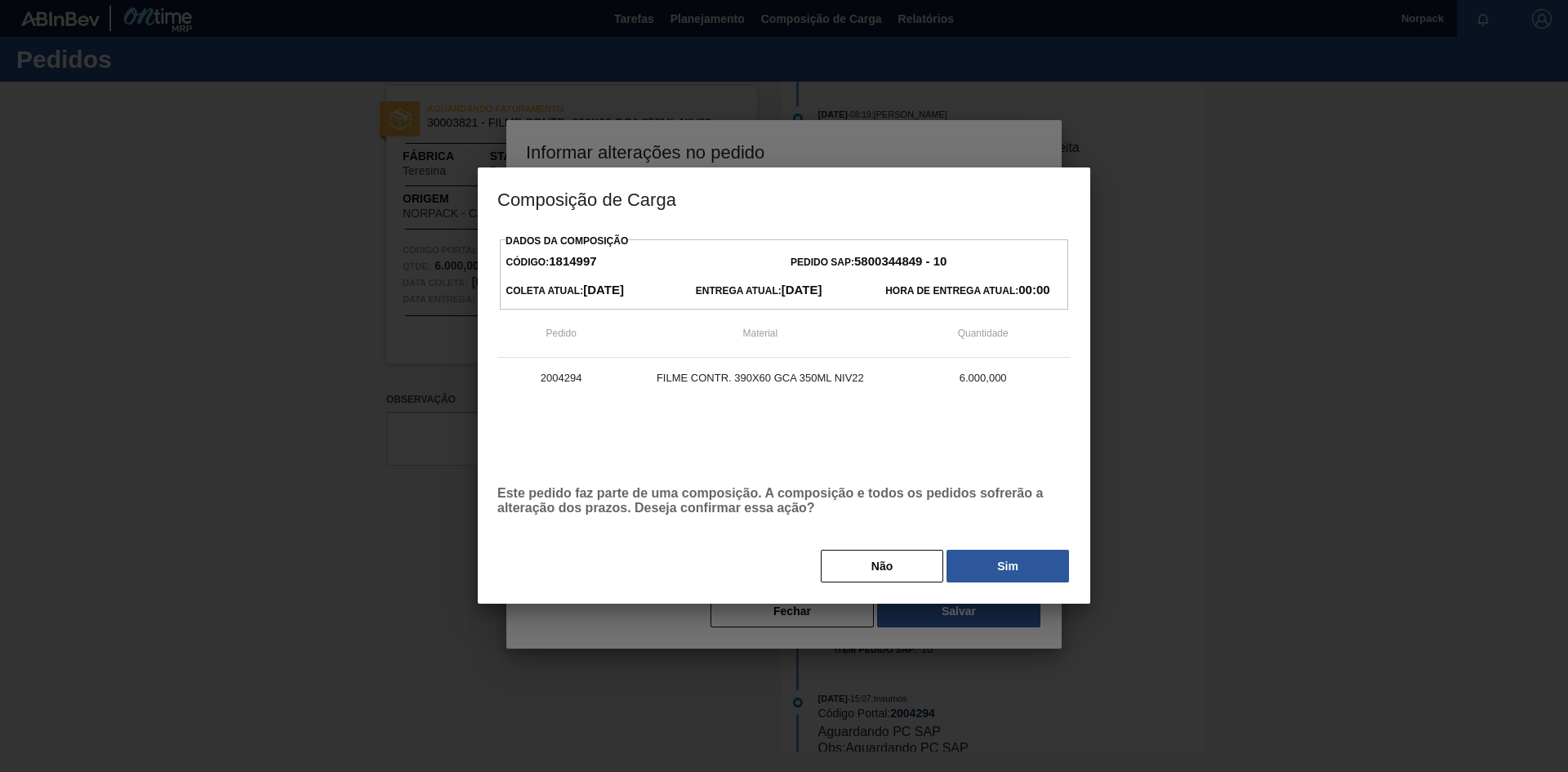
click at [998, 584] on div "Não Sim" at bounding box center [784, 565] width 573 height 36
click at [1008, 569] on button "Sim" at bounding box center [1008, 566] width 123 height 33
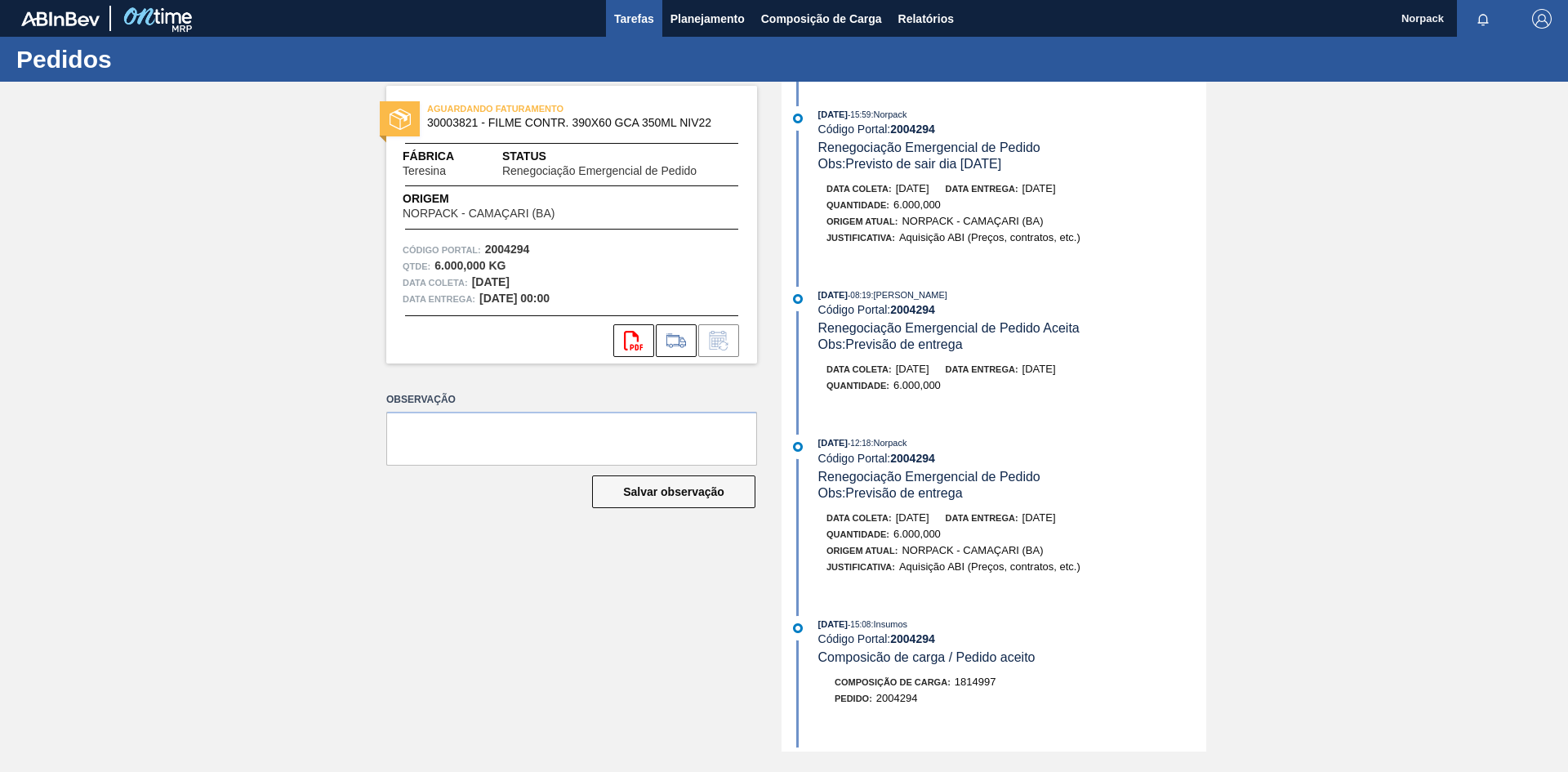
click at [619, 16] on span "Tarefas" at bounding box center [635, 18] width 40 height 19
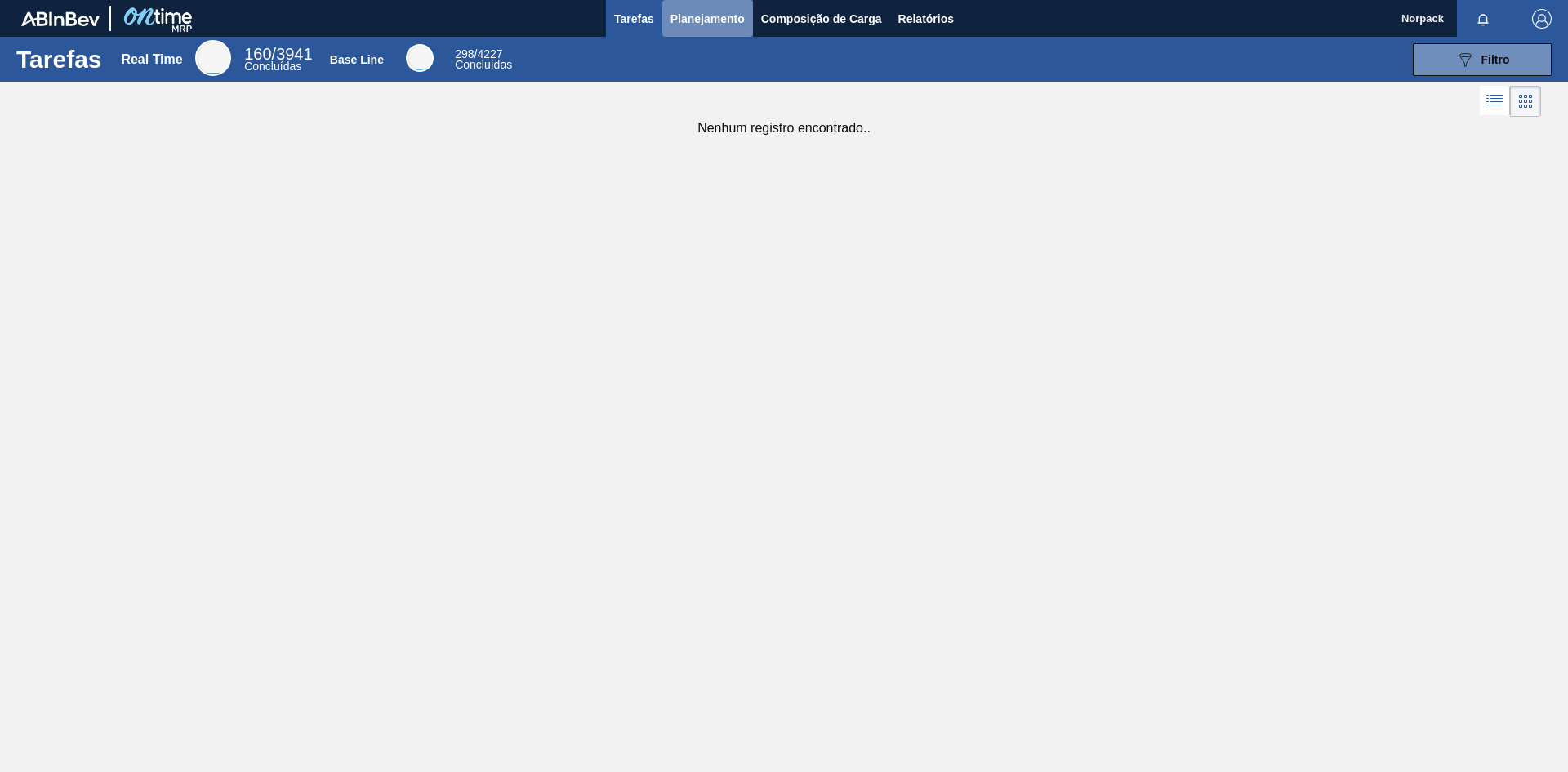
click at [712, 18] on span "Planejamento" at bounding box center [707, 18] width 74 height 19
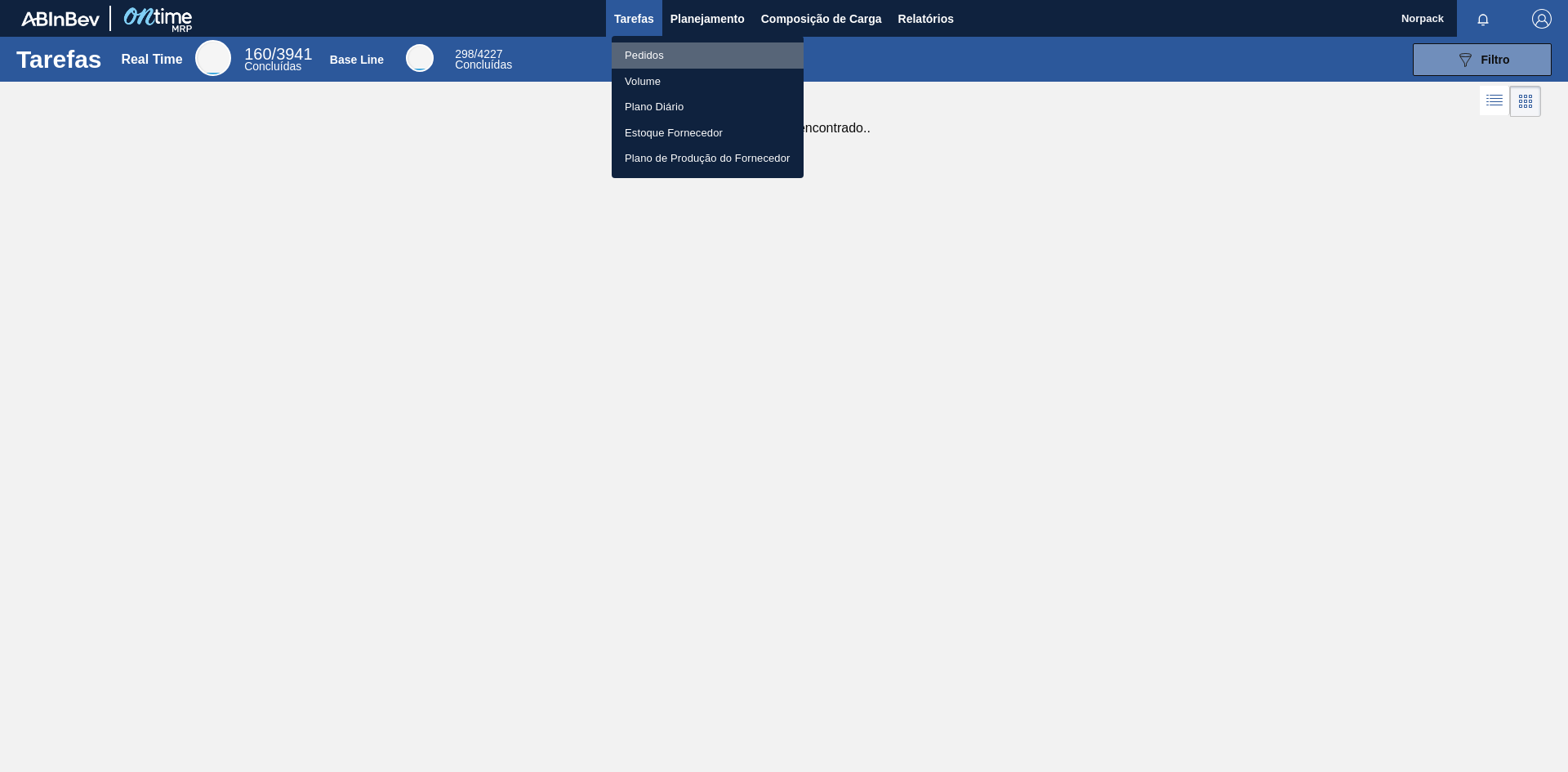
click at [665, 52] on li "Pedidos" at bounding box center [708, 55] width 192 height 27
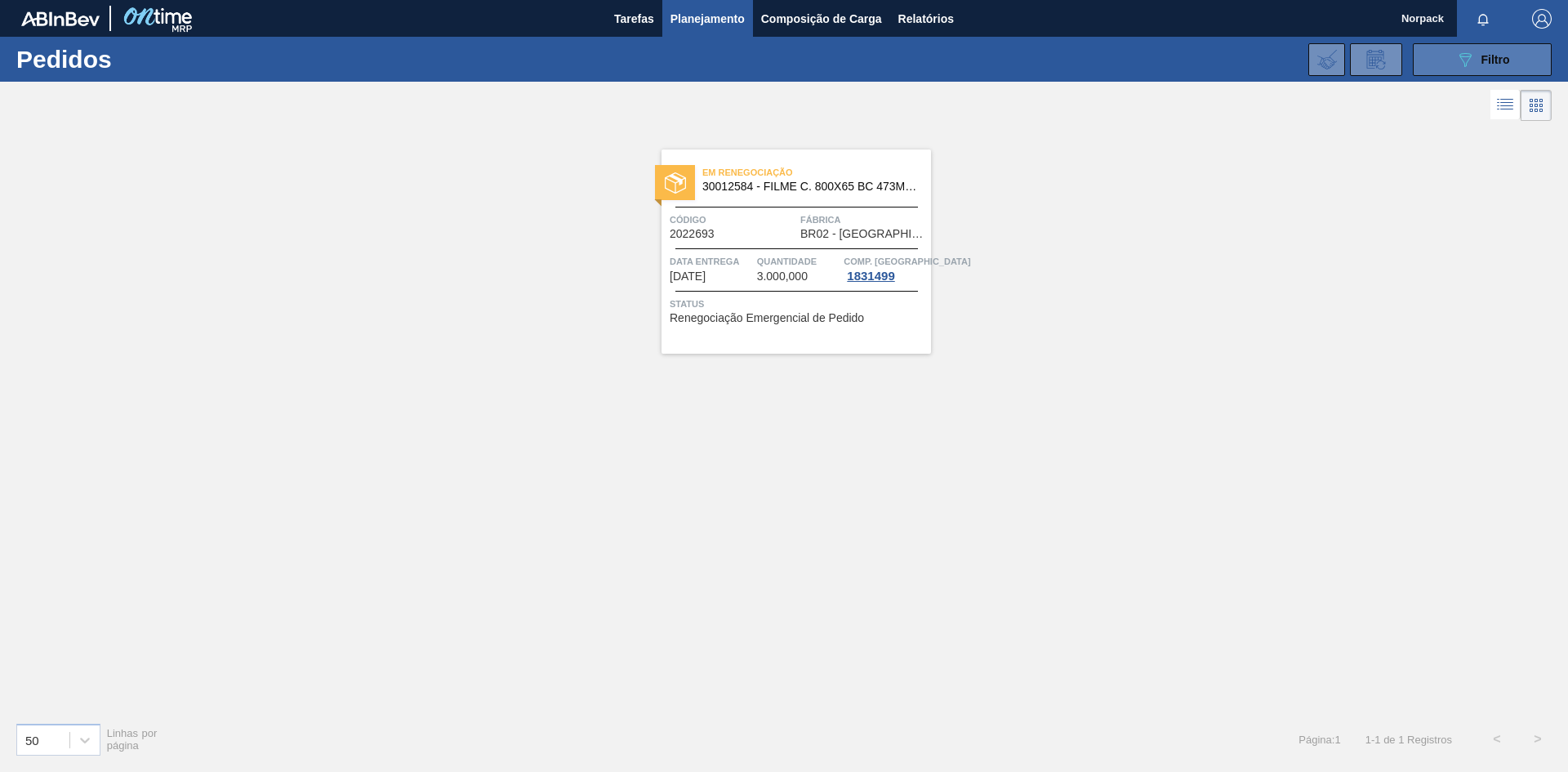
click at [1461, 58] on icon "089F7B8B-B2A5-4AFE-B5C0-19BA573D28AC" at bounding box center [1465, 59] width 19 height 19
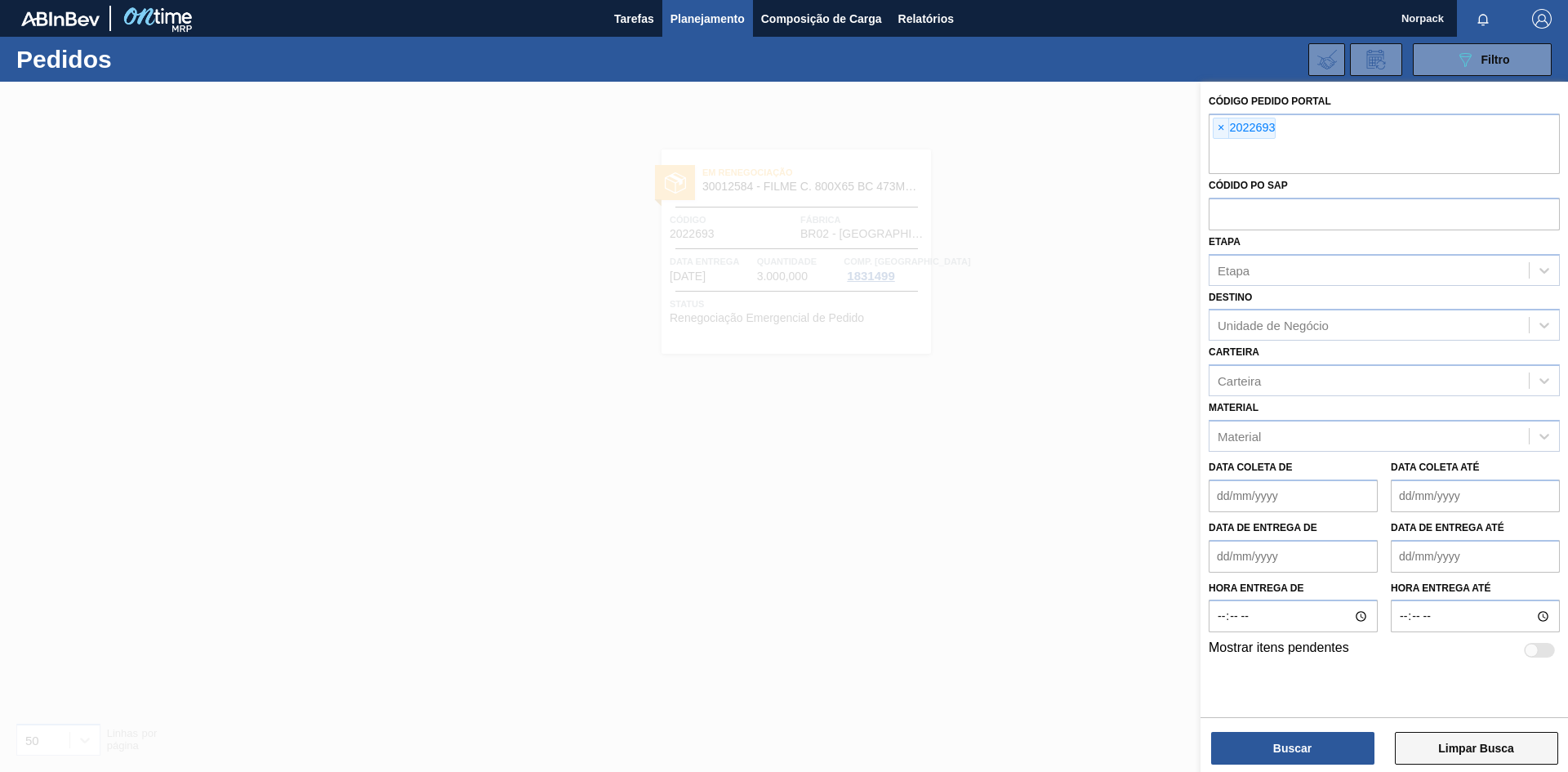
click at [1447, 745] on button "Limpar Busca" at bounding box center [1477, 748] width 164 height 33
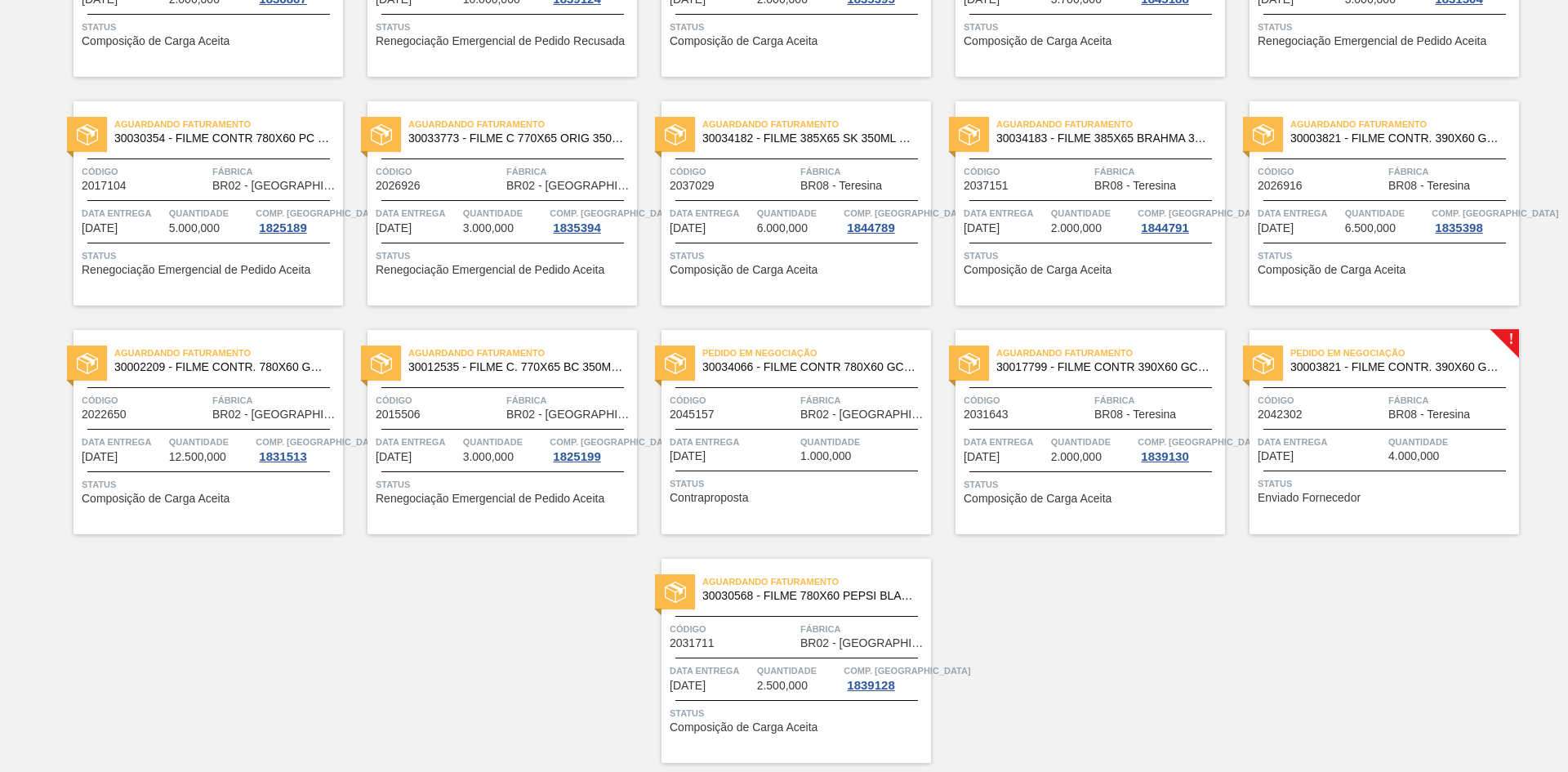
scroll to position [1015, 0]
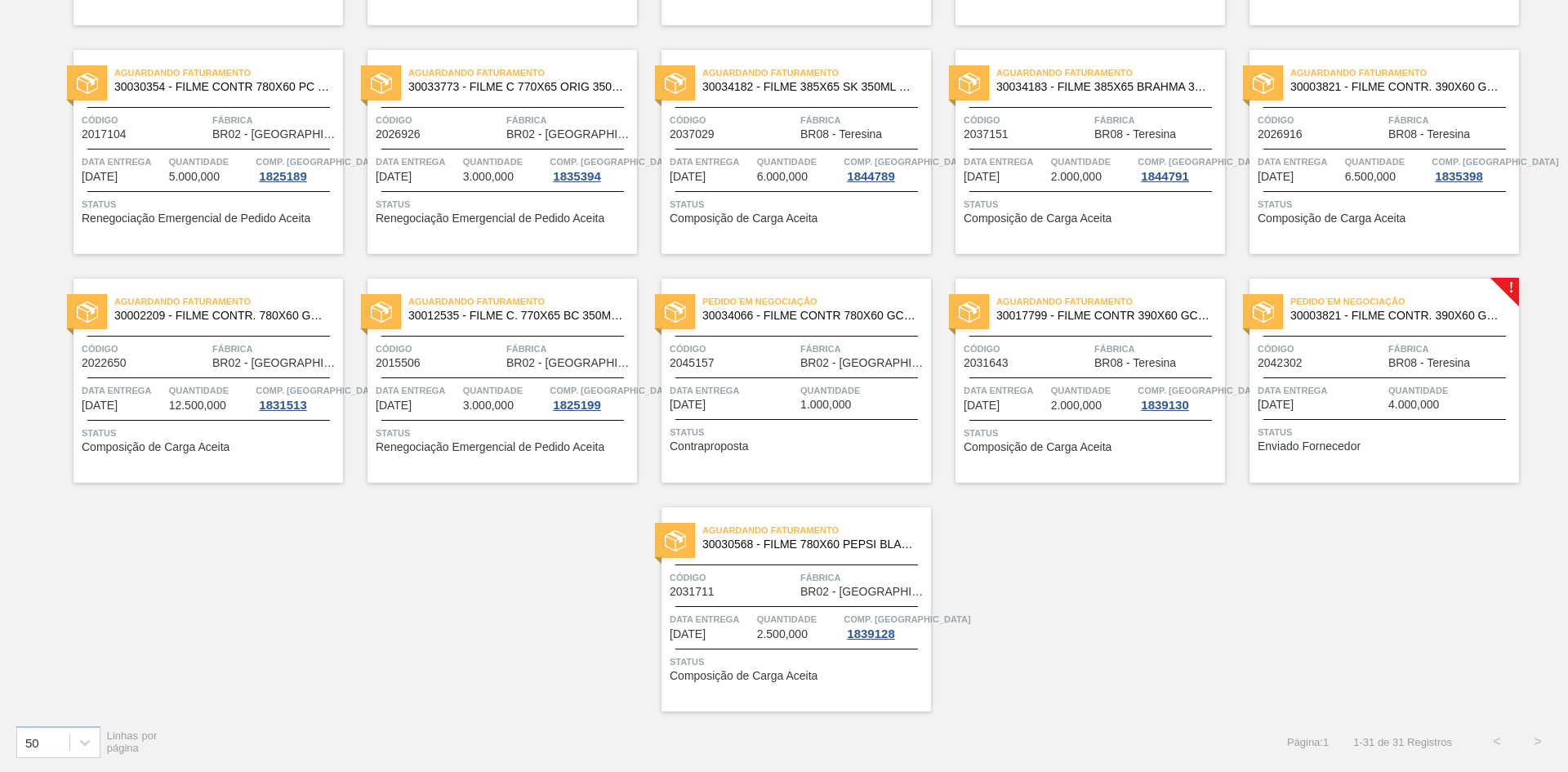
click at [778, 397] on span "Data Entrega" at bounding box center [733, 391] width 126 height 16
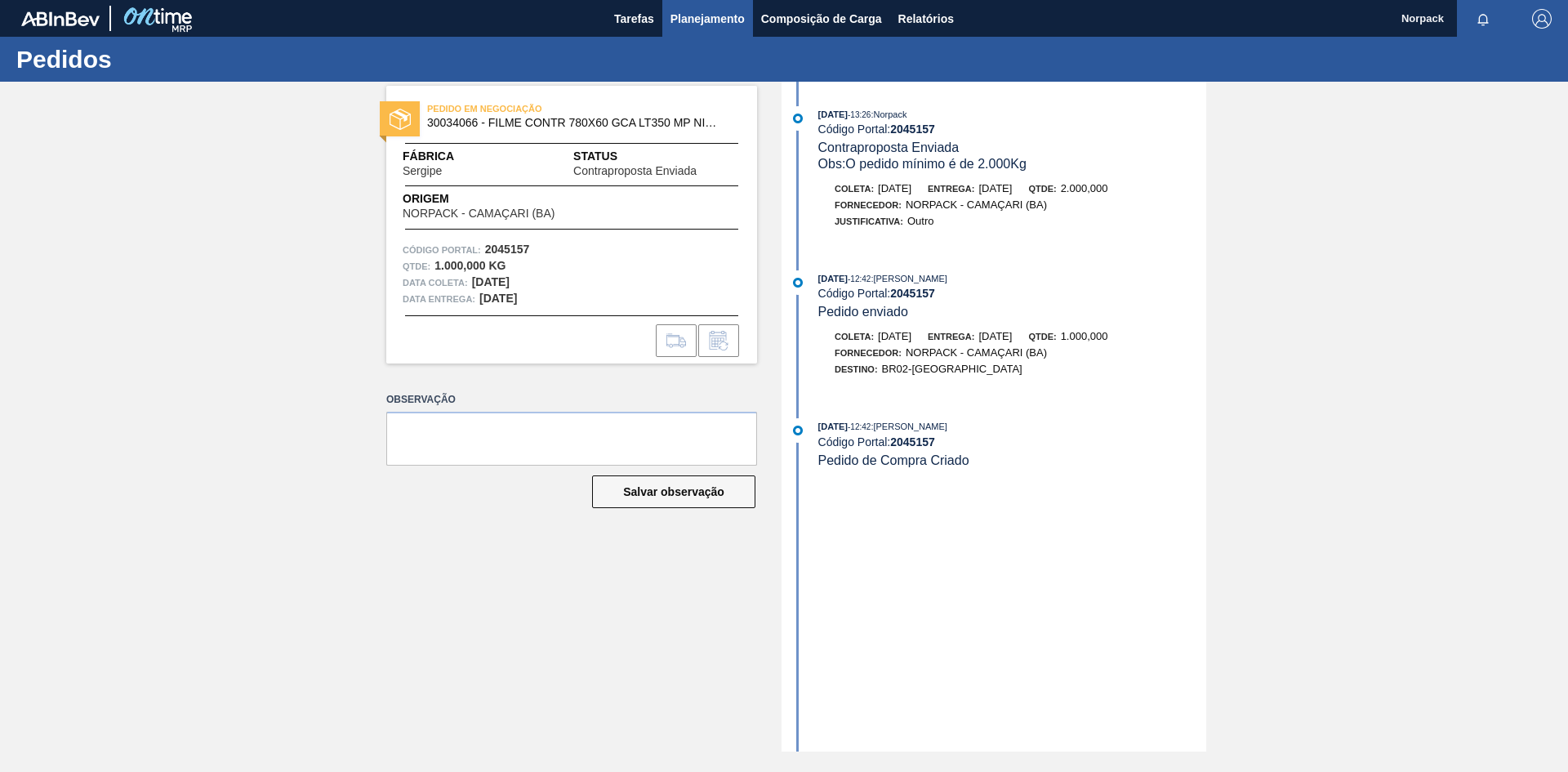
click at [709, 25] on span "Planejamento" at bounding box center [707, 18] width 74 height 19
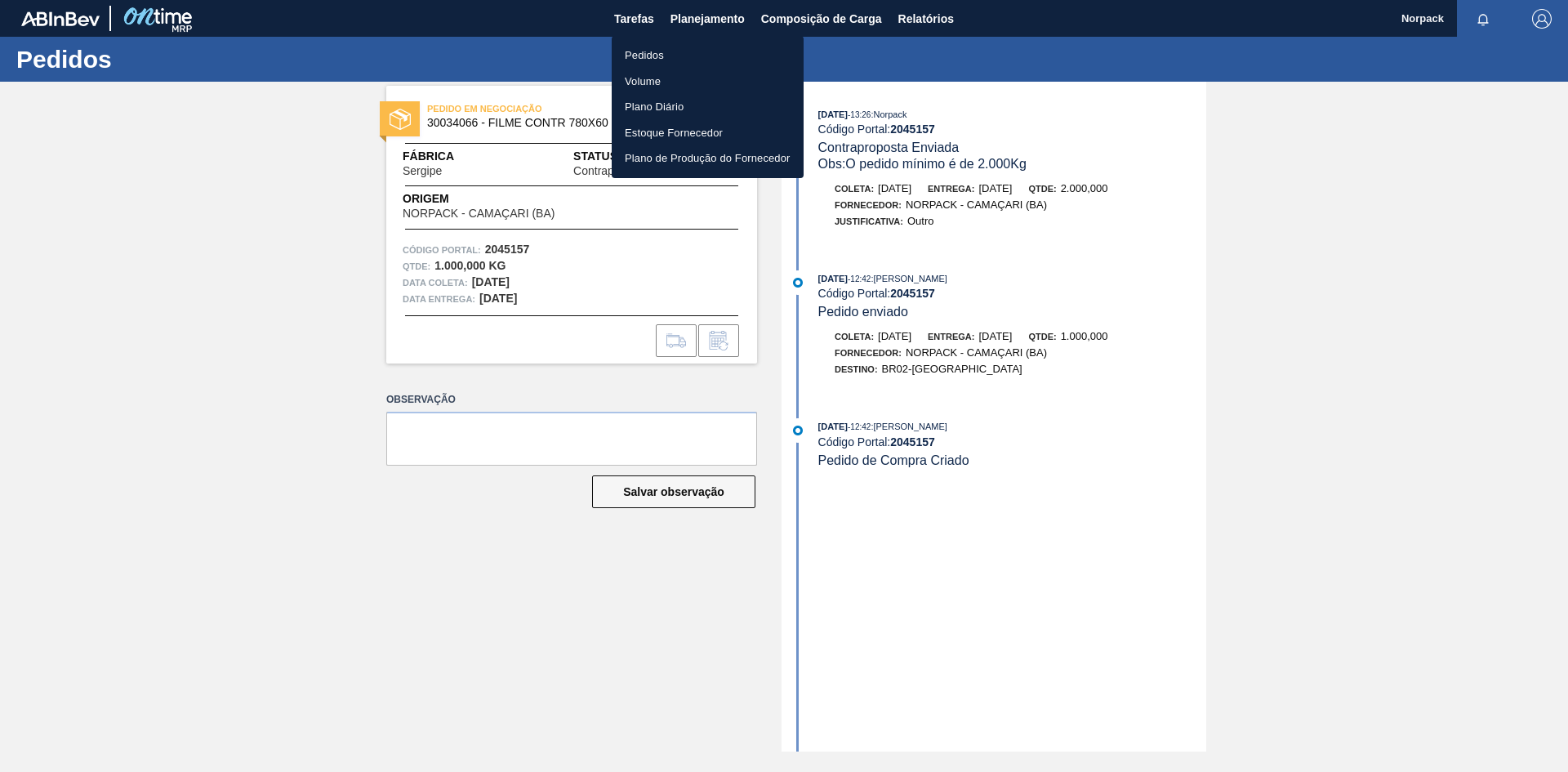
click at [637, 62] on li "Pedidos" at bounding box center [708, 55] width 192 height 27
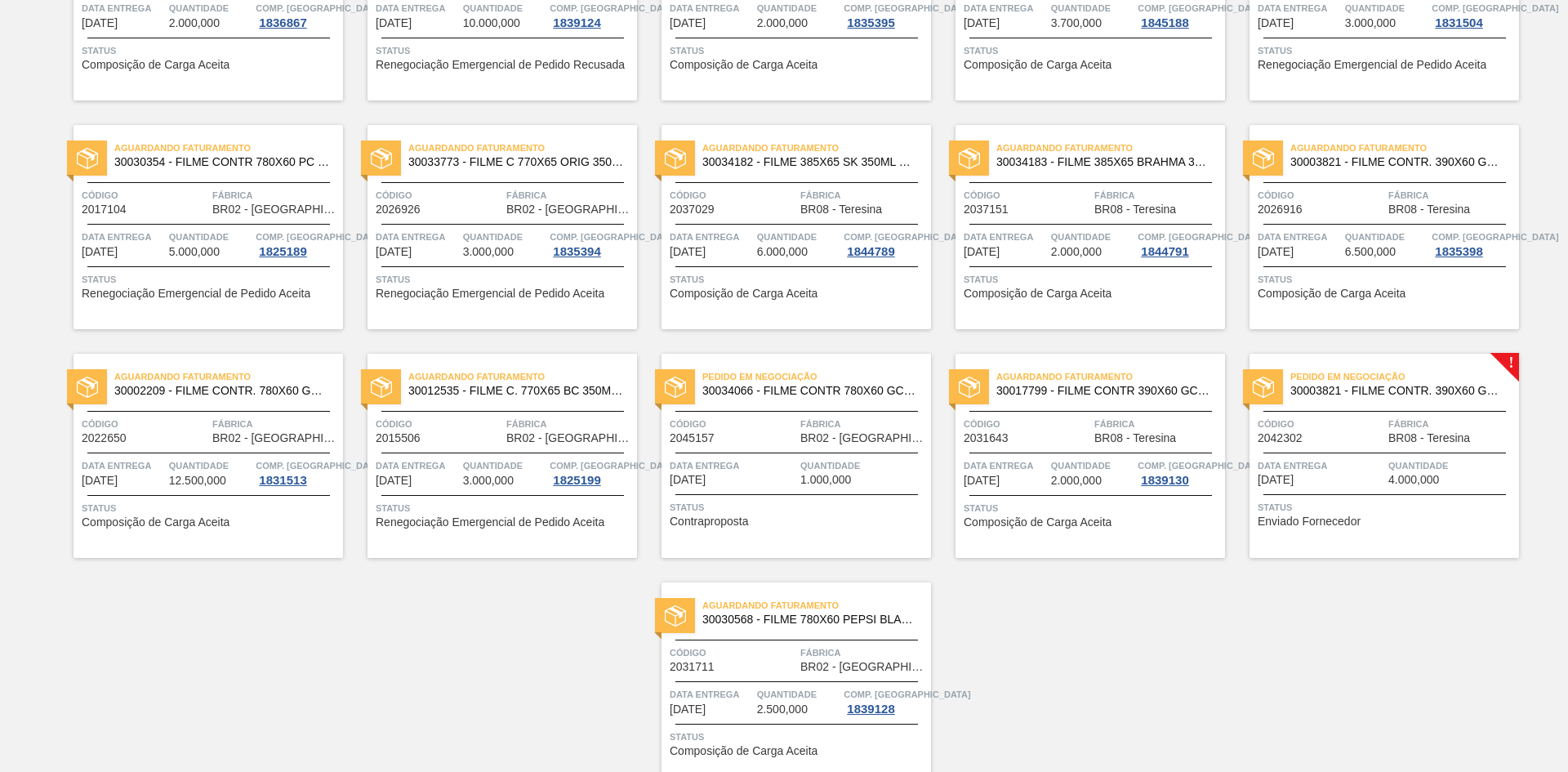
scroll to position [852, 0]
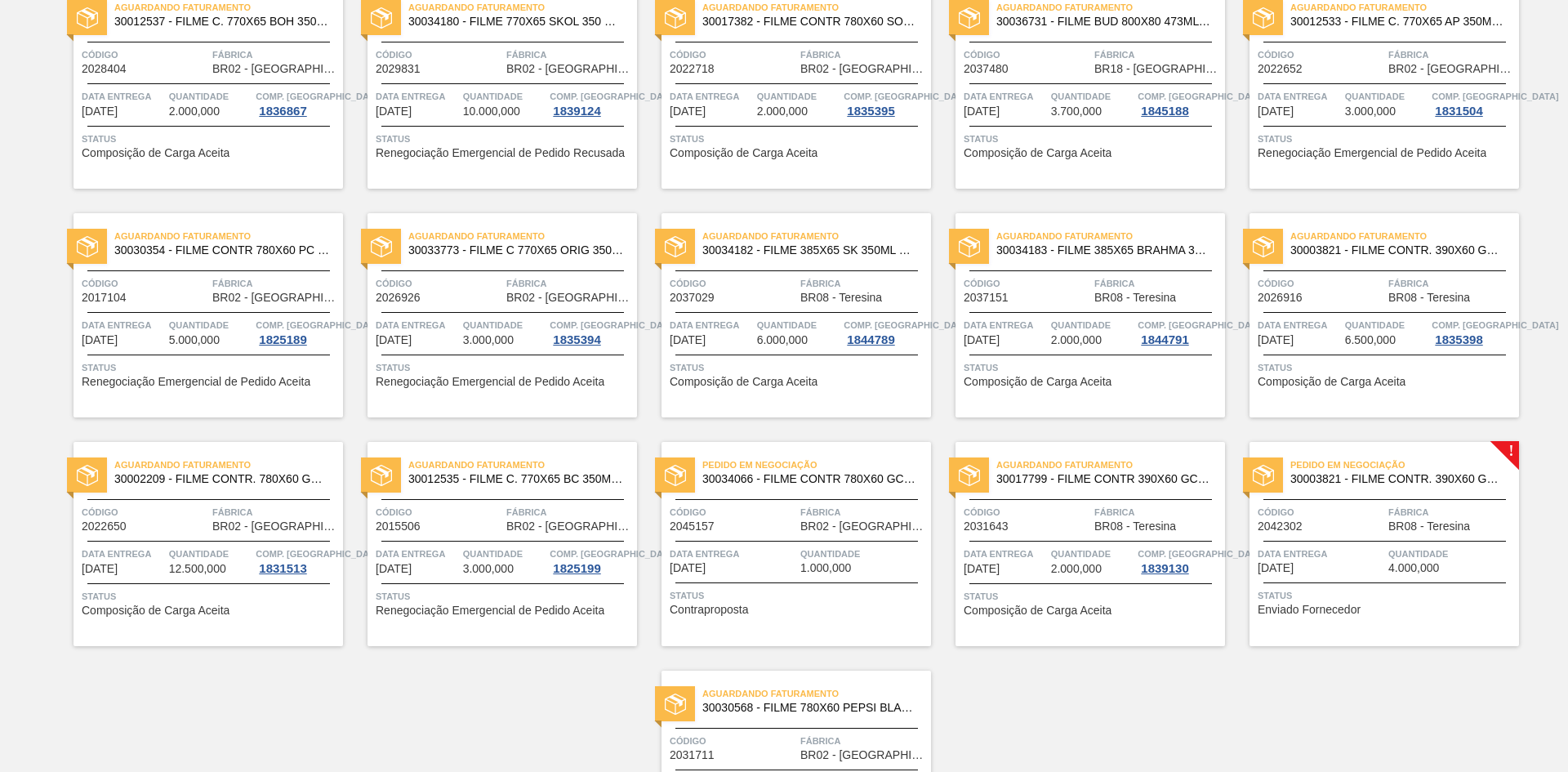
click at [1410, 535] on div "Pedido em Negociação 30003821 - FILME CONTR. 390X60 GCA 350ML NIV22 Código 2042…" at bounding box center [1384, 543] width 270 height 204
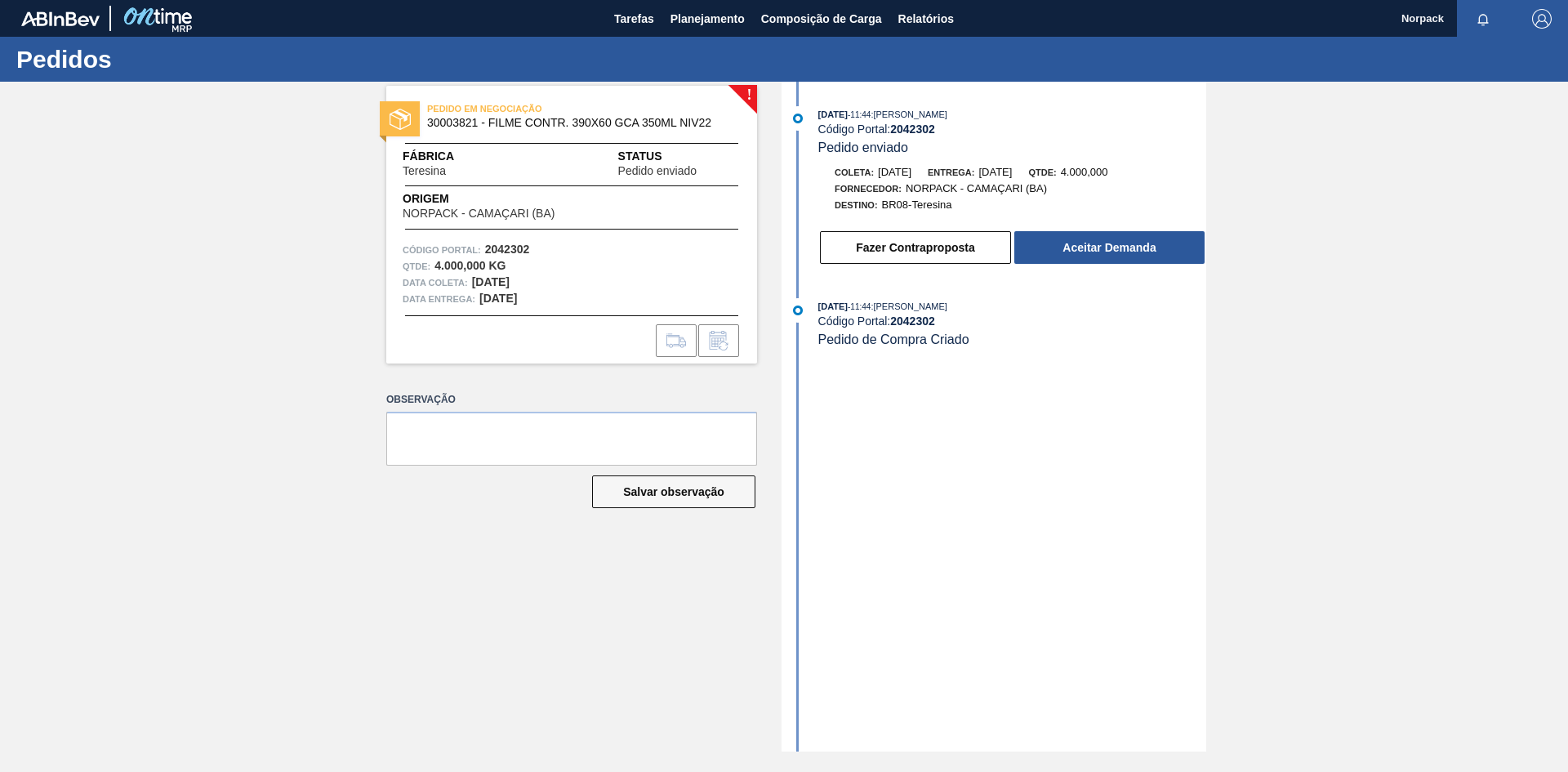
click at [491, 246] on strong "2042302" at bounding box center [507, 249] width 45 height 13
drag, startPoint x: 485, startPoint y: 247, endPoint x: 549, endPoint y: 248, distance: 64.0
click at [549, 248] on div "Código Portal: 2042302" at bounding box center [571, 250] width 338 height 16
copy strong "2042302"
click at [1107, 241] on button "Aceitar Demanda" at bounding box center [1110, 248] width 190 height 33
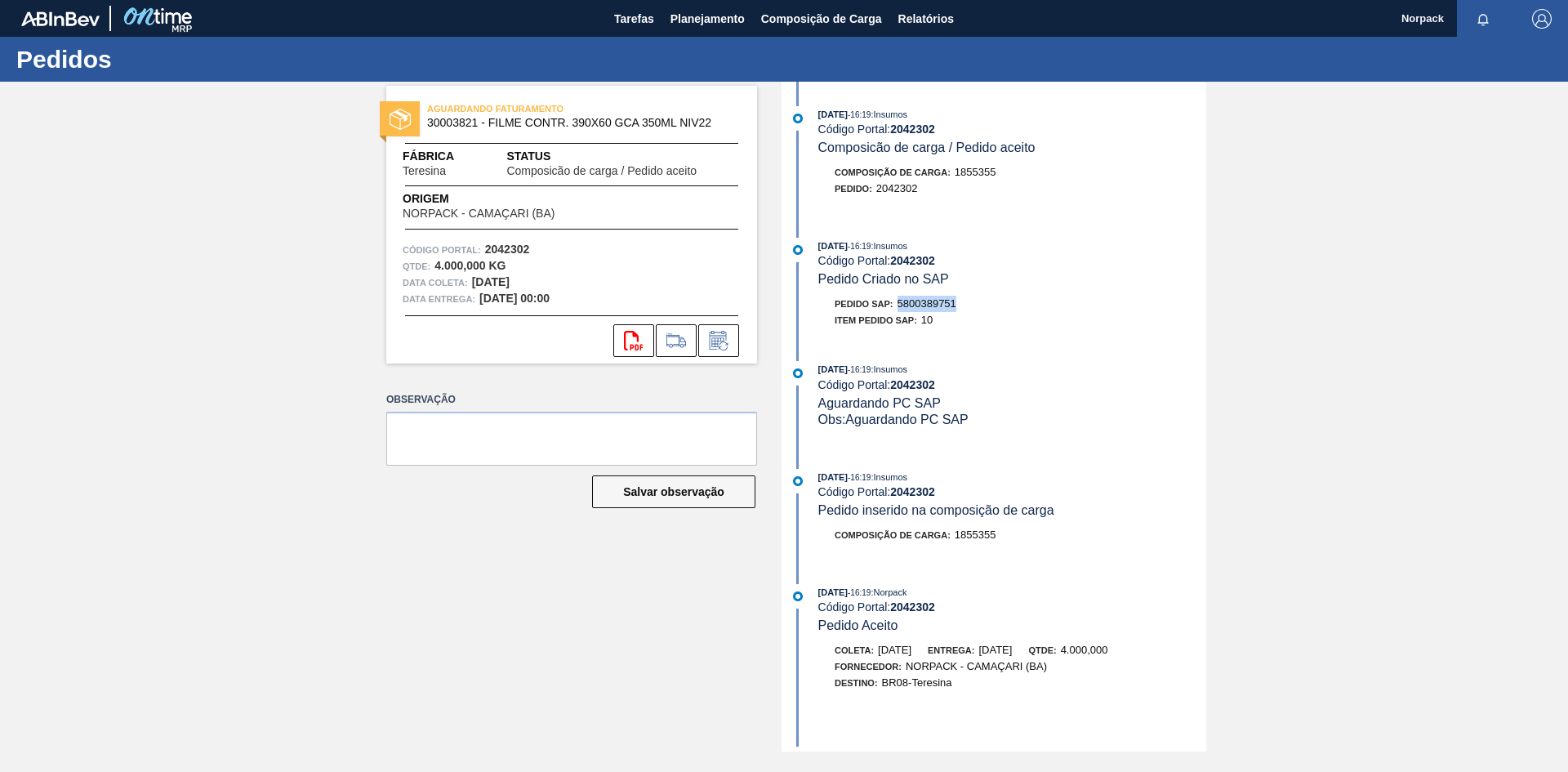
drag, startPoint x: 901, startPoint y: 302, endPoint x: 962, endPoint y: 304, distance: 61.0
click at [962, 304] on div "Pedido SAP: 5800389751" at bounding box center [1012, 304] width 388 height 16
copy span "5800389751"
click at [987, 349] on div "06/10/2025 - 16:19 : Insumos Código Portal: 2042302 Composicão de carga / Pedid…" at bounding box center [996, 416] width 421 height 670
click at [685, 20] on span "Planejamento" at bounding box center [707, 18] width 74 height 19
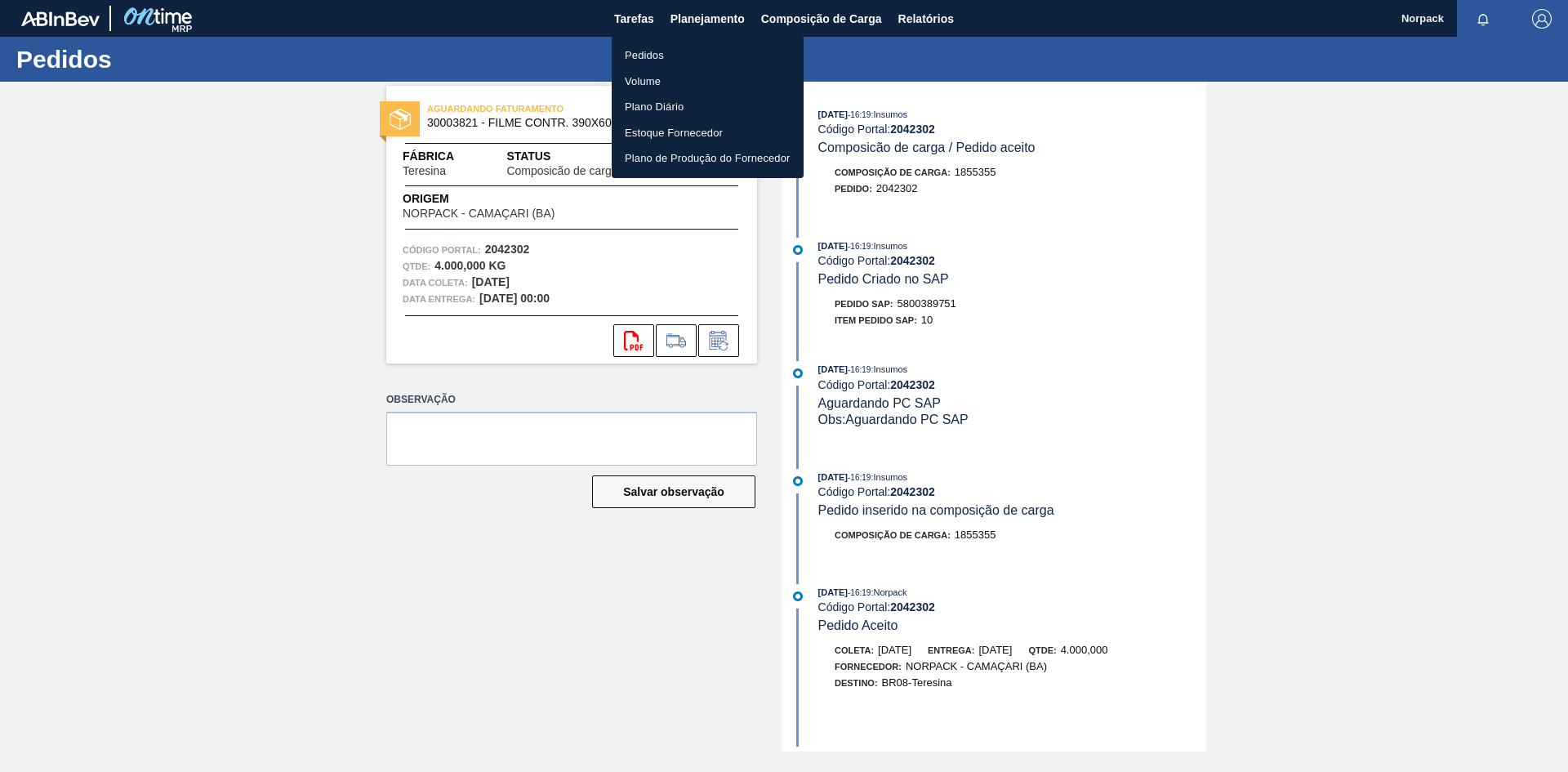
click at [657, 58] on li "Pedidos" at bounding box center [708, 55] width 192 height 27
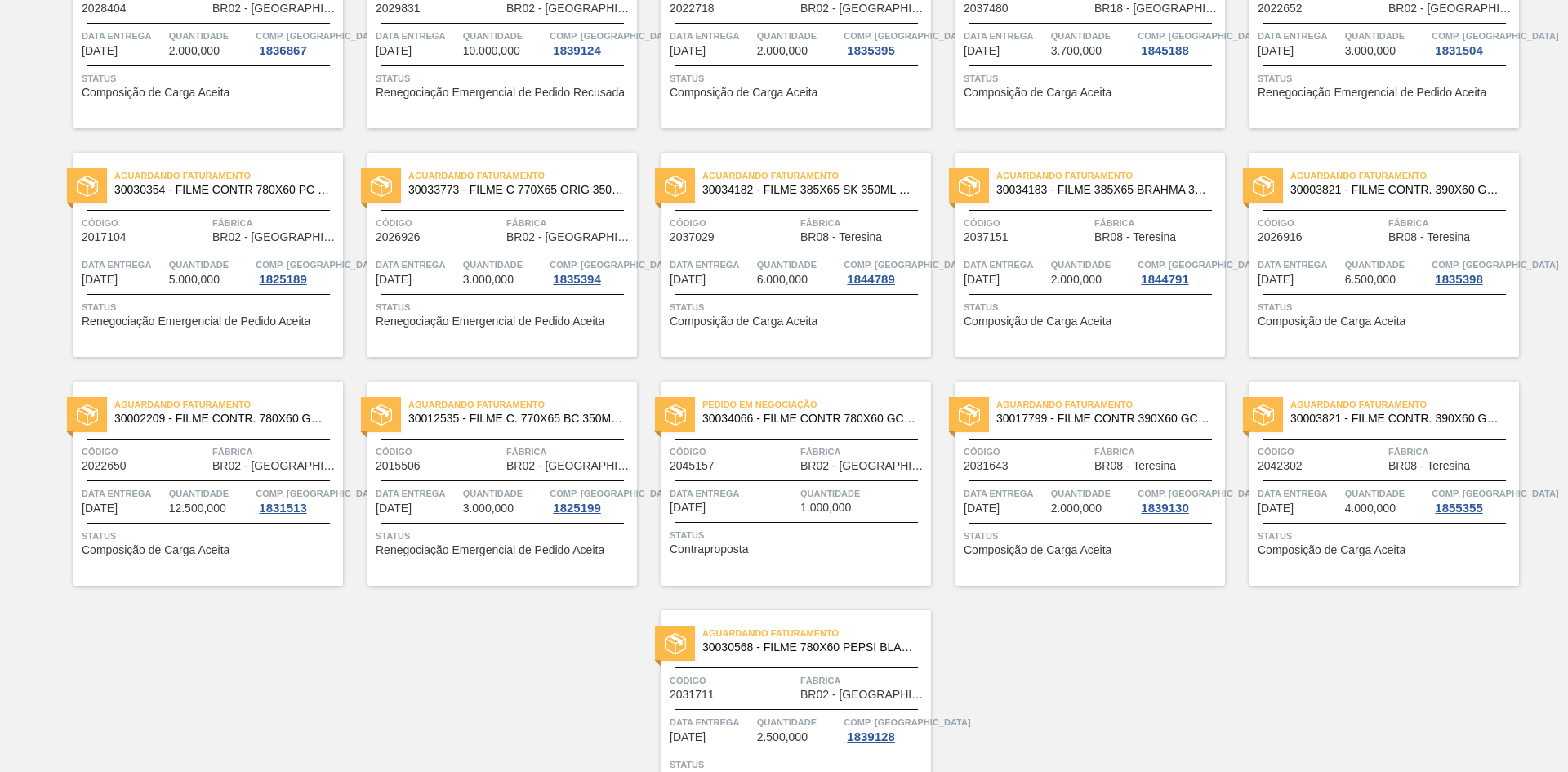
scroll to position [1015, 0]
